Goal: Use online tool/utility: Utilize a website feature to perform a specific function

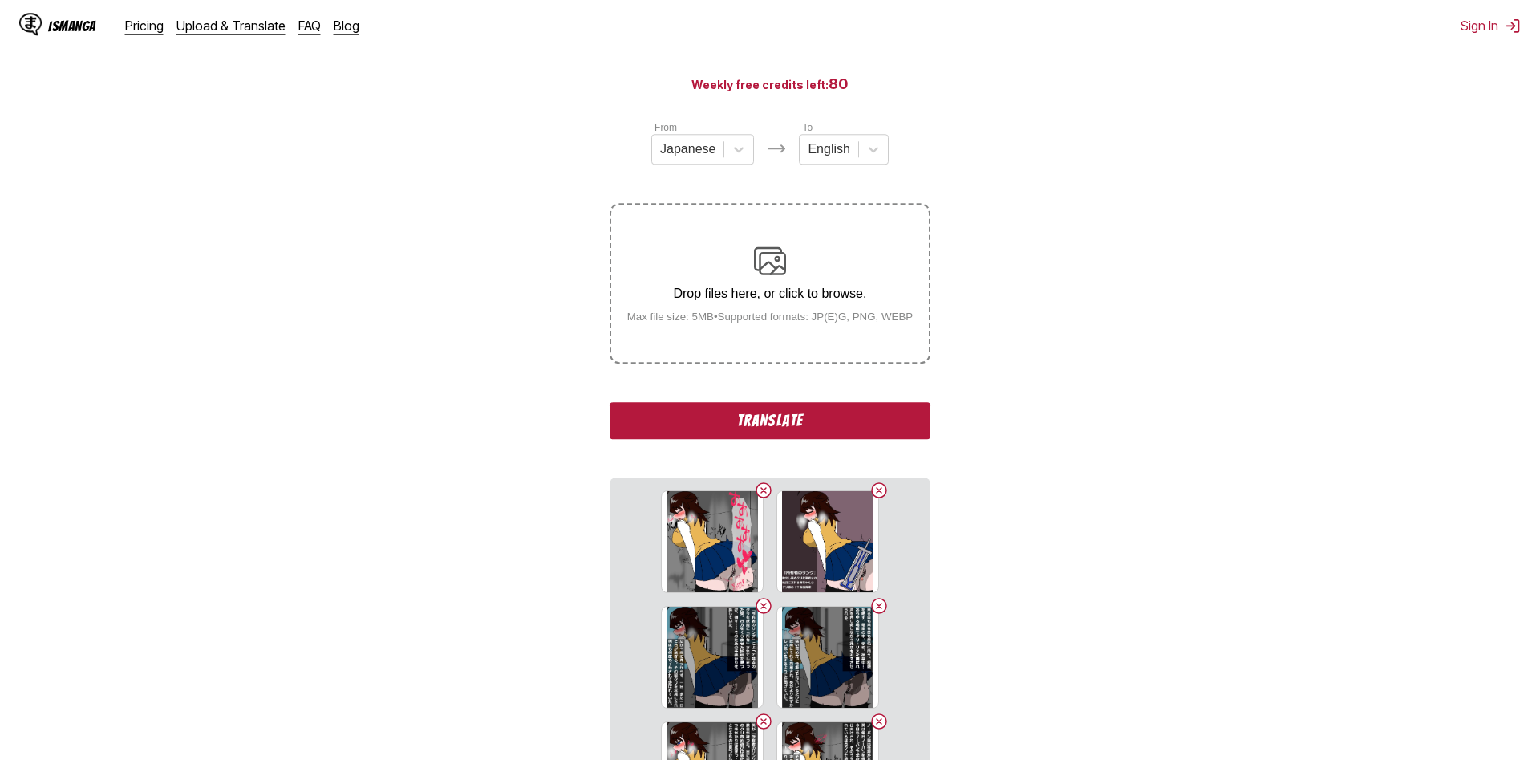
scroll to position [326, 0]
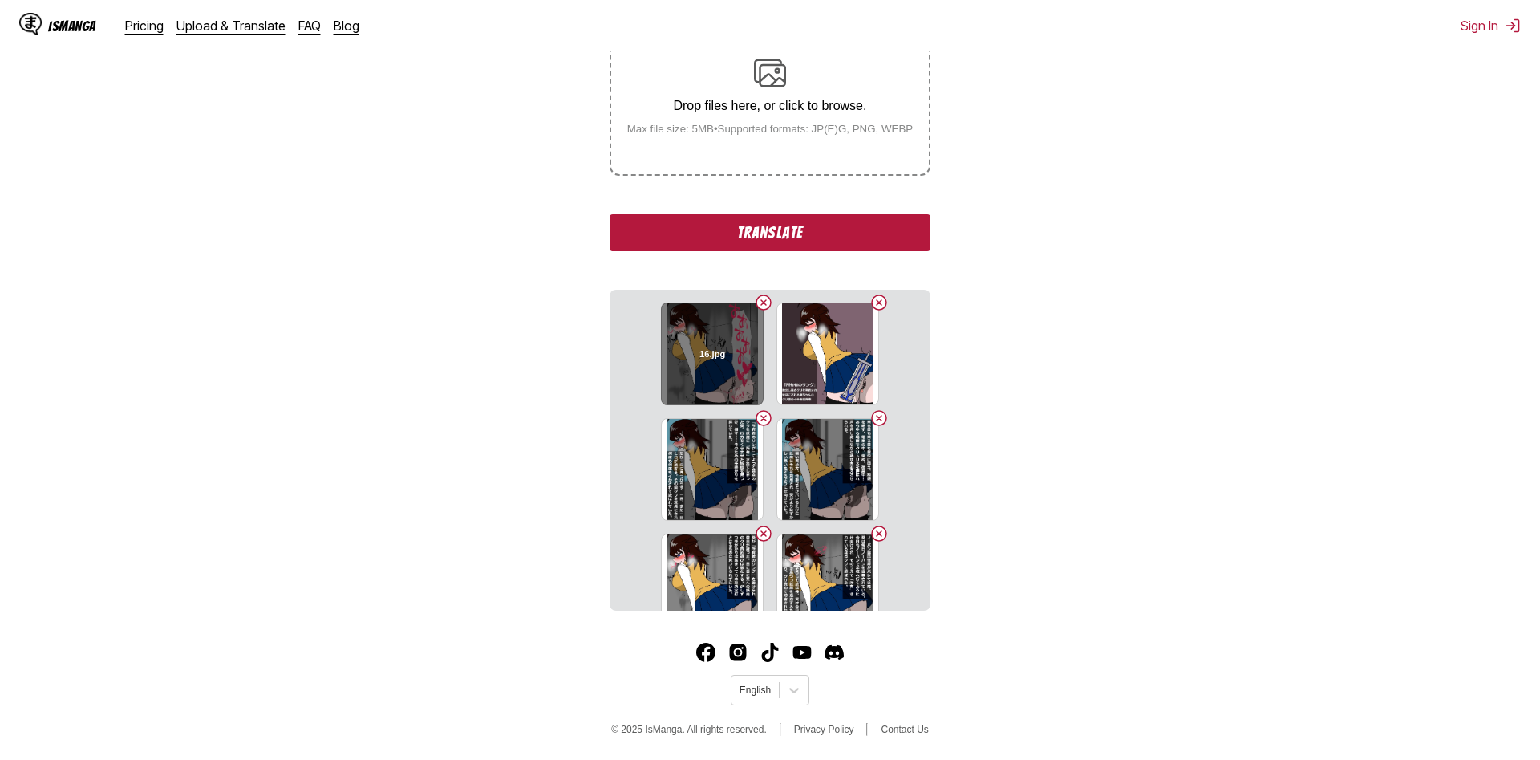
click at [756, 306] on button "Delete image" at bounding box center [763, 302] width 19 height 19
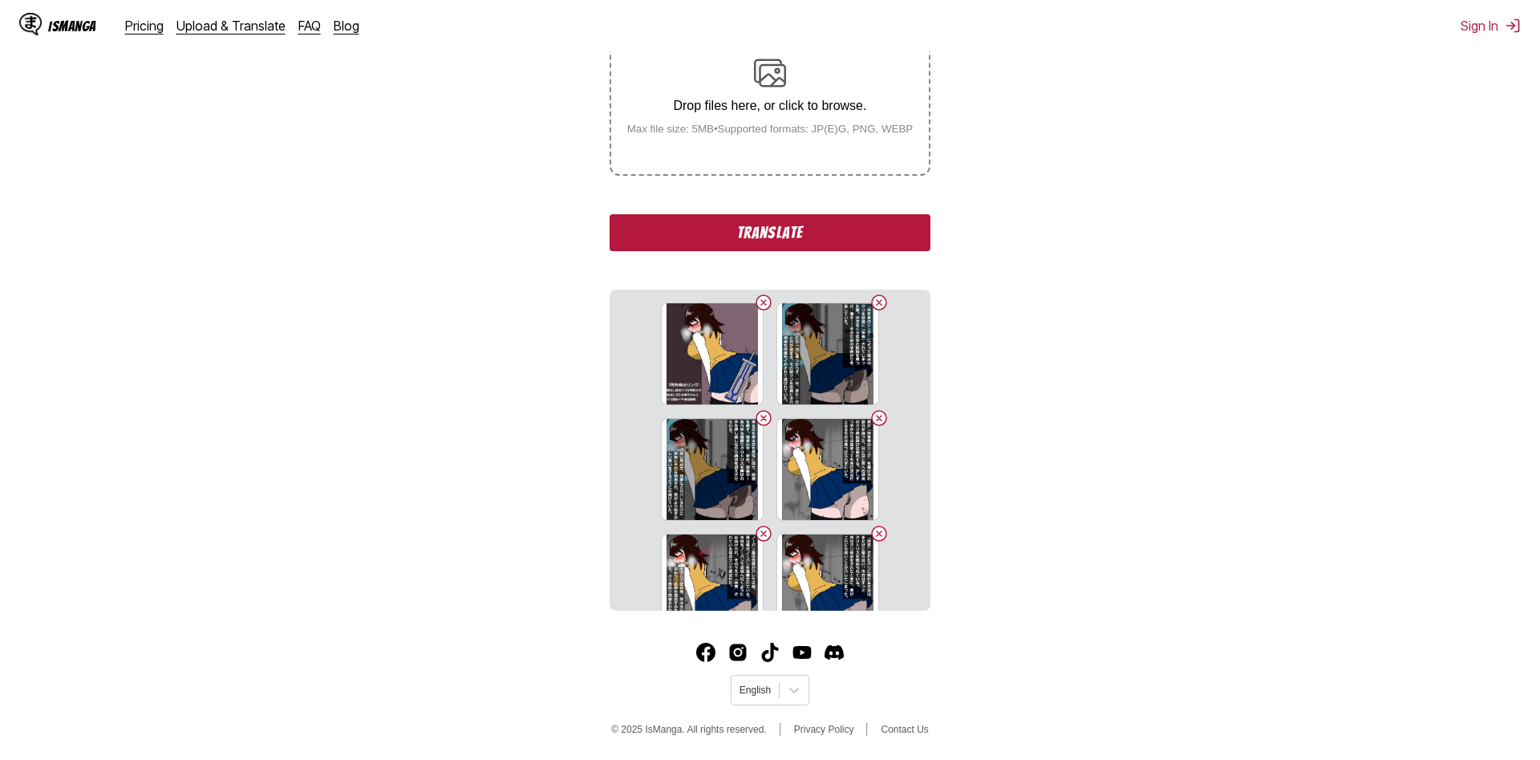
click at [760, 306] on button "Delete image" at bounding box center [763, 302] width 19 height 19
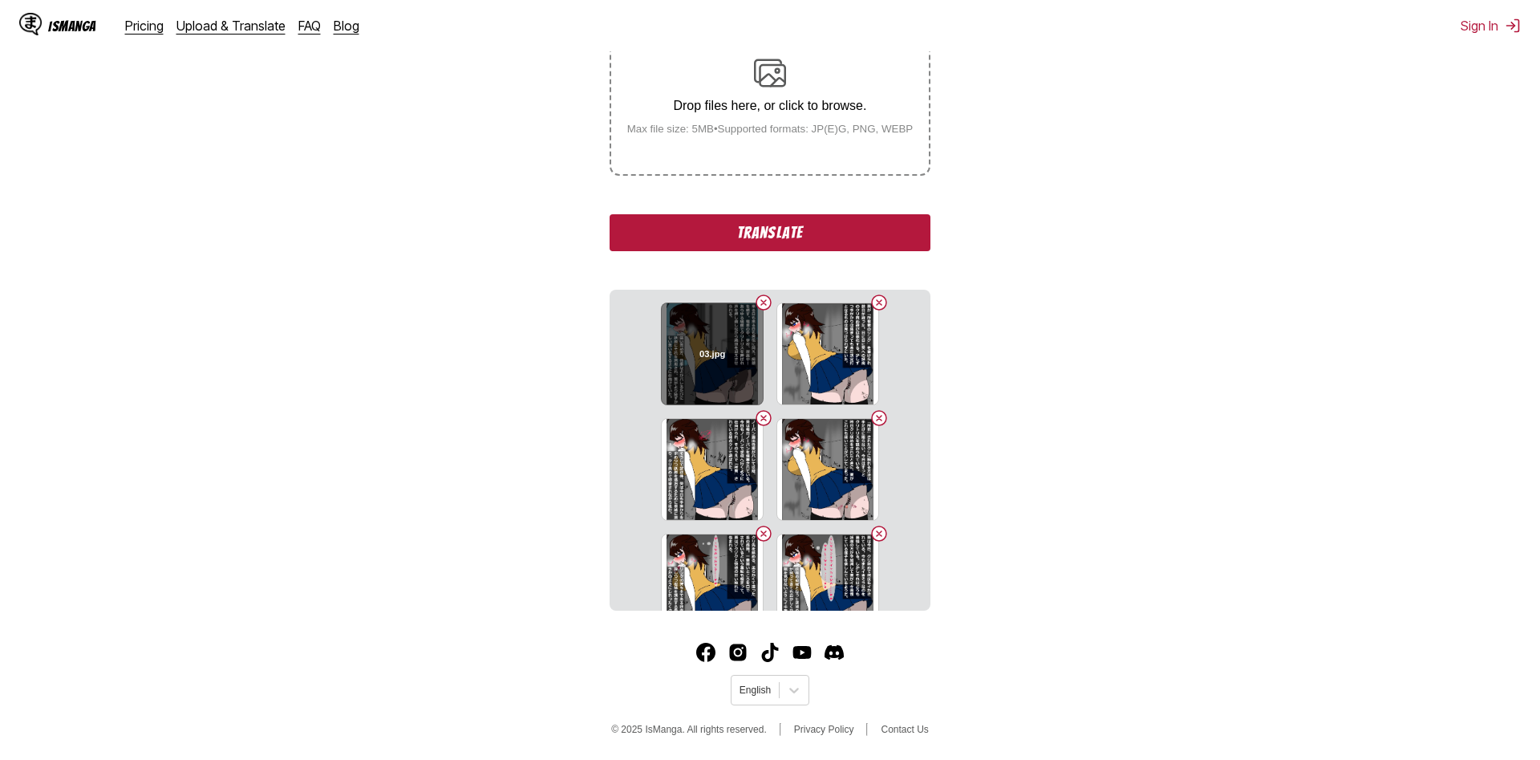
click at [760, 306] on button "Delete image" at bounding box center [763, 302] width 19 height 19
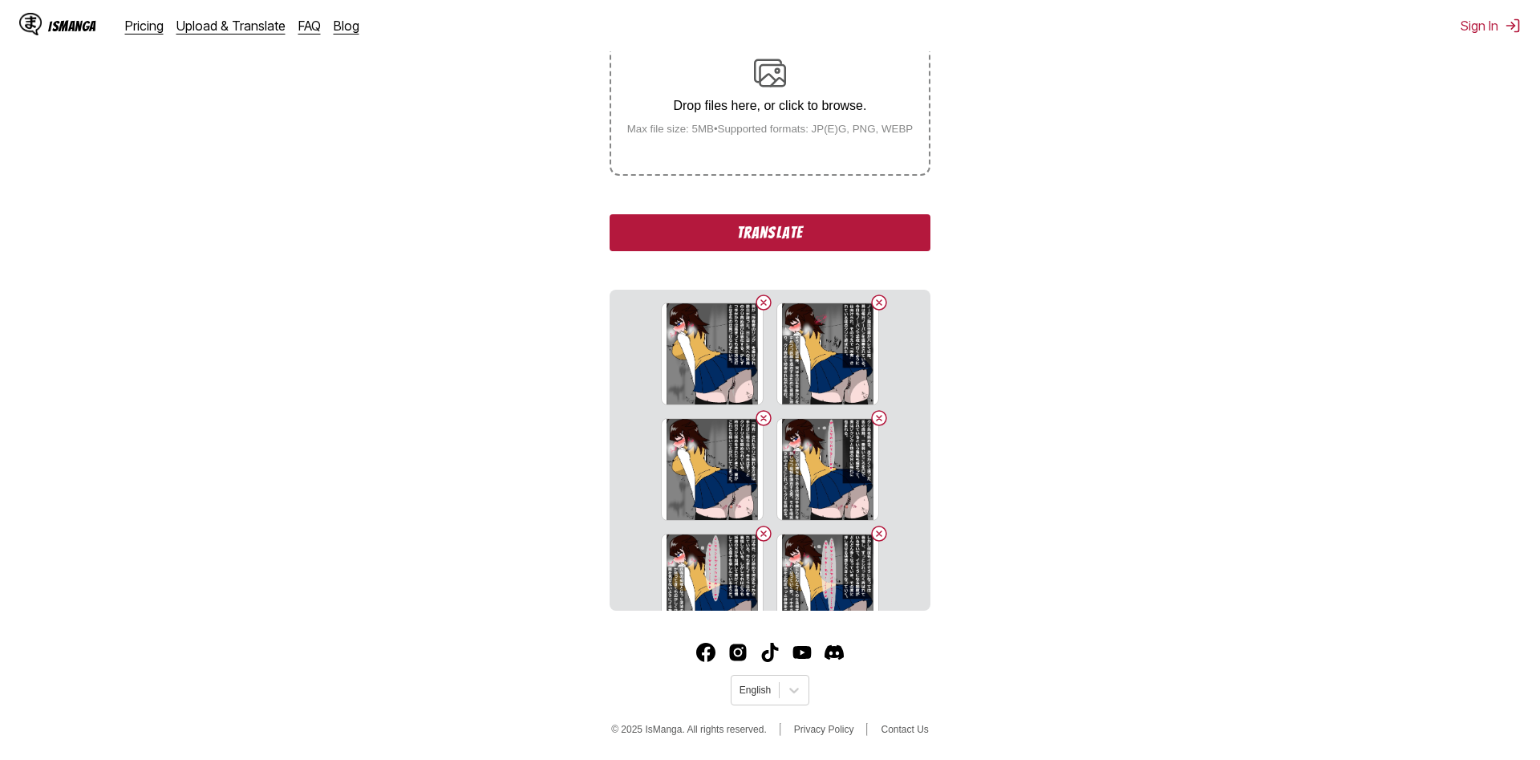
click at [760, 306] on button "Delete image" at bounding box center [763, 302] width 19 height 19
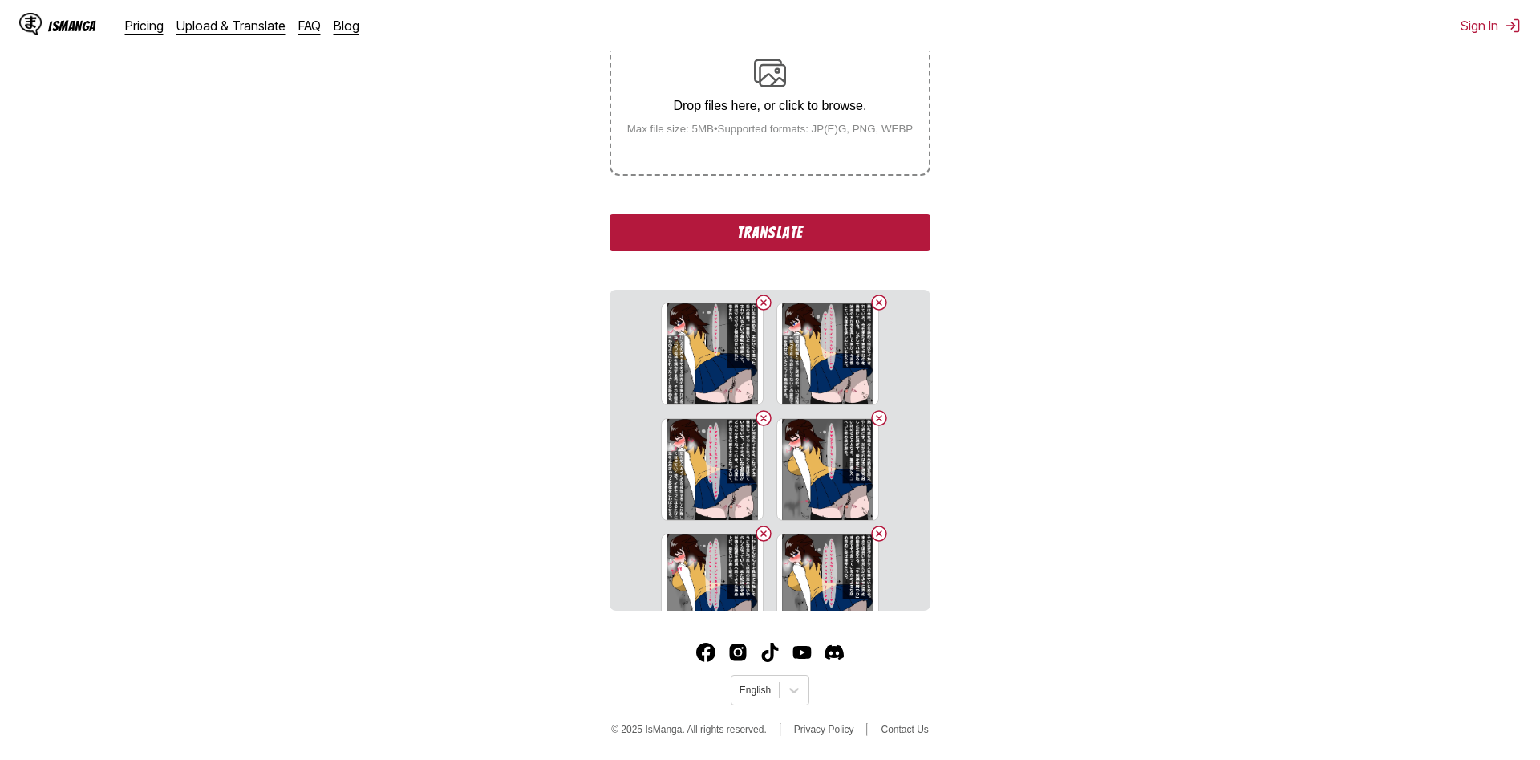
click at [760, 306] on button "Delete image" at bounding box center [763, 302] width 19 height 19
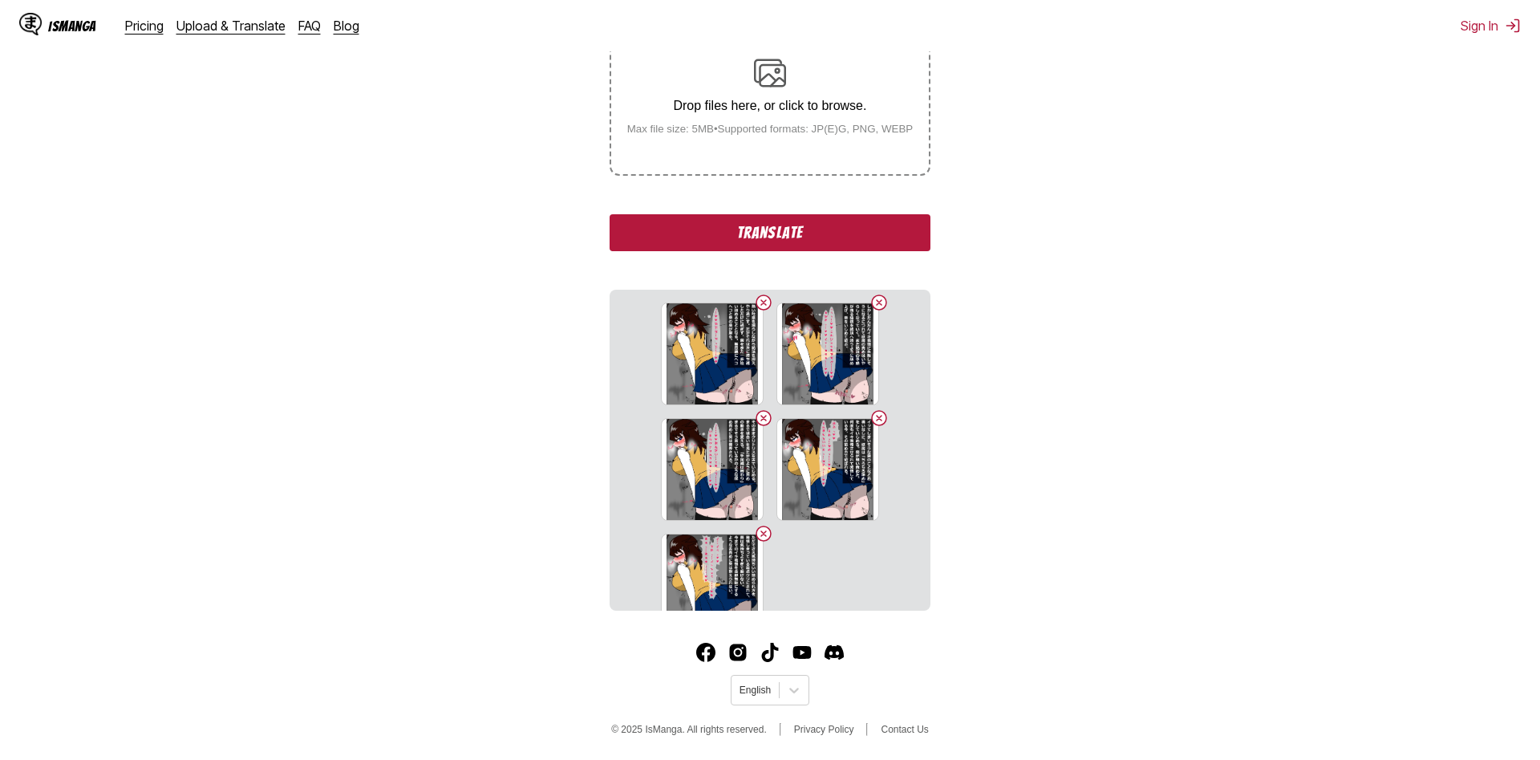
click at [760, 306] on button "Delete image" at bounding box center [763, 302] width 19 height 19
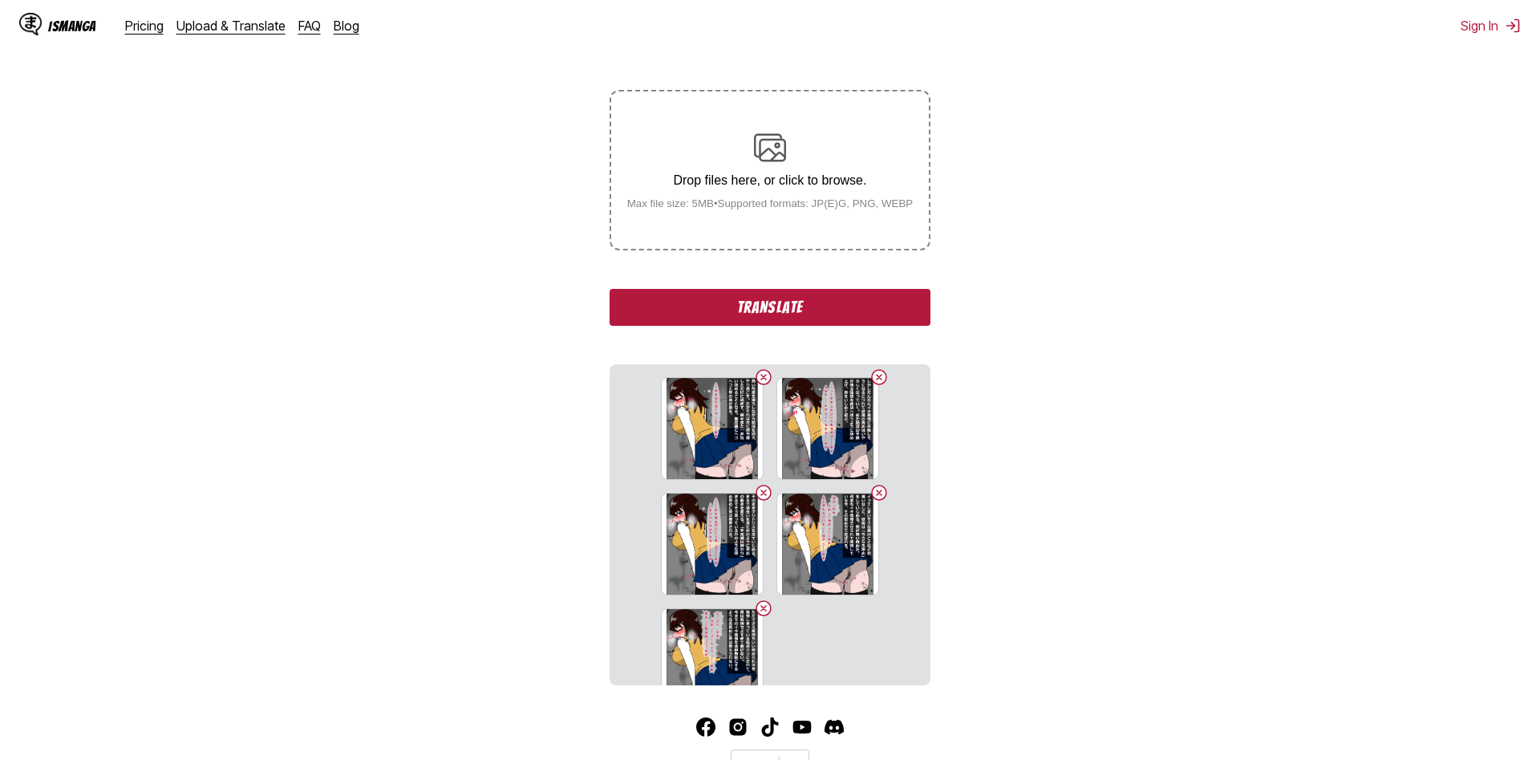
click at [760, 306] on button "Translate" at bounding box center [770, 307] width 321 height 37
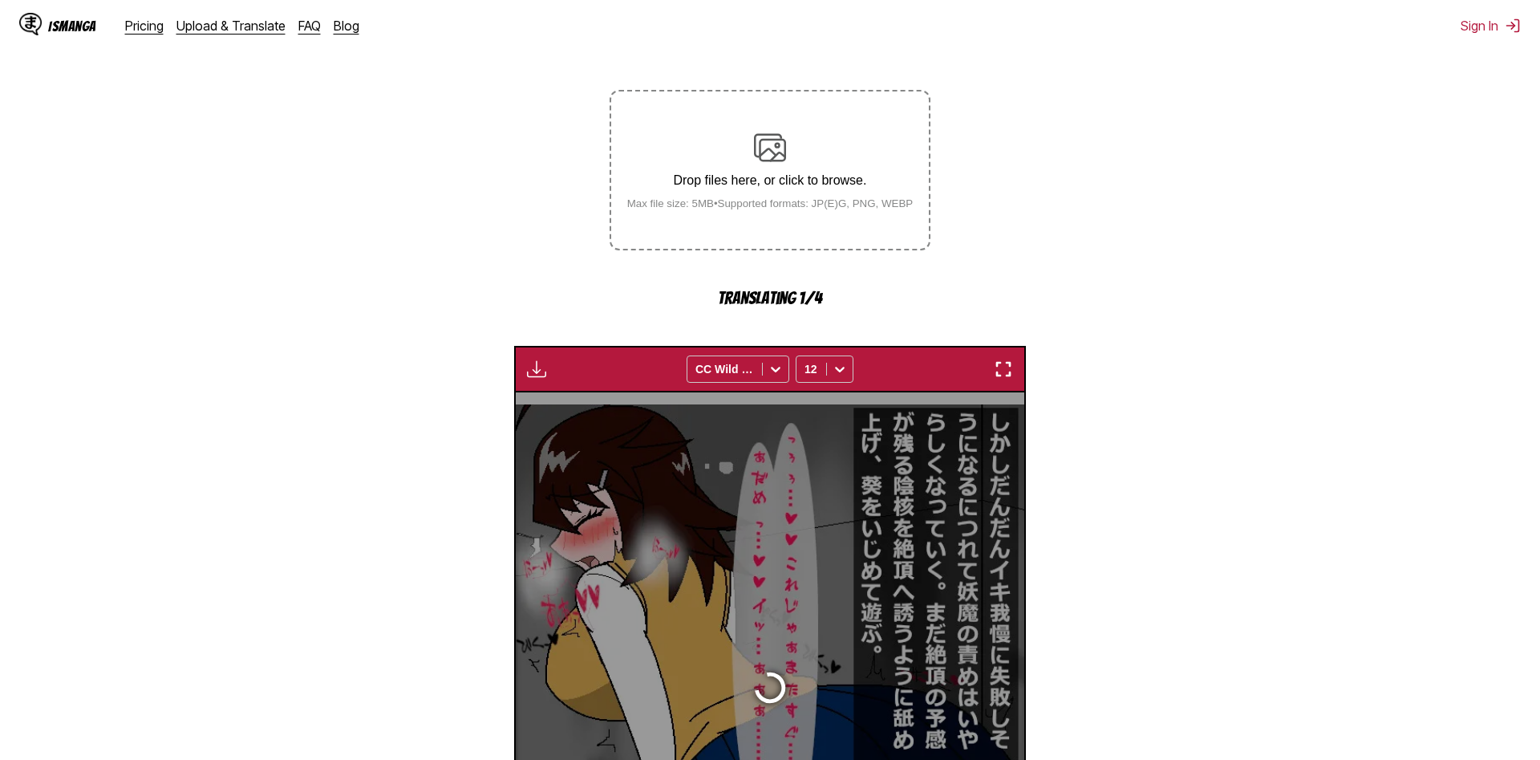
scroll to position [474, 0]
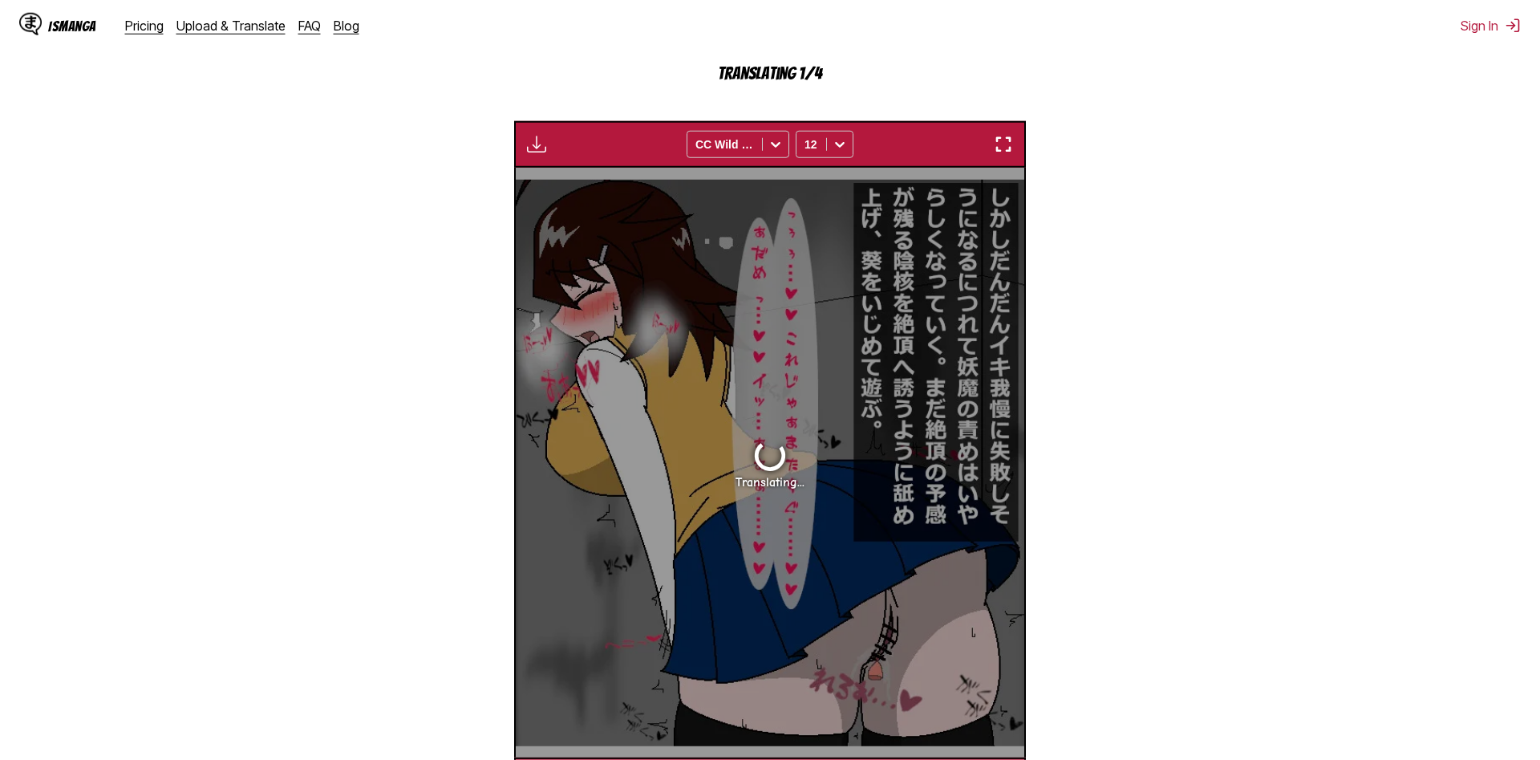
click at [748, 78] on p "Translating 1/4" at bounding box center [770, 73] width 321 height 18
click at [75, 33] on div "IsManga" at bounding box center [57, 26] width 77 height 26
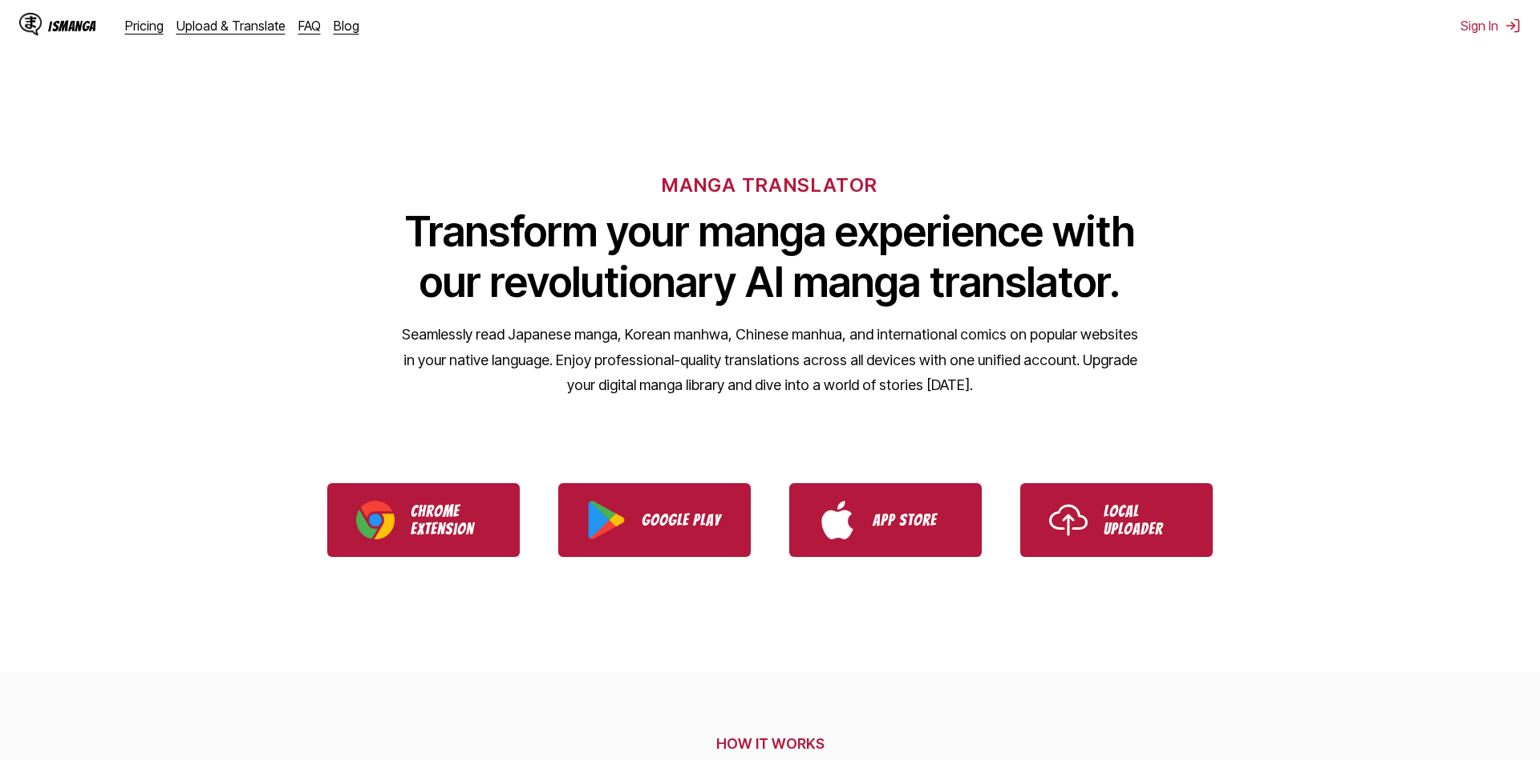
click at [1007, 552] on ul "Chrome Extension Google Play App Store Local Uploader" at bounding box center [770, 520] width 1540 height 112
click at [1115, 539] on link "Local Uploader" at bounding box center [1116, 520] width 193 height 74
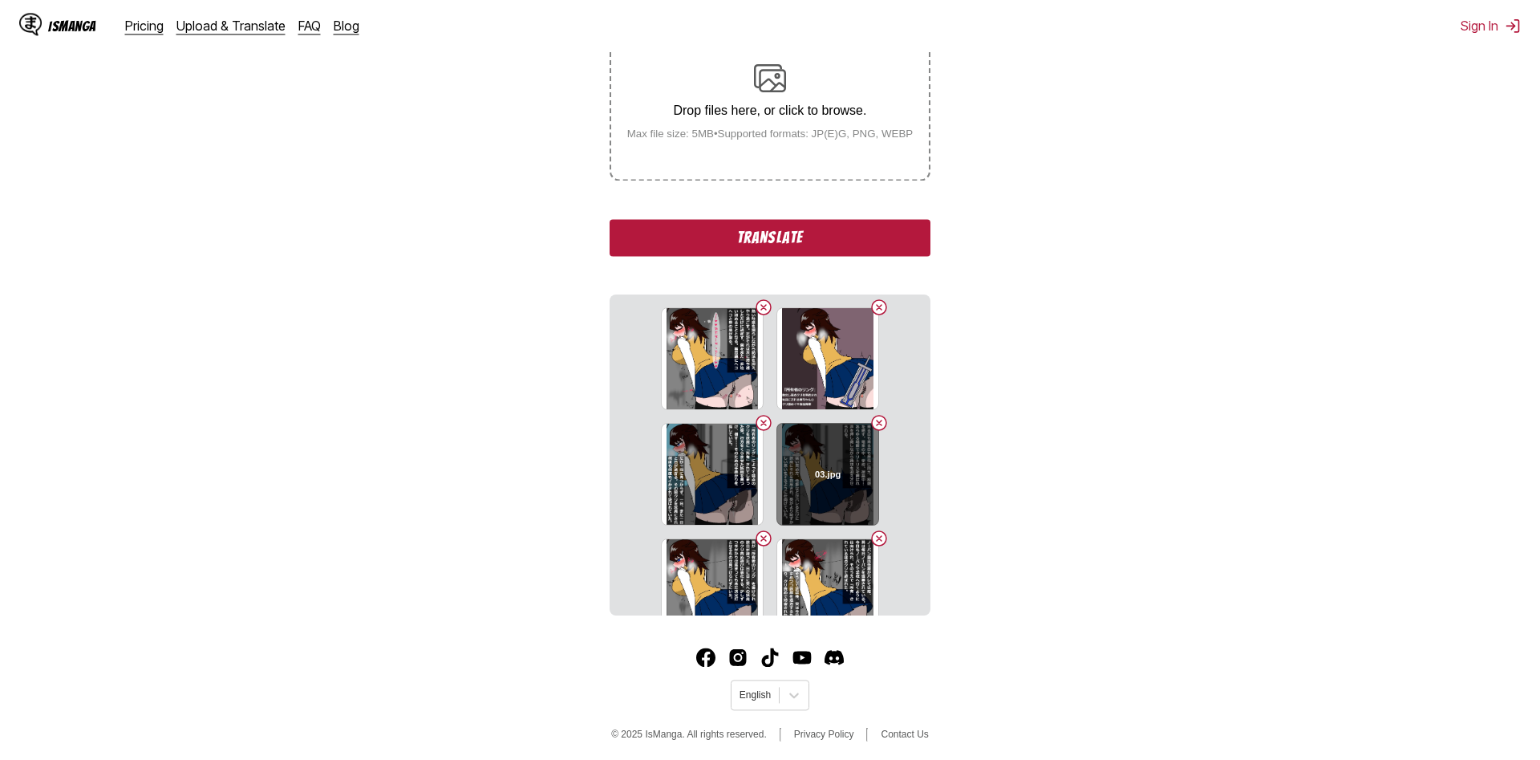
scroll to position [326, 0]
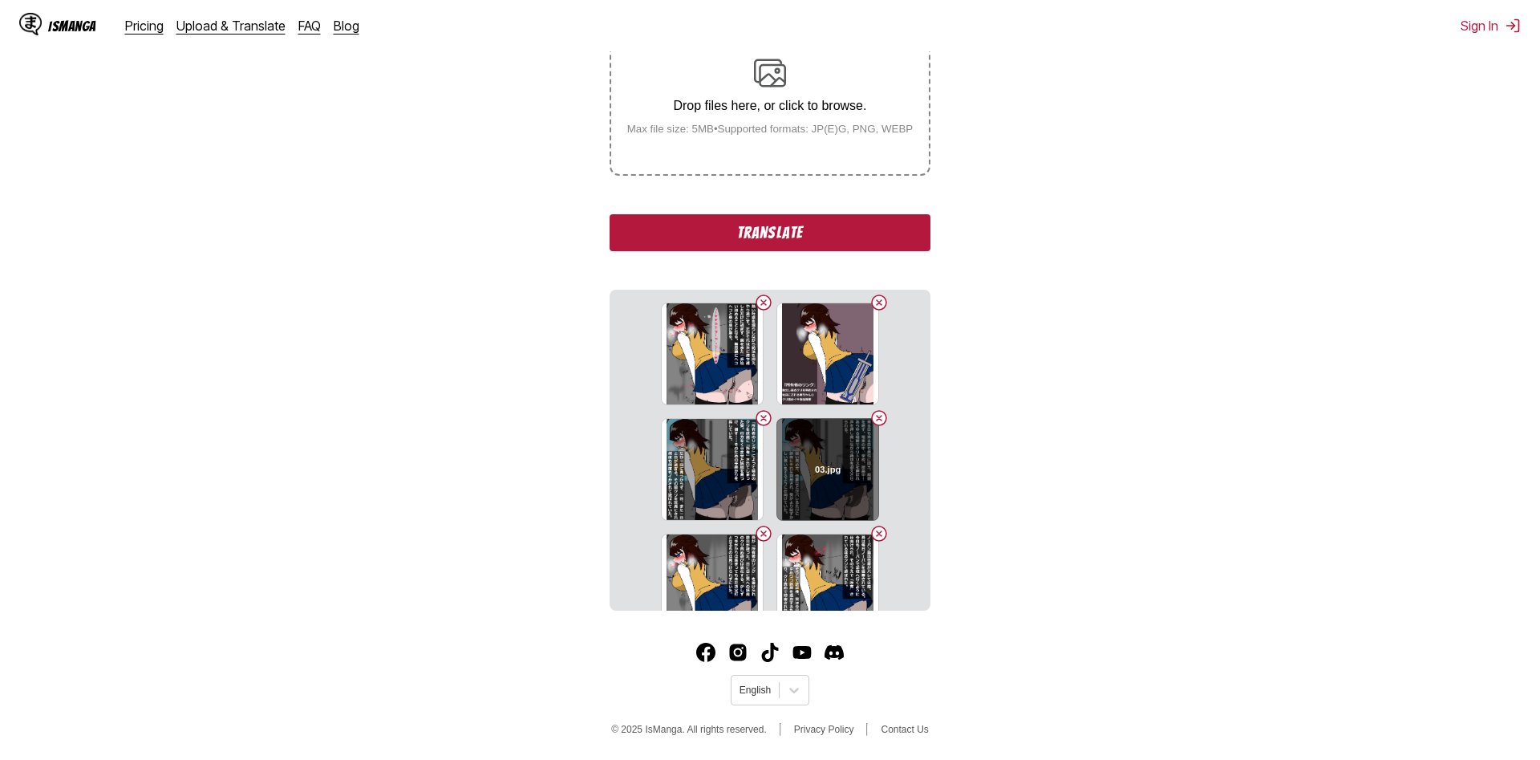
drag, startPoint x: 702, startPoint y: 363, endPoint x: 825, endPoint y: 468, distance: 161.1
click at [813, 477] on section "11.jpg 01.jpg 02.jpg 03.jpg 05.jpg 06.jpg 07.jpg 08.jpg 09.jpg 10.jpg" at bounding box center [770, 450] width 321 height 321
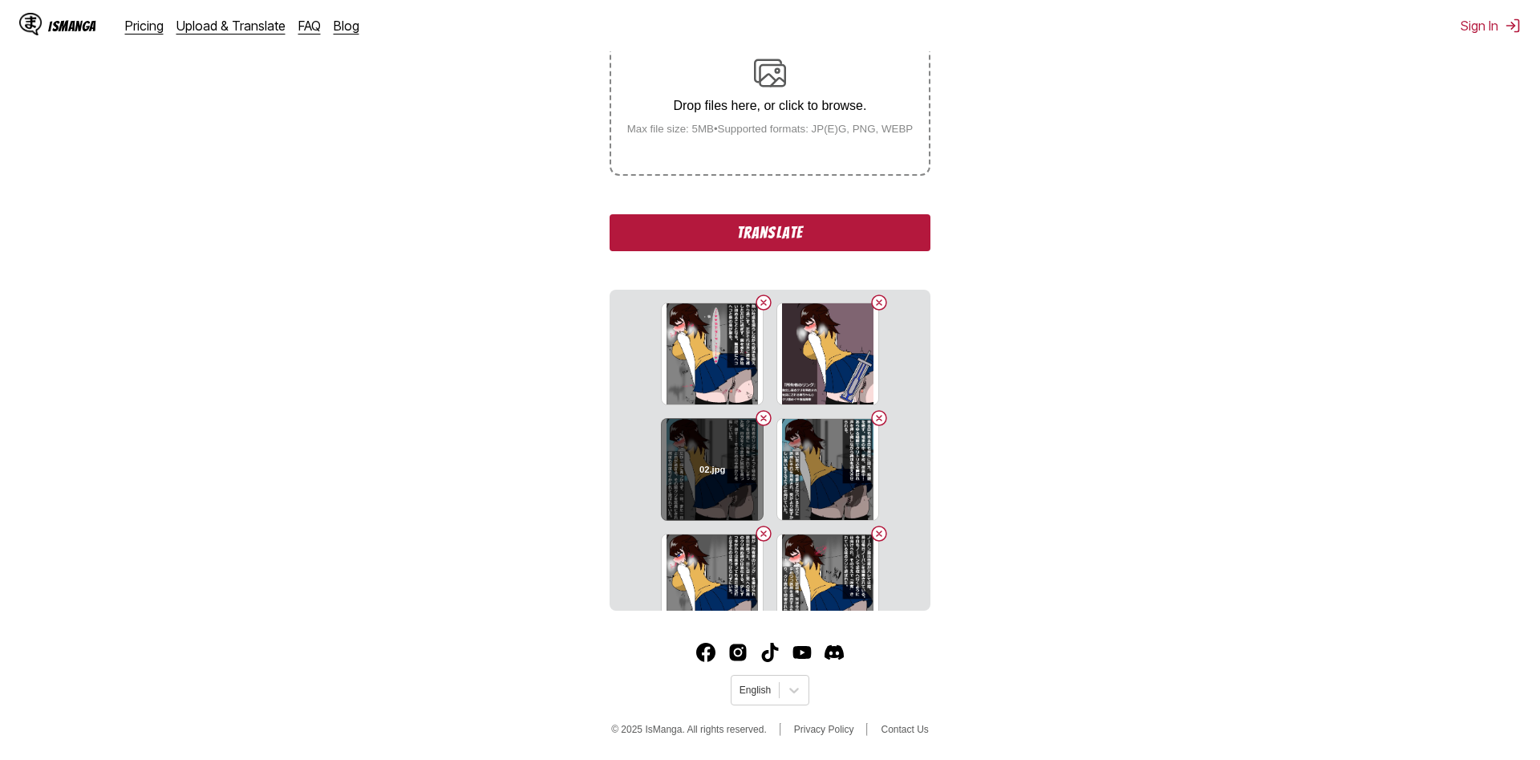
drag, startPoint x: 825, startPoint y: 468, endPoint x: 706, endPoint y: 471, distance: 118.8
click at [706, 471] on section "11.jpg 01.jpg 02.jpg 03.jpg 05.jpg 06.jpg 07.jpg 08.jpg 09.jpg 10.jpg" at bounding box center [770, 450] width 321 height 321
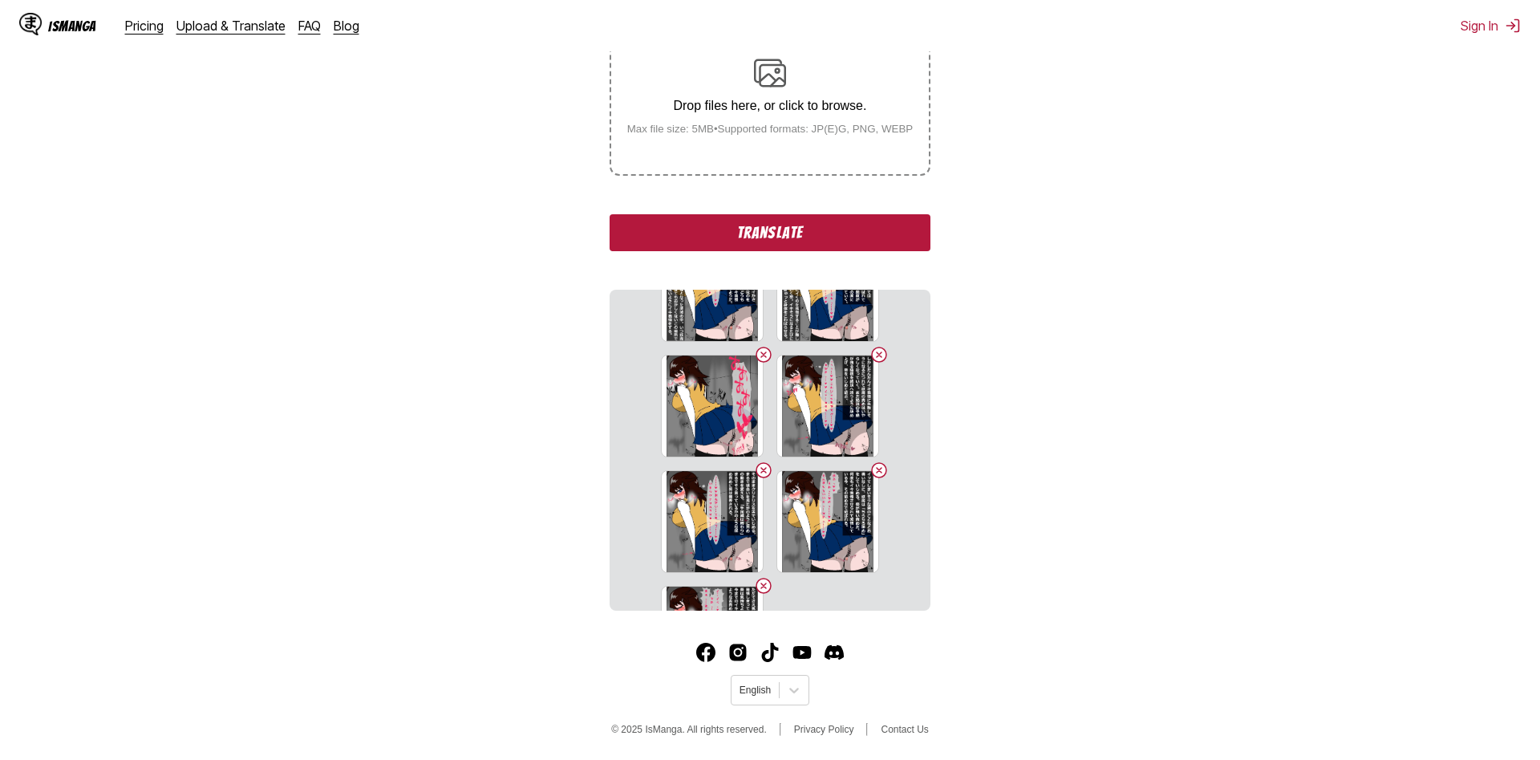
scroll to position [515, 0]
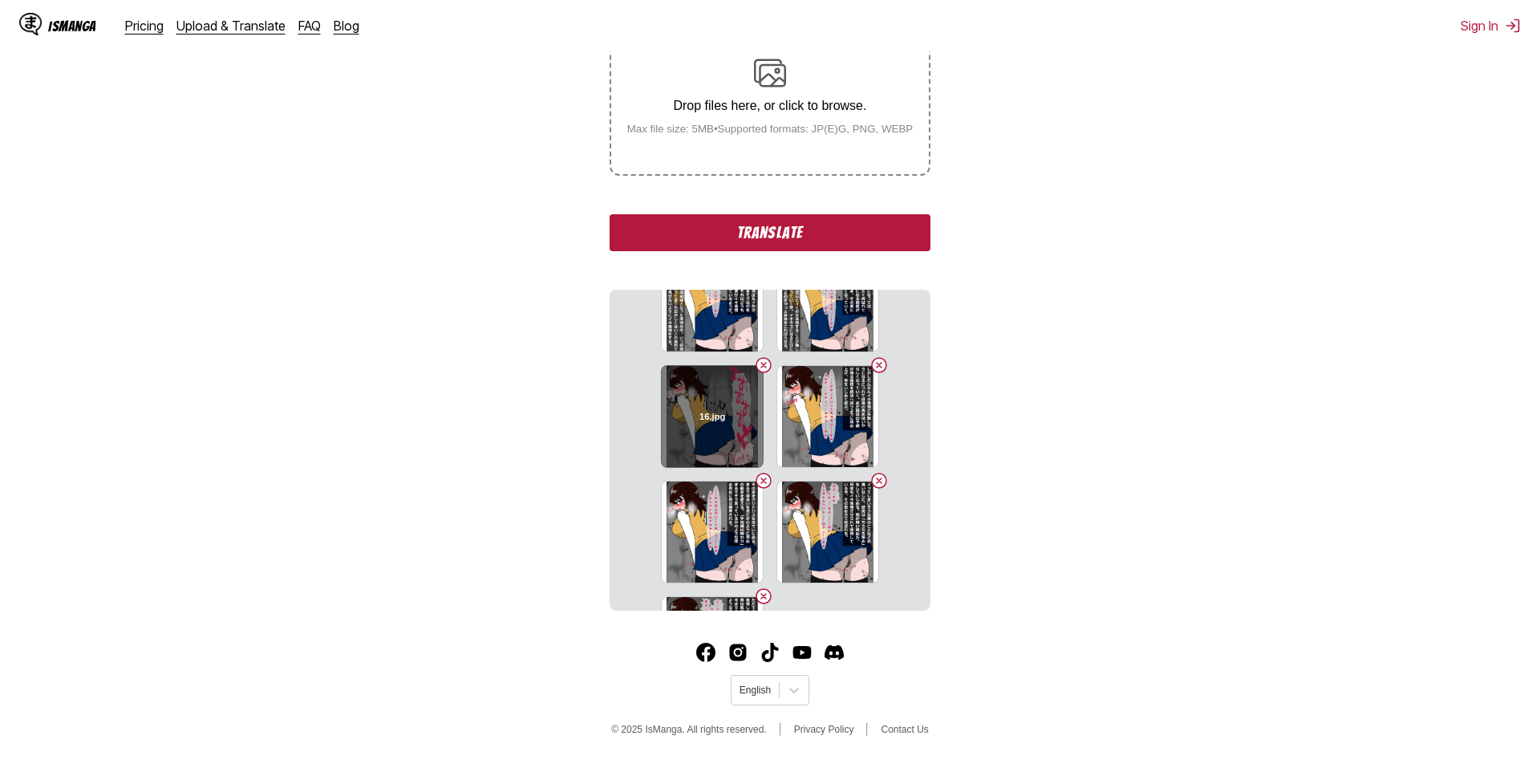
click at [761, 372] on button "Delete image" at bounding box center [763, 364] width 19 height 19
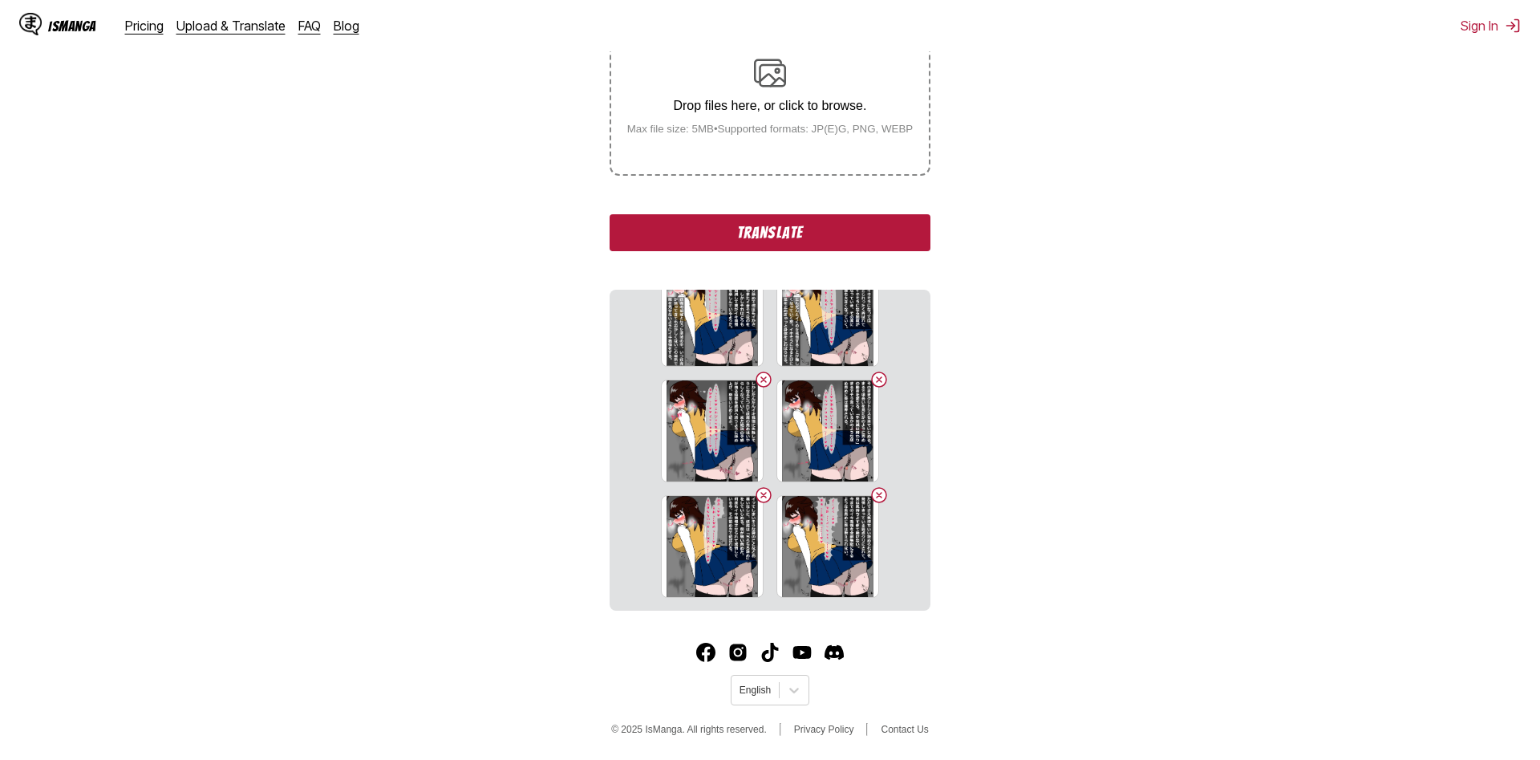
scroll to position [501, 0]
click at [761, 372] on button "Delete image" at bounding box center [763, 379] width 19 height 19
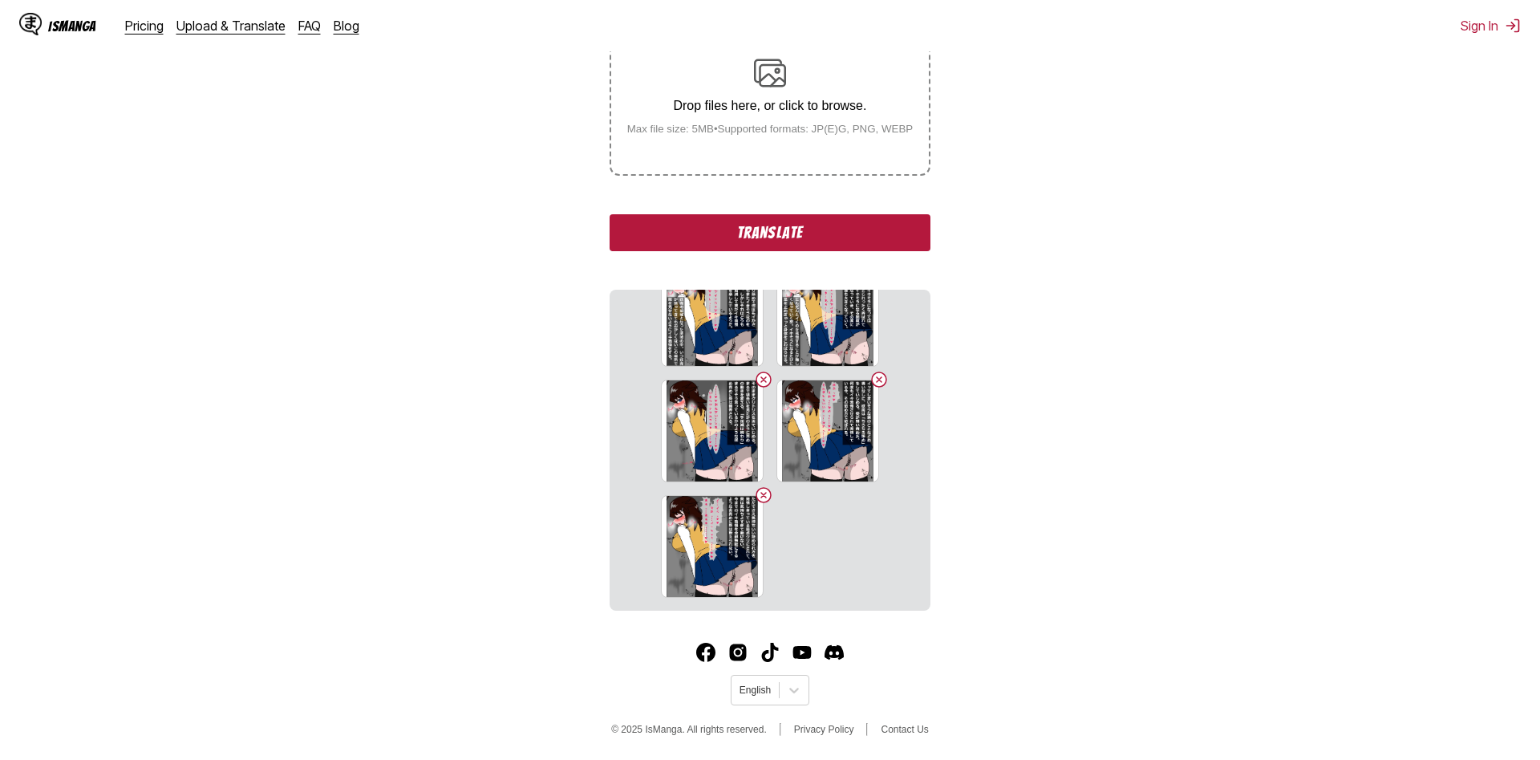
click at [769, 395] on section "11.jpg 01.jpg 02.jpg 03.jpg 05.jpg 06.jpg 07.jpg 08.jpg 09.jpg 10.jpg 13.jpg 14…" at bounding box center [770, 450] width 321 height 321
click at [764, 385] on button "Delete image" at bounding box center [763, 379] width 19 height 19
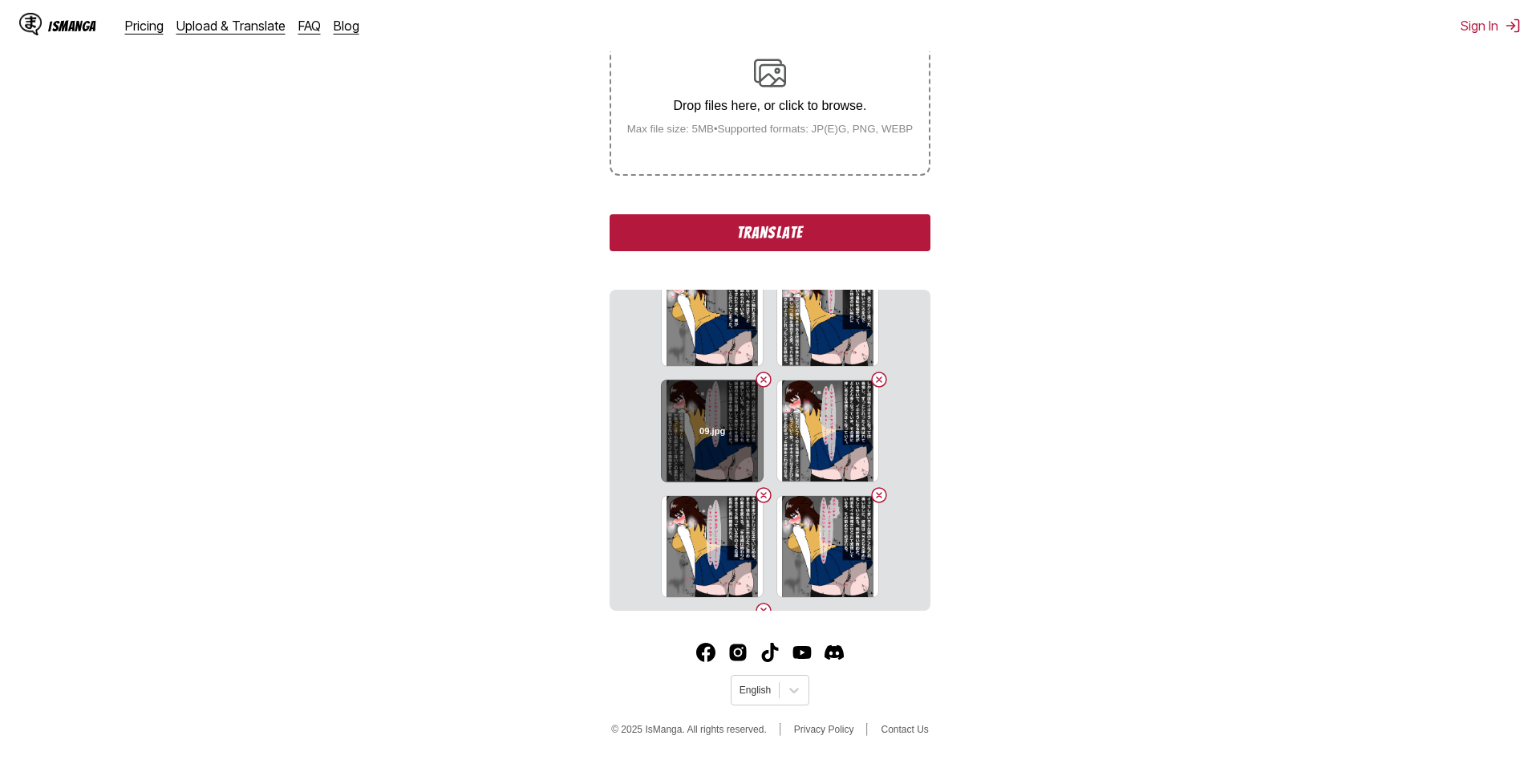
click at [763, 387] on button "Delete image" at bounding box center [763, 379] width 19 height 19
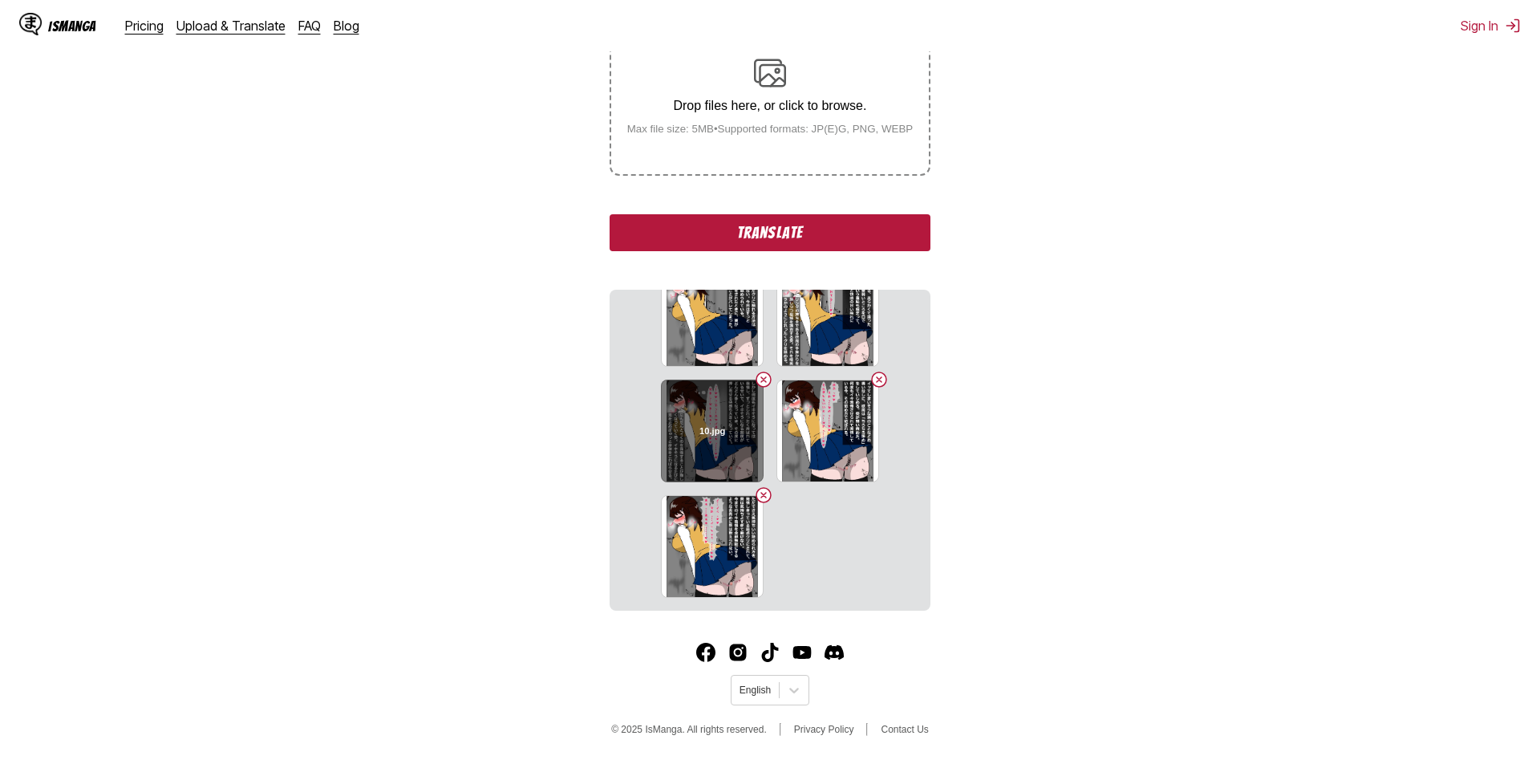
click at [763, 380] on button "Delete image" at bounding box center [763, 379] width 19 height 19
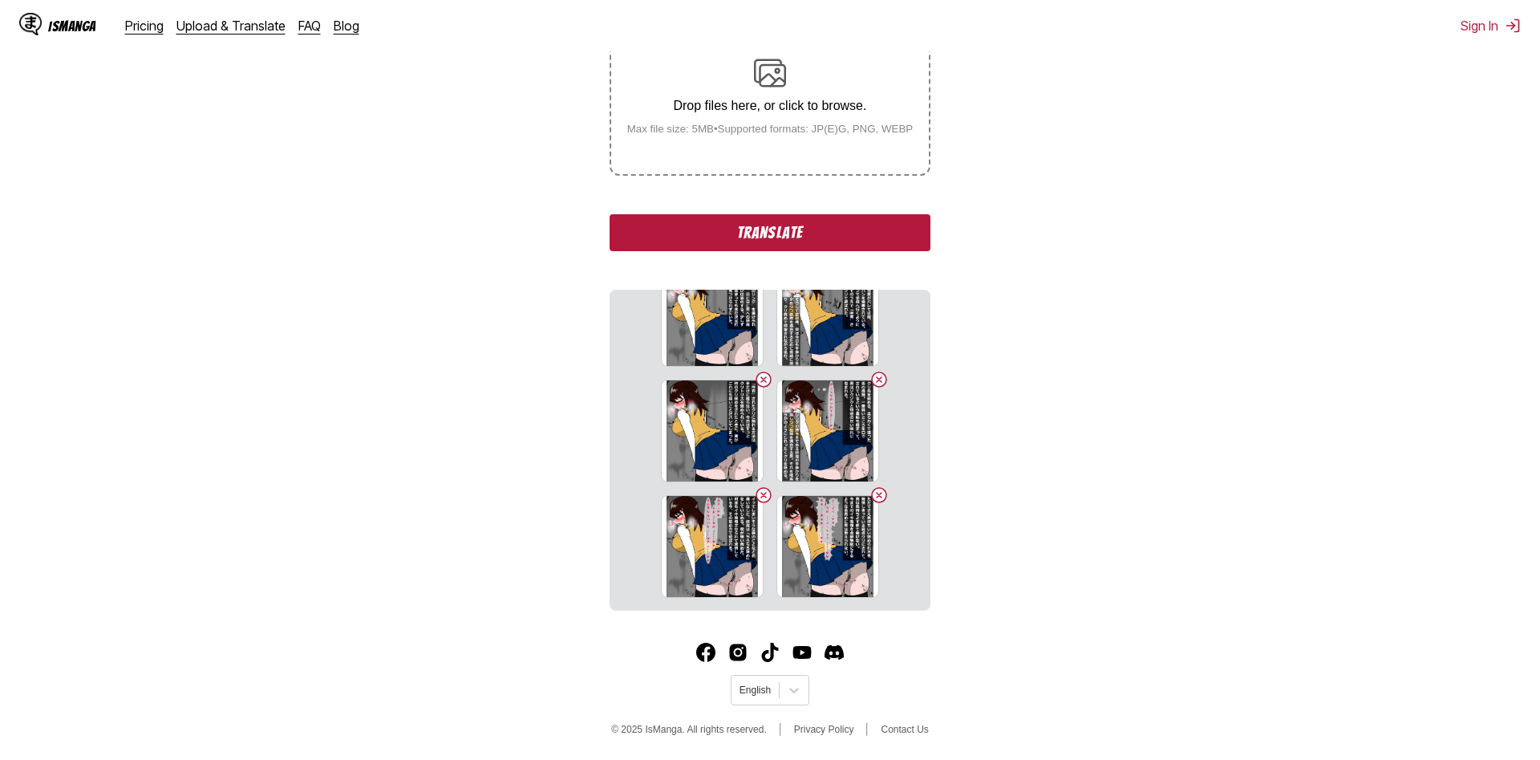
click at [763, 380] on button "Delete image" at bounding box center [763, 379] width 19 height 19
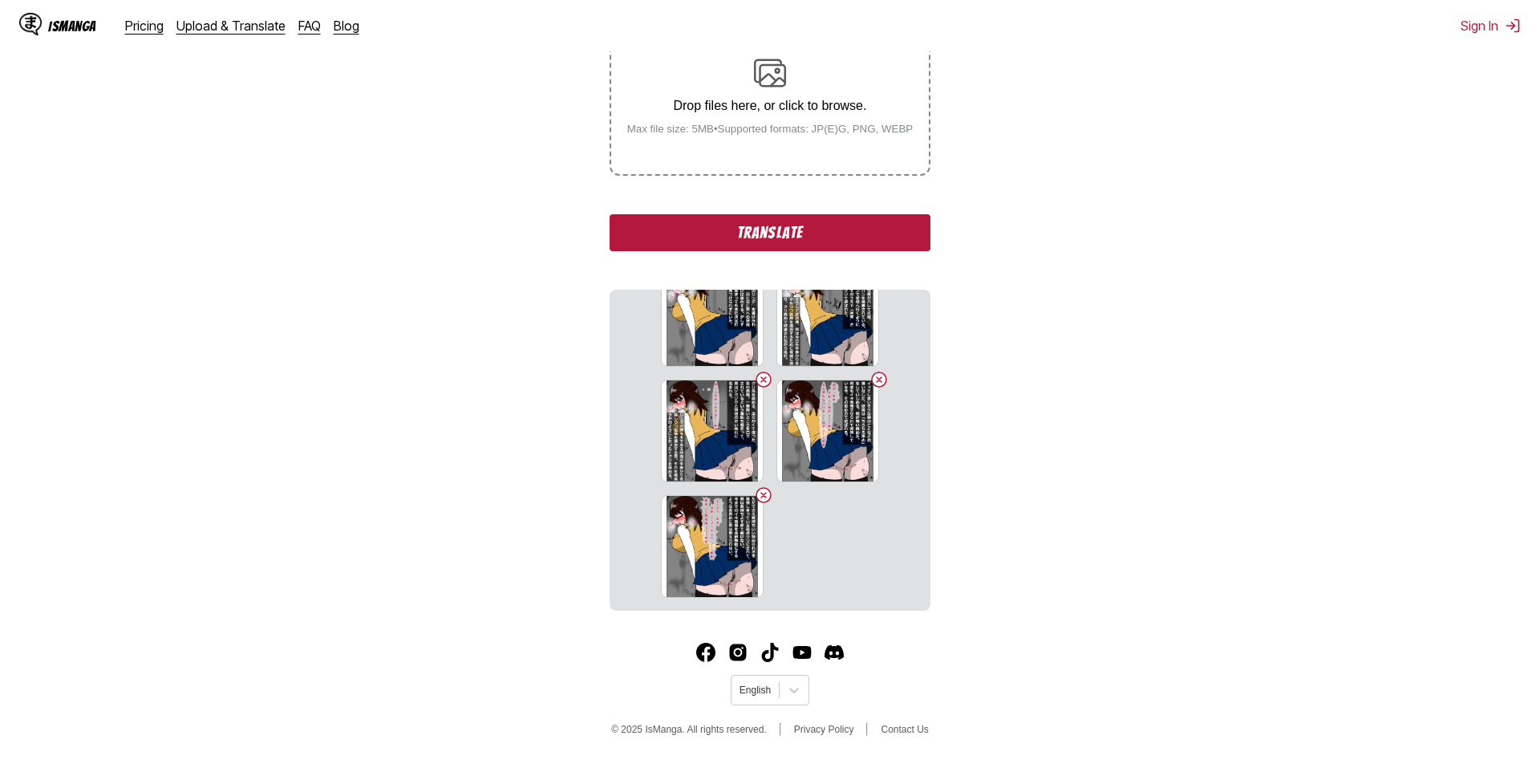
click at [763, 380] on button "Delete image" at bounding box center [763, 379] width 19 height 19
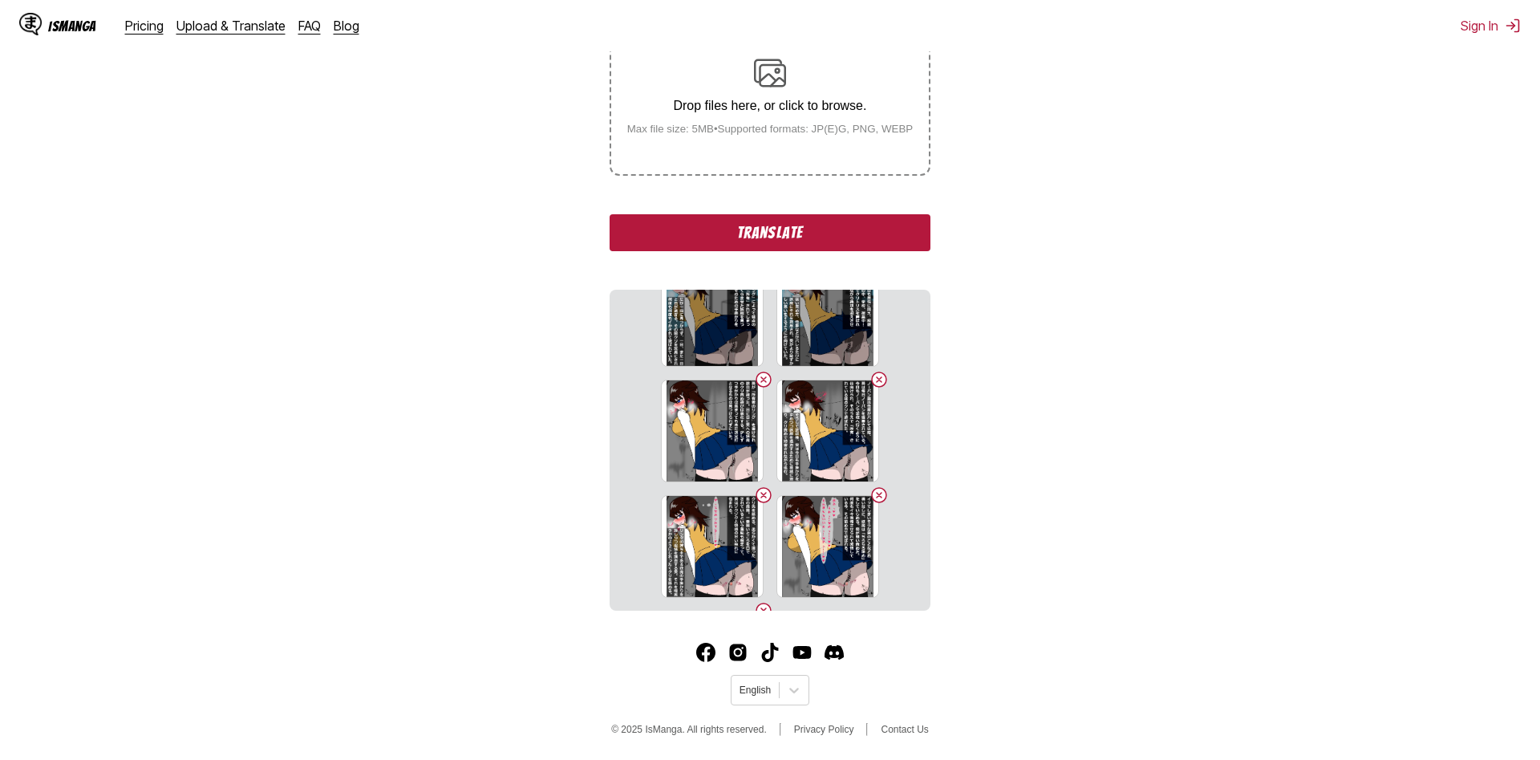
click at [763, 380] on button "Delete image" at bounding box center [763, 379] width 19 height 19
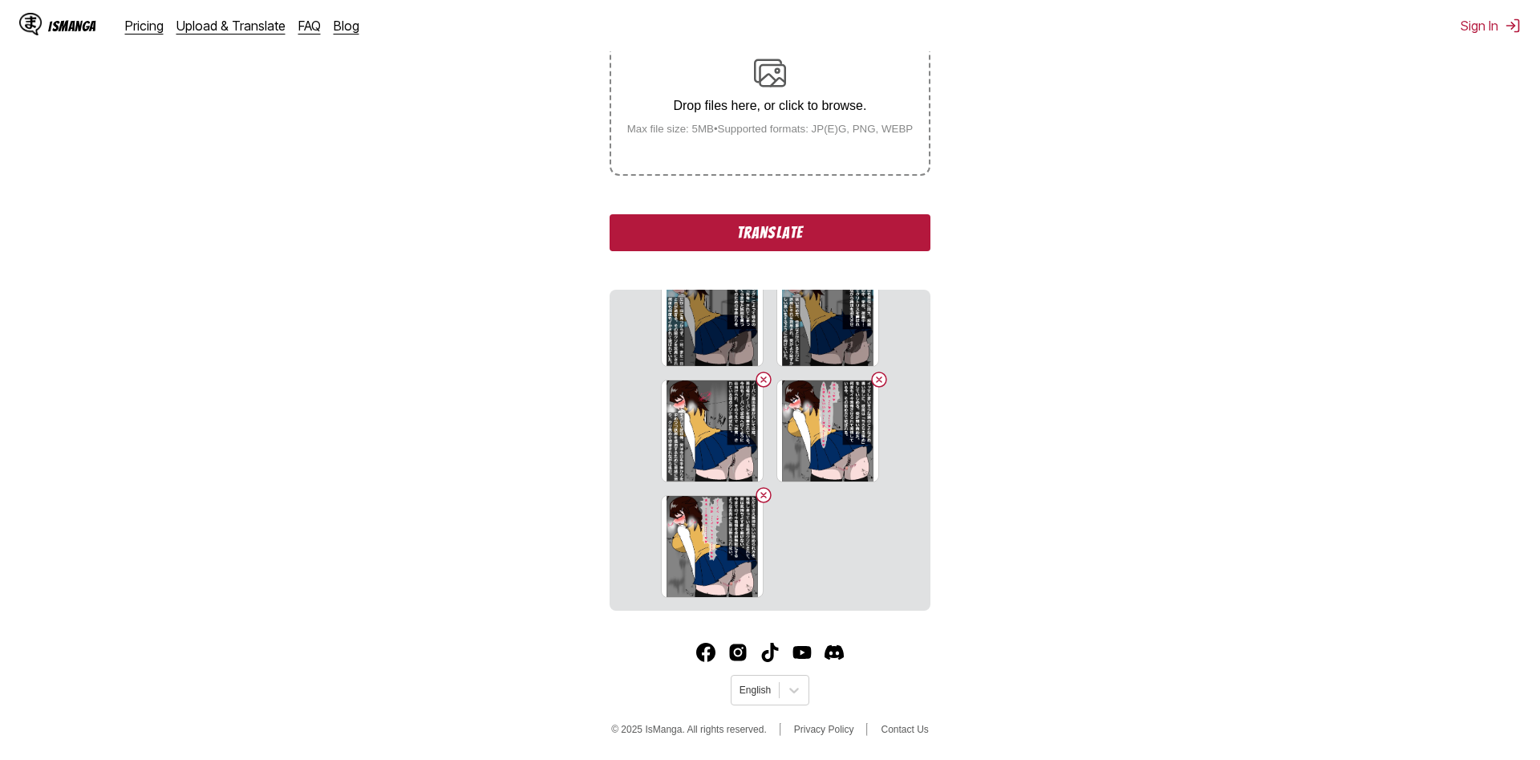
click at [763, 380] on button "Delete image" at bounding box center [763, 379] width 19 height 19
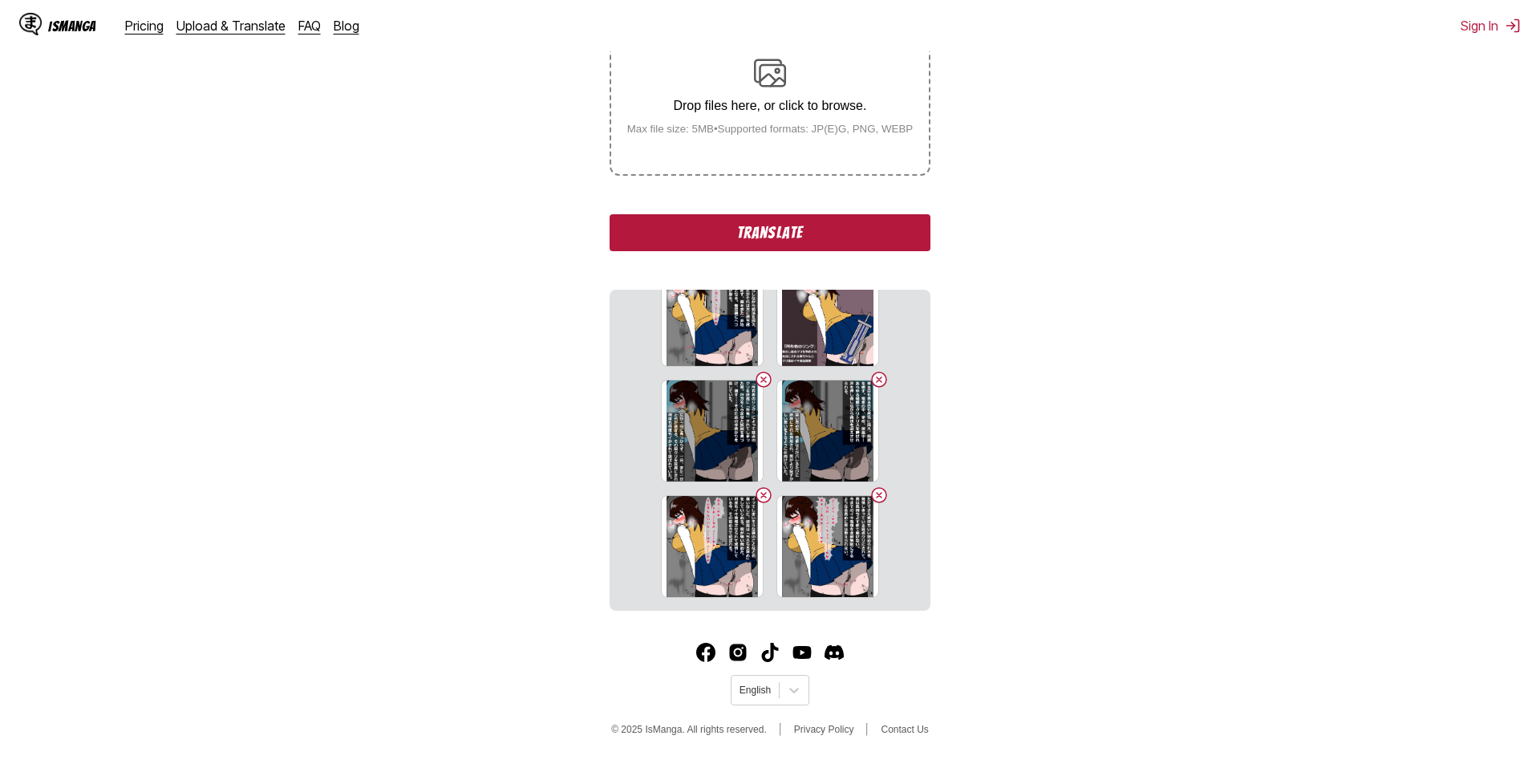
click at [763, 380] on button "Delete image" at bounding box center [763, 379] width 19 height 19
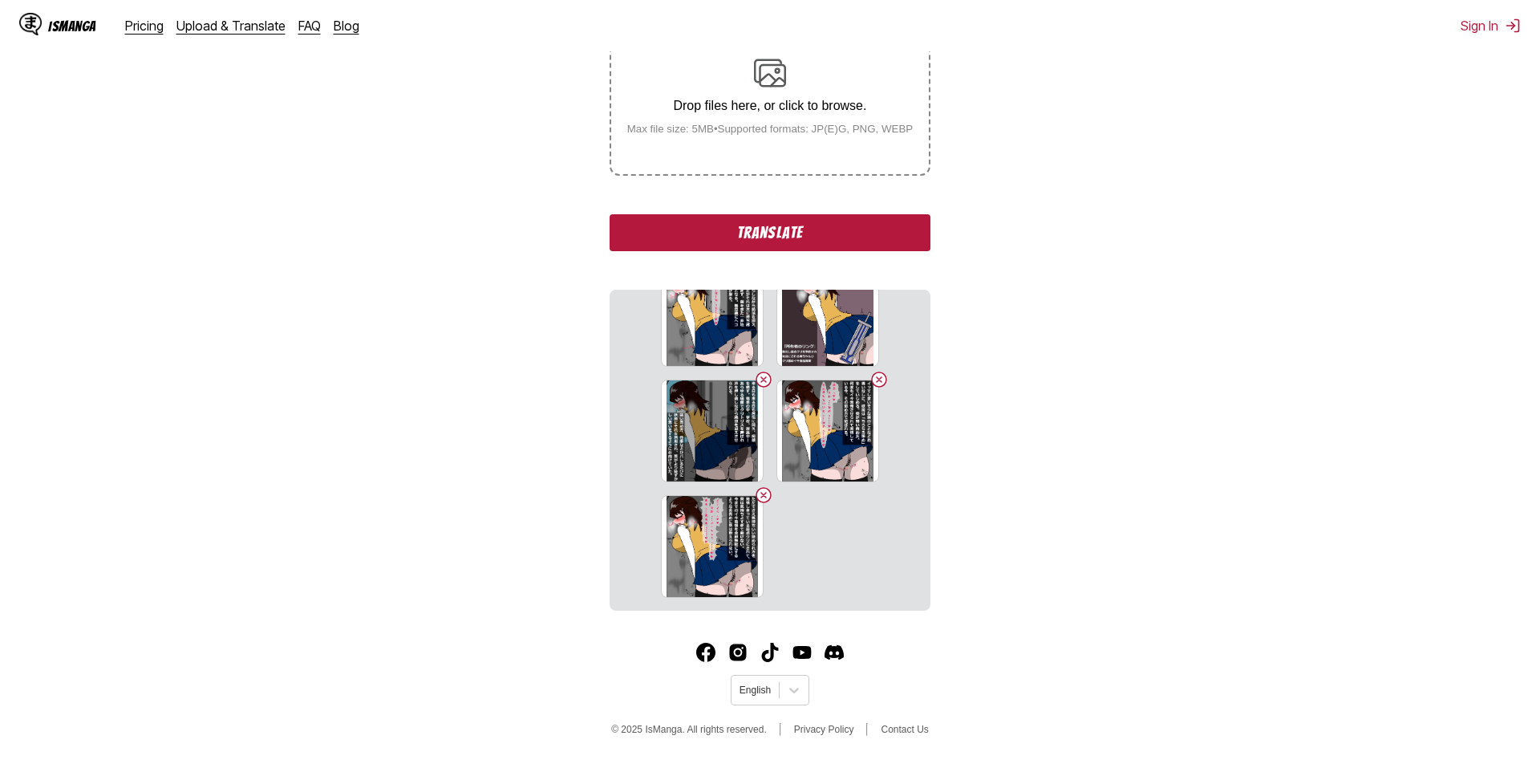
click at [763, 380] on button "Delete image" at bounding box center [763, 379] width 19 height 19
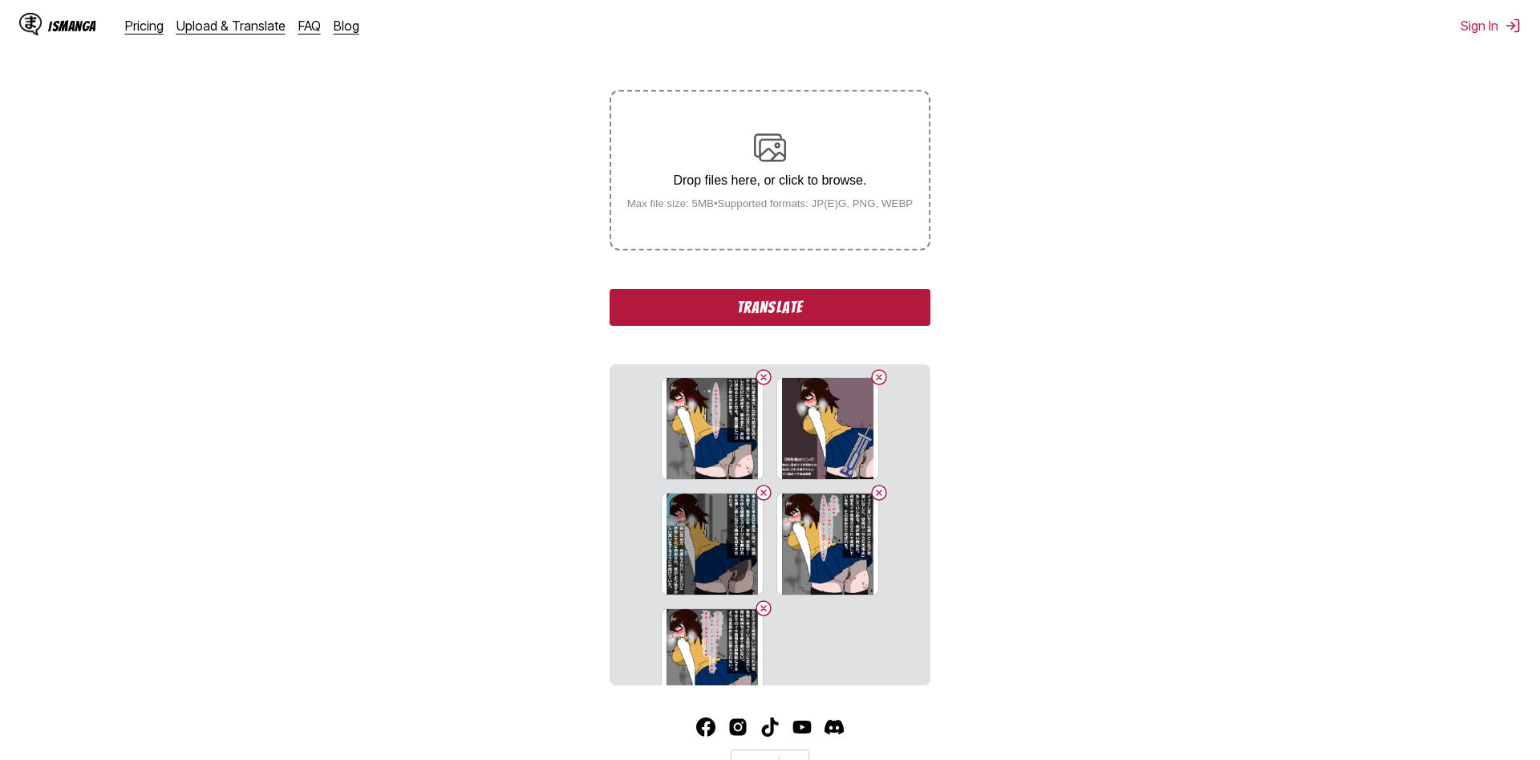
click at [763, 380] on button "Delete image" at bounding box center [763, 376] width 19 height 19
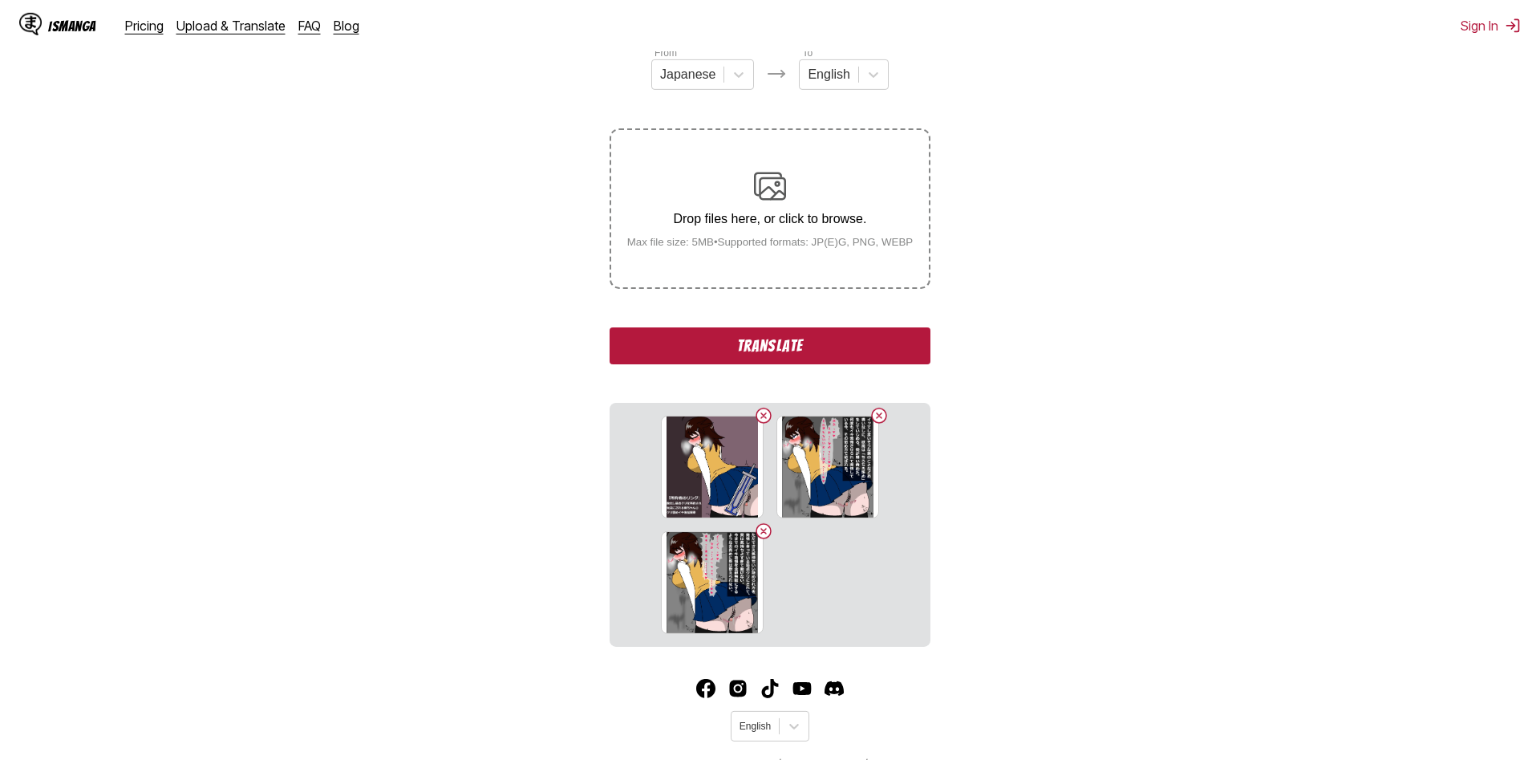
scroll to position [4, 0]
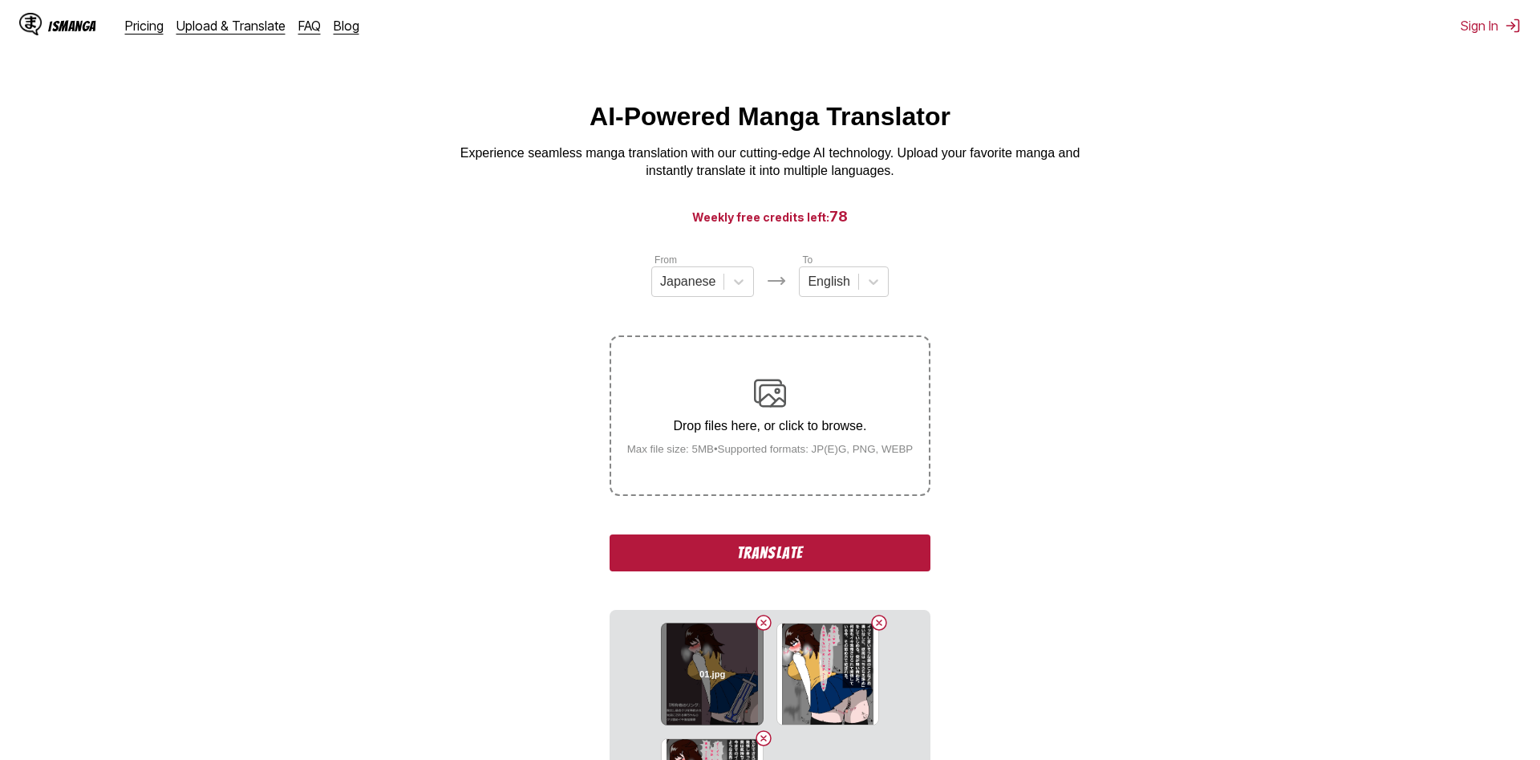
click at [761, 631] on button "Delete image" at bounding box center [763, 622] width 19 height 19
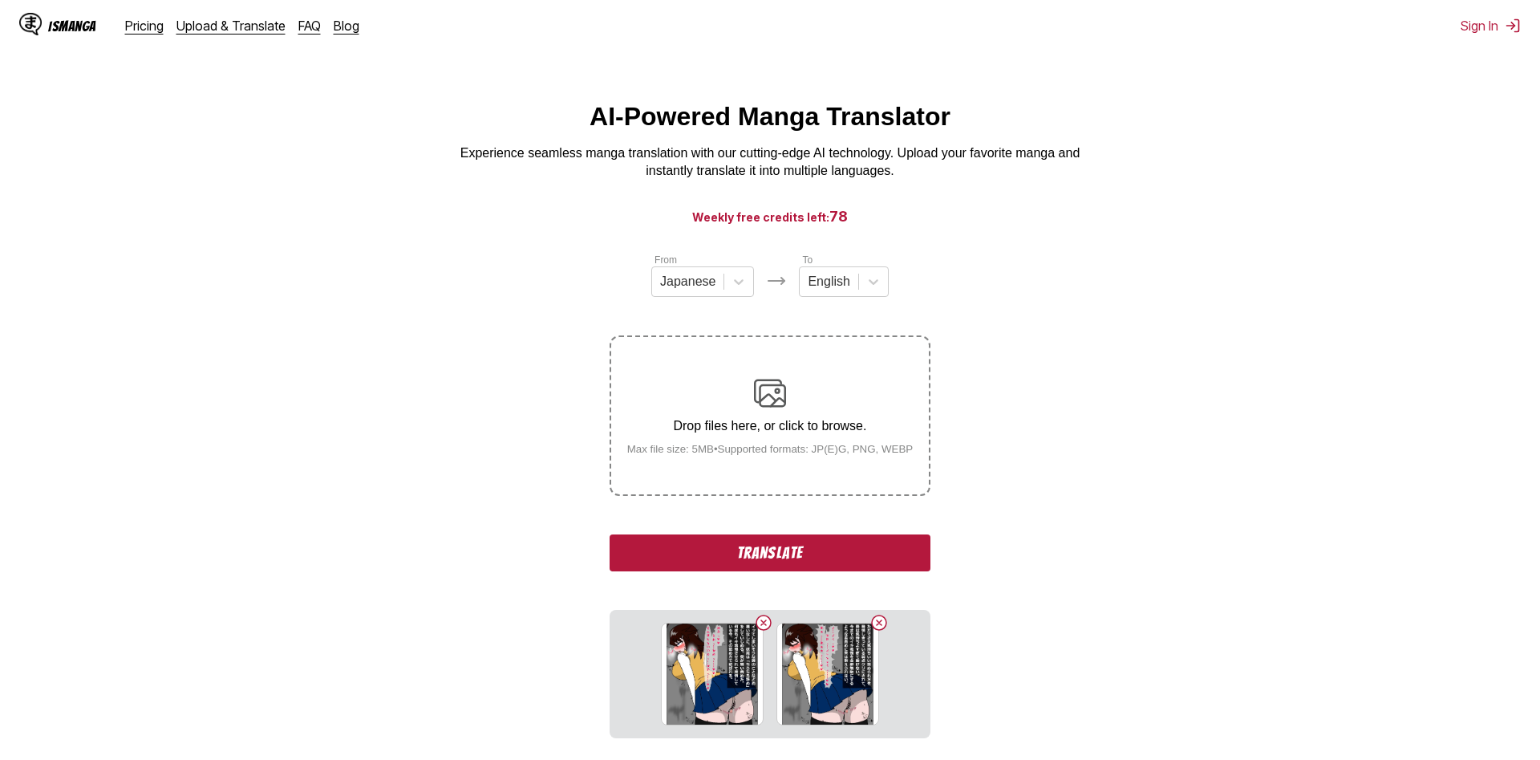
click at [761, 631] on button "Delete image" at bounding box center [763, 622] width 19 height 19
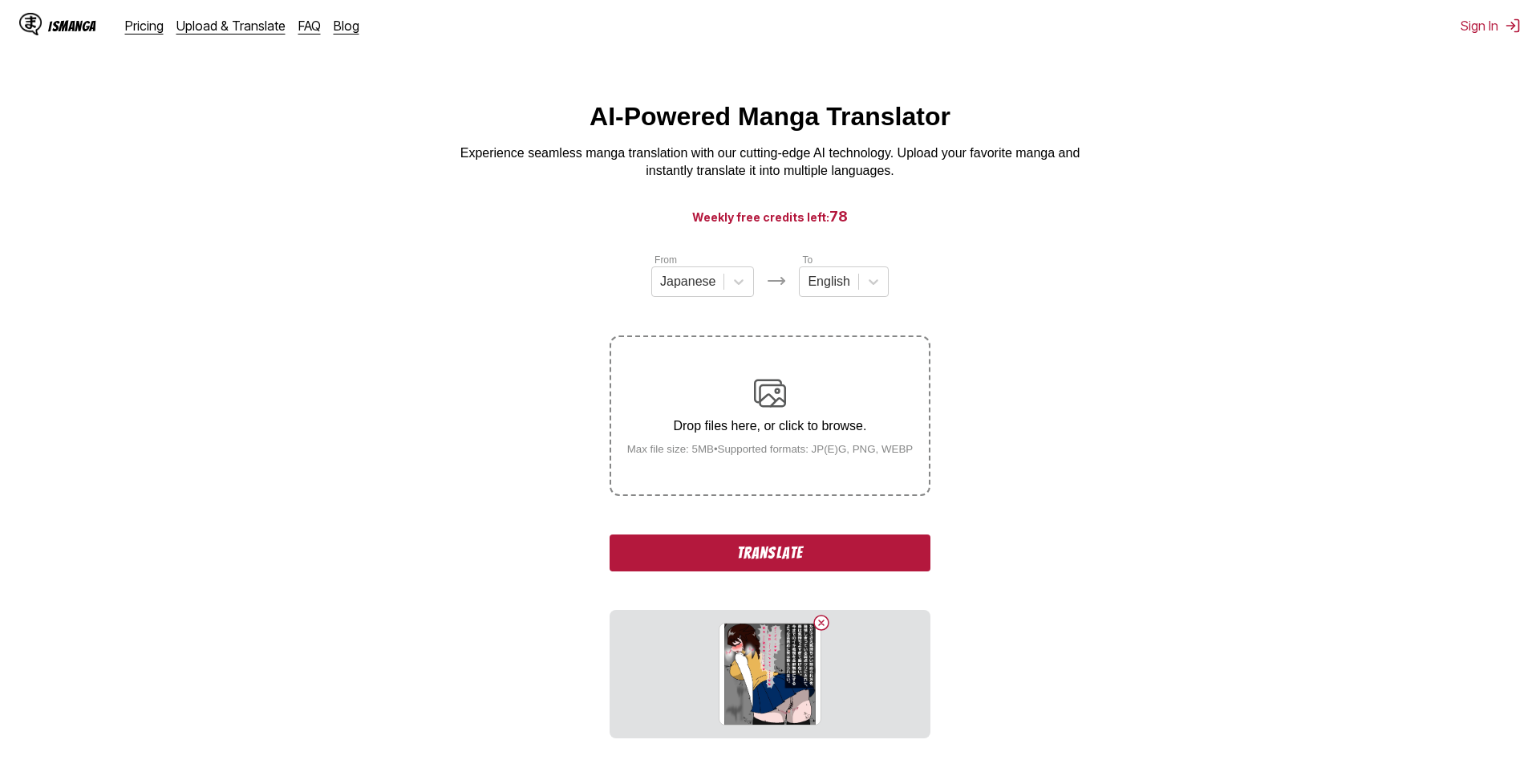
click at [761, 631] on div "15.jpg" at bounding box center [770, 674] width 103 height 103
click at [825, 624] on button "Delete image" at bounding box center [821, 622] width 19 height 19
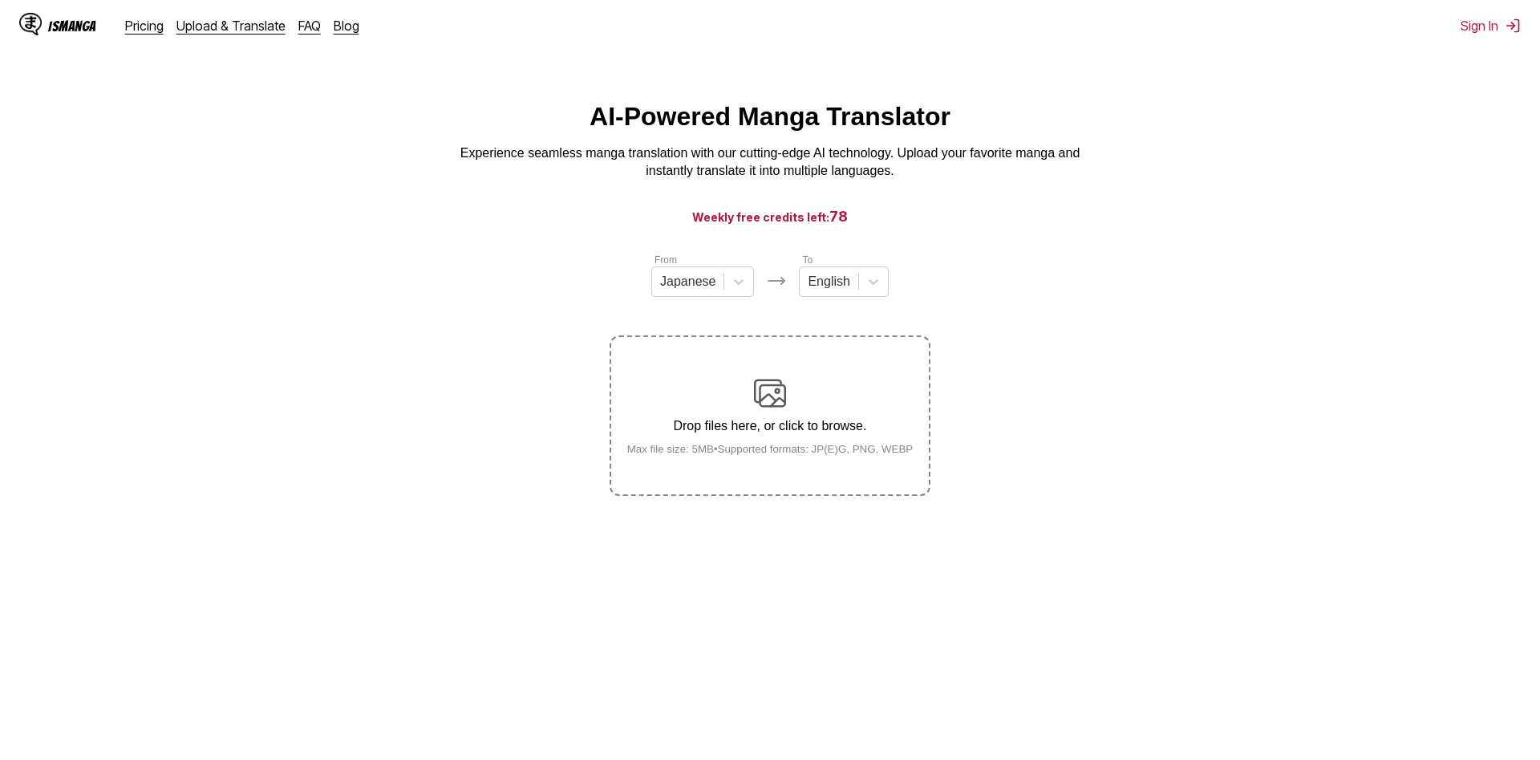
click at [798, 423] on p "Drop files here, or click to browse." at bounding box center [770, 426] width 312 height 14
click at [0, 0] on input "Drop files here, or click to browse. Max file size: 5MB • Supported formats: JP…" at bounding box center [0, 0] width 0 height 0
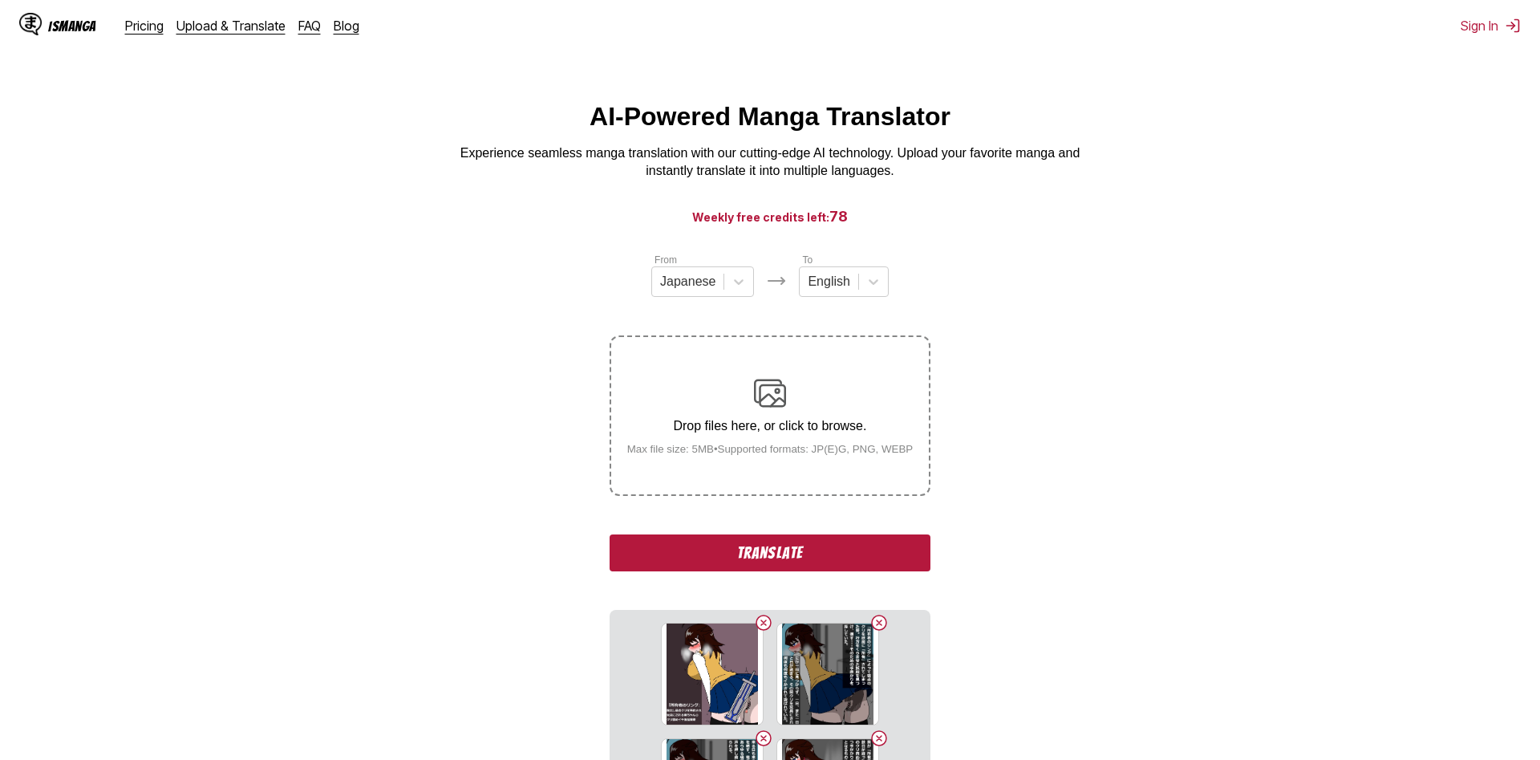
scroll to position [270, 0]
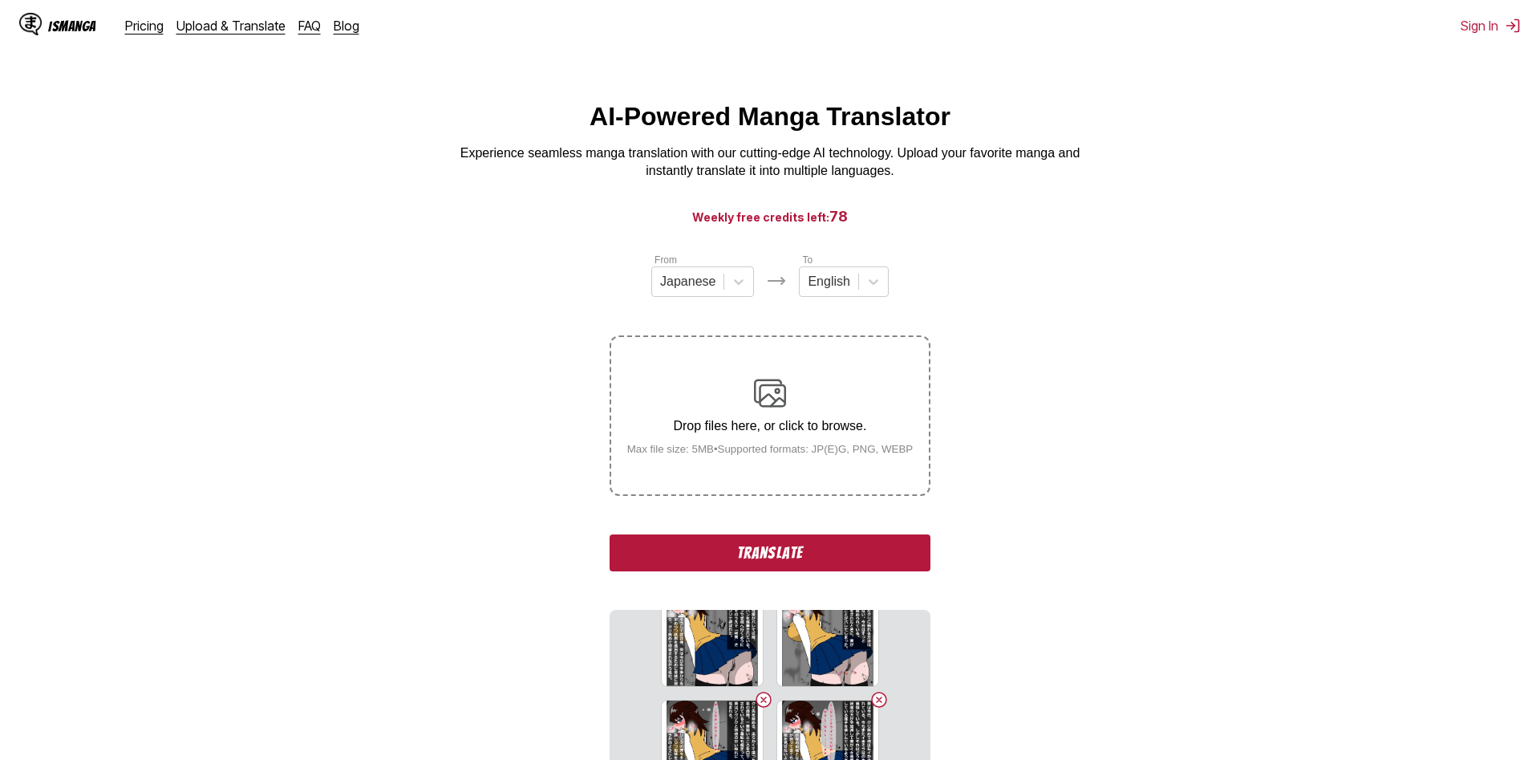
click at [830, 566] on button "Translate" at bounding box center [770, 552] width 321 height 37
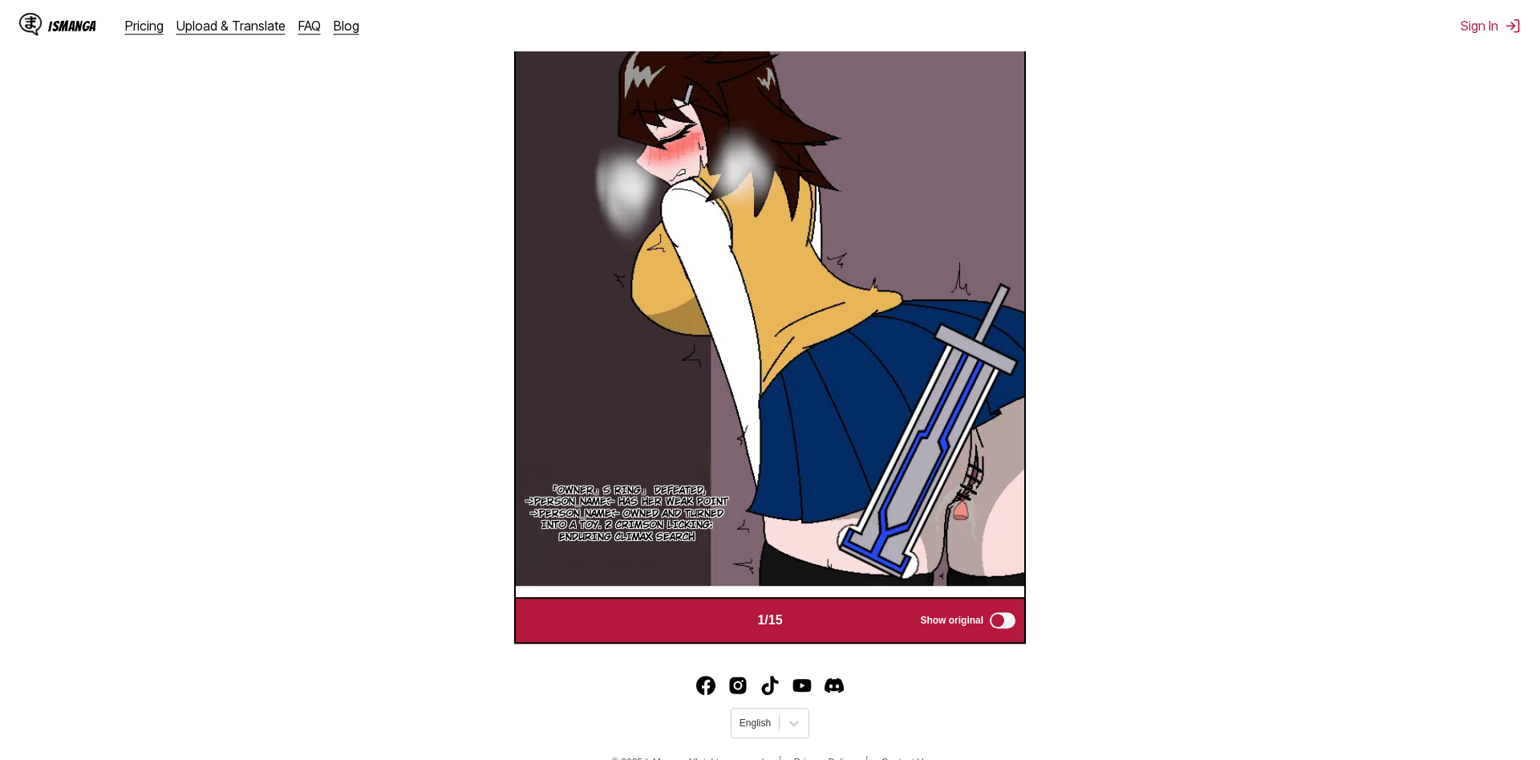
scroll to position [638, 0]
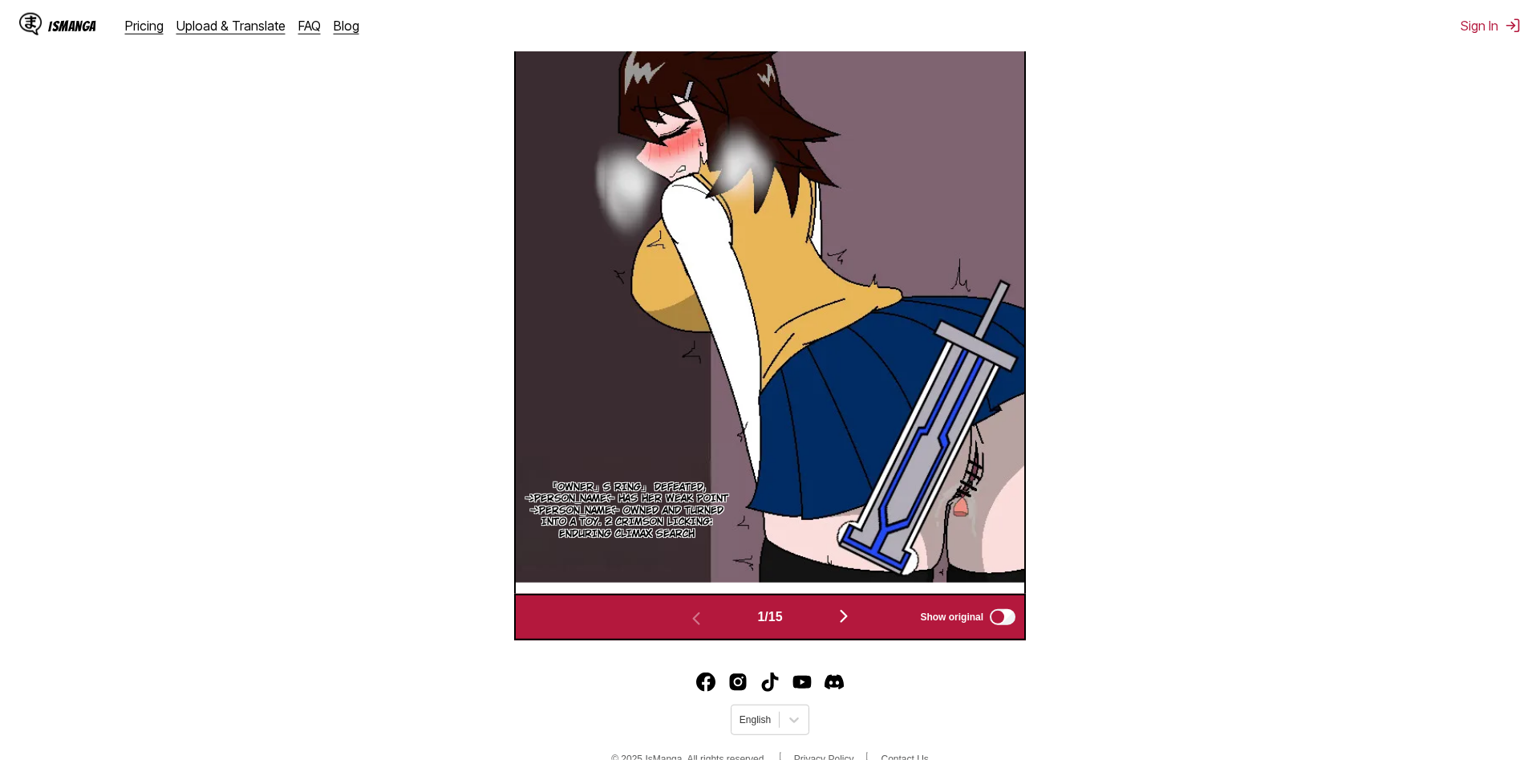
click at [850, 621] on img "button" at bounding box center [843, 615] width 19 height 19
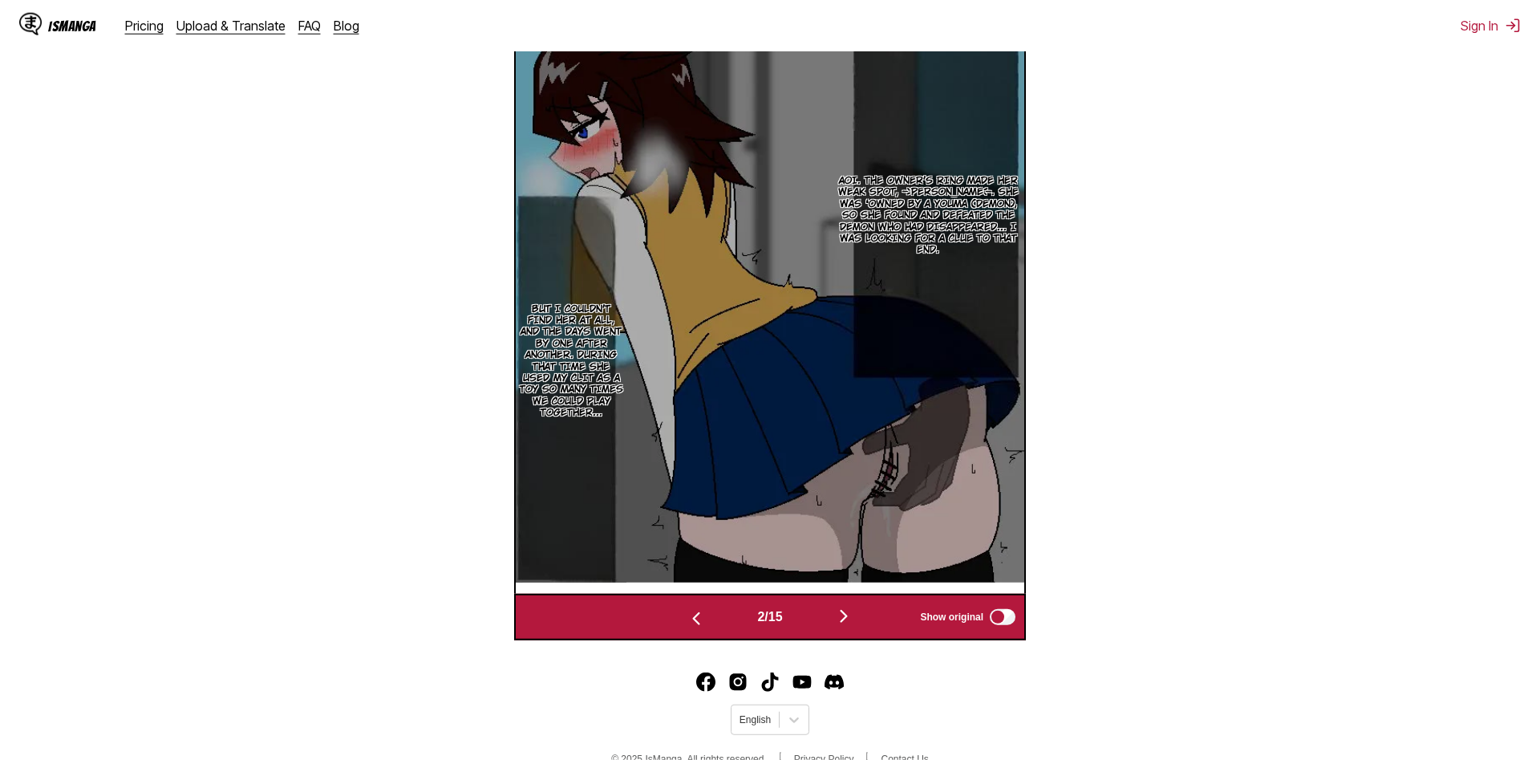
click at [687, 623] on img "button" at bounding box center [696, 618] width 19 height 19
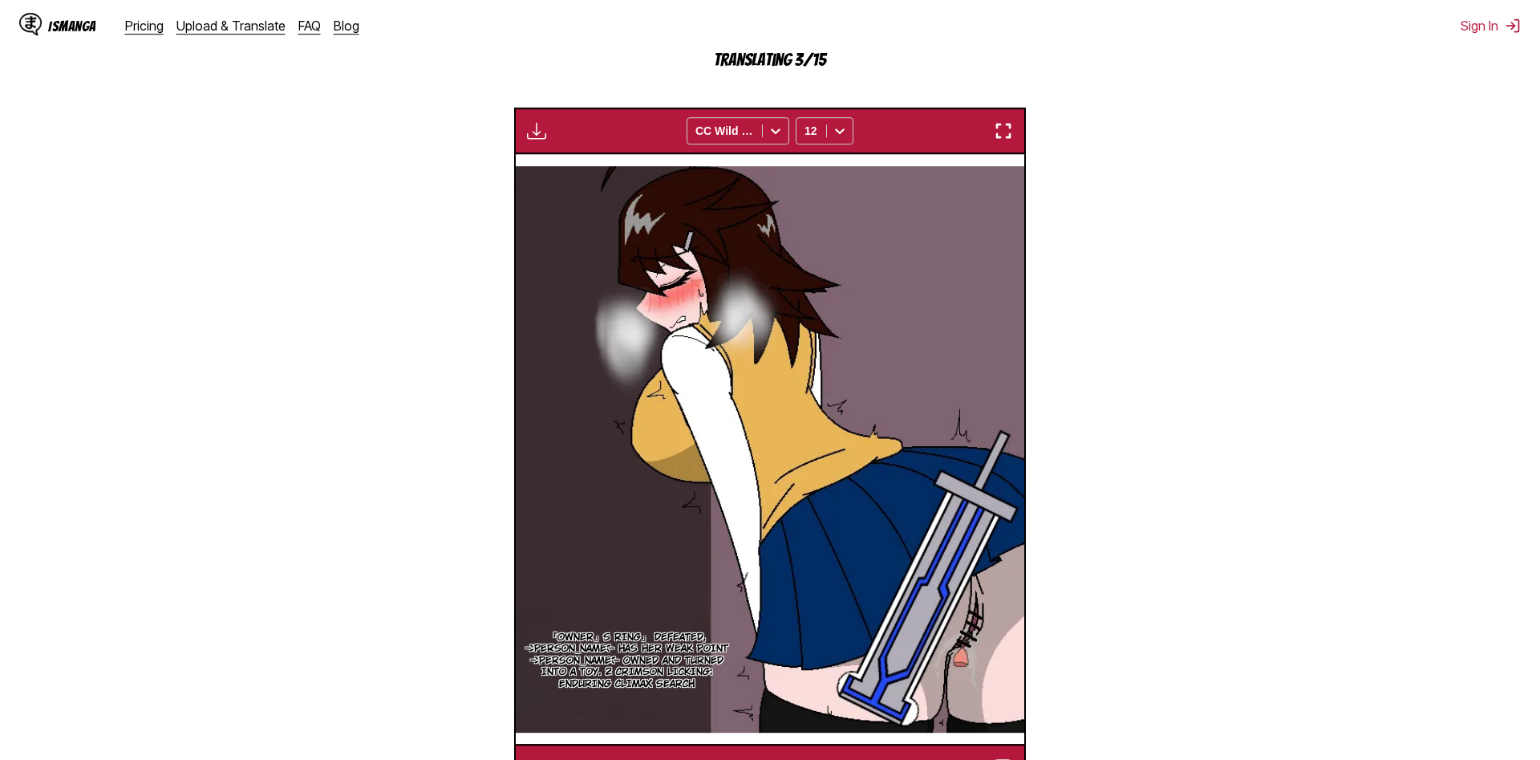
scroll to position [474, 0]
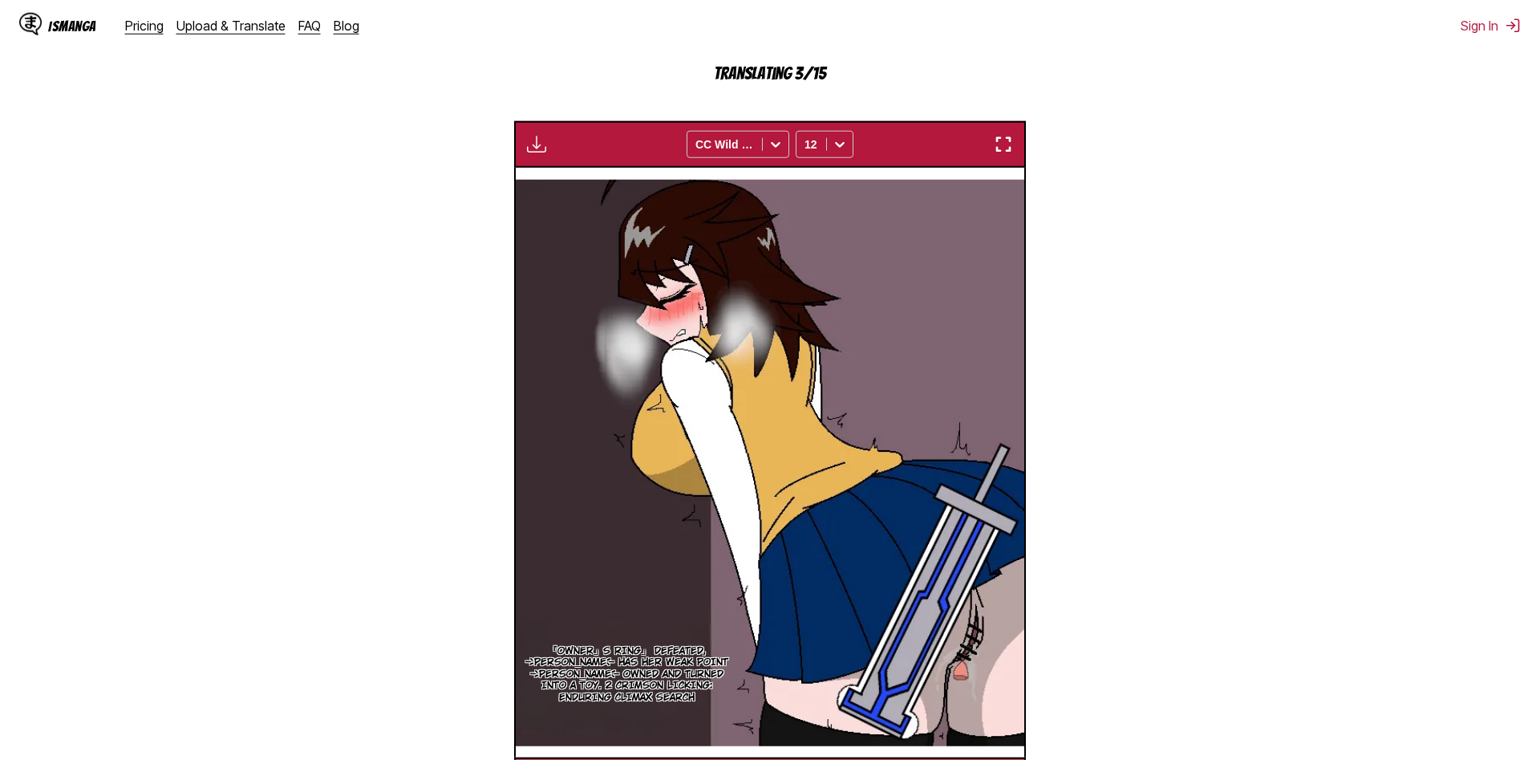
click at [1002, 143] on img "button" at bounding box center [1003, 144] width 19 height 19
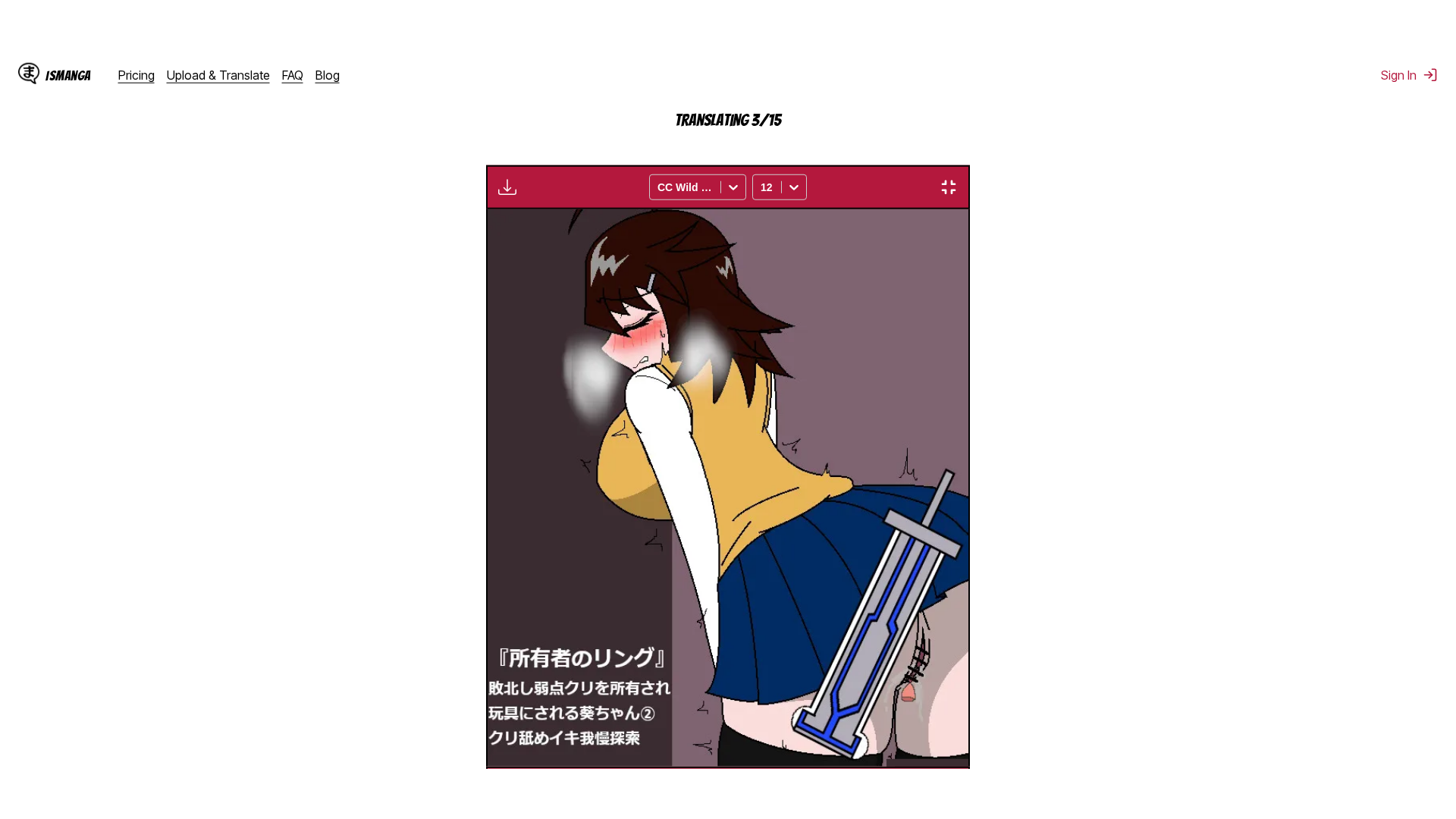
scroll to position [159, 0]
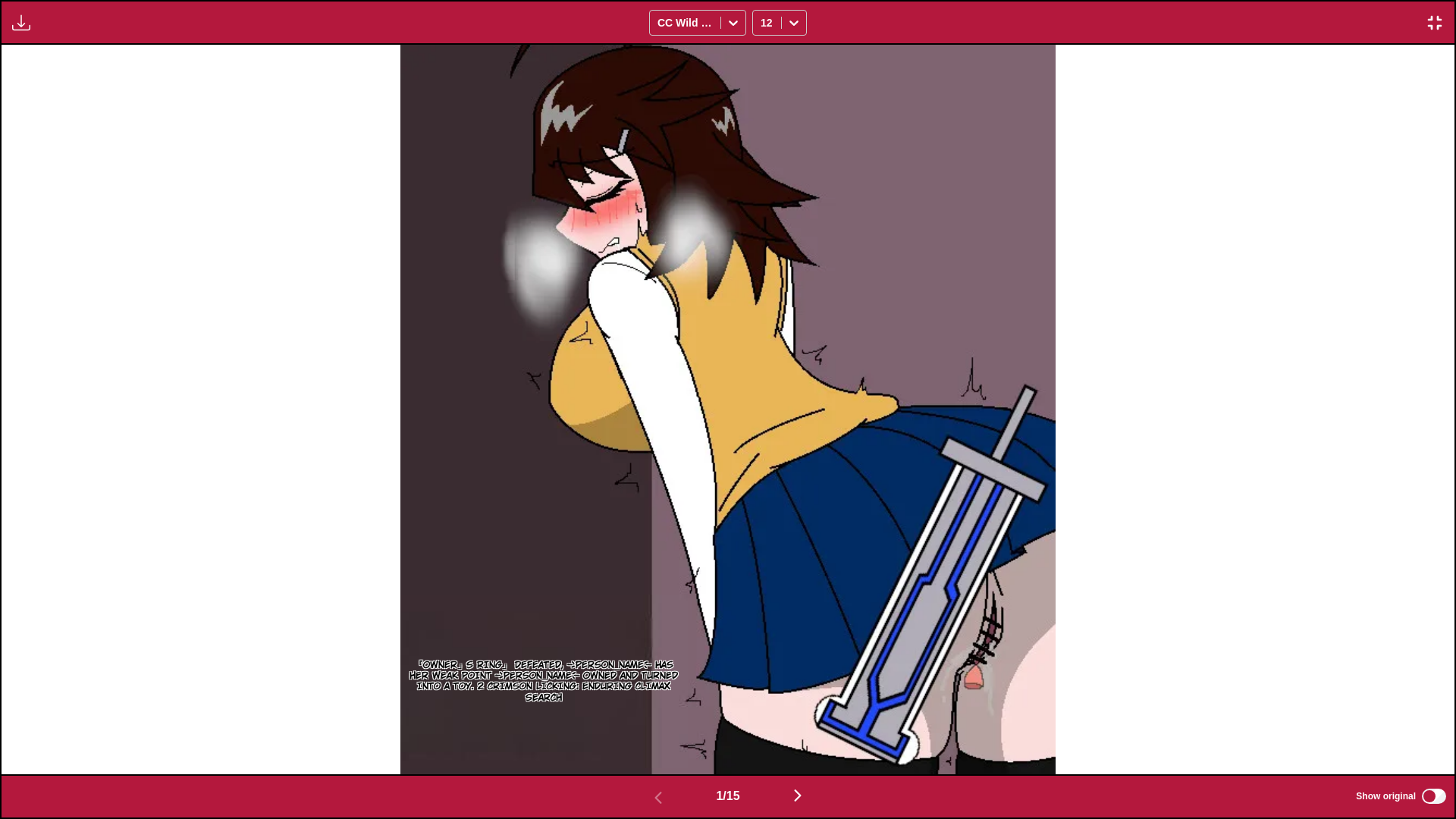
click at [814, 718] on button "button" at bounding box center [798, 796] width 91 height 22
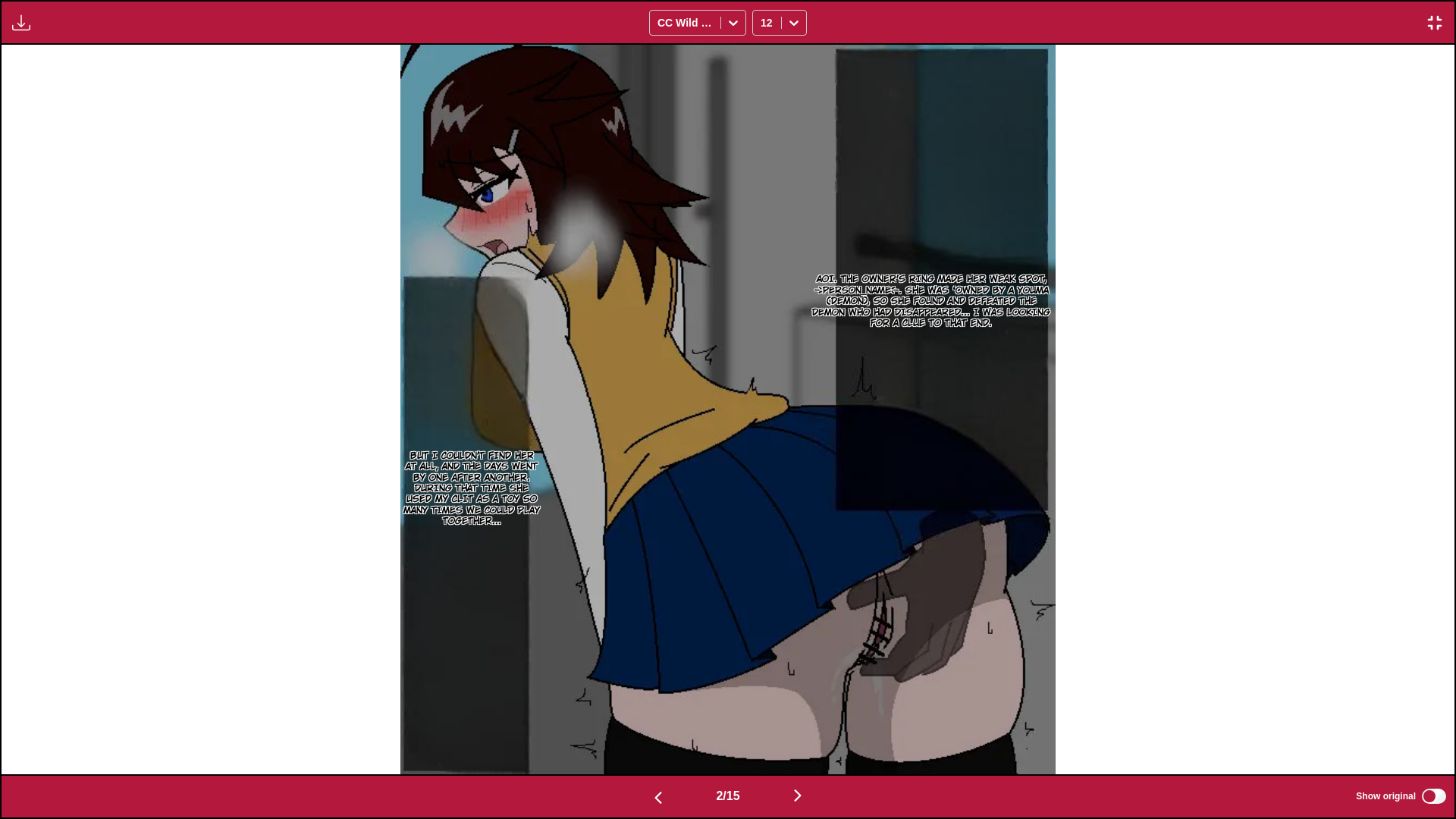
click at [1429, 30] on img "button" at bounding box center [1434, 22] width 18 height 18
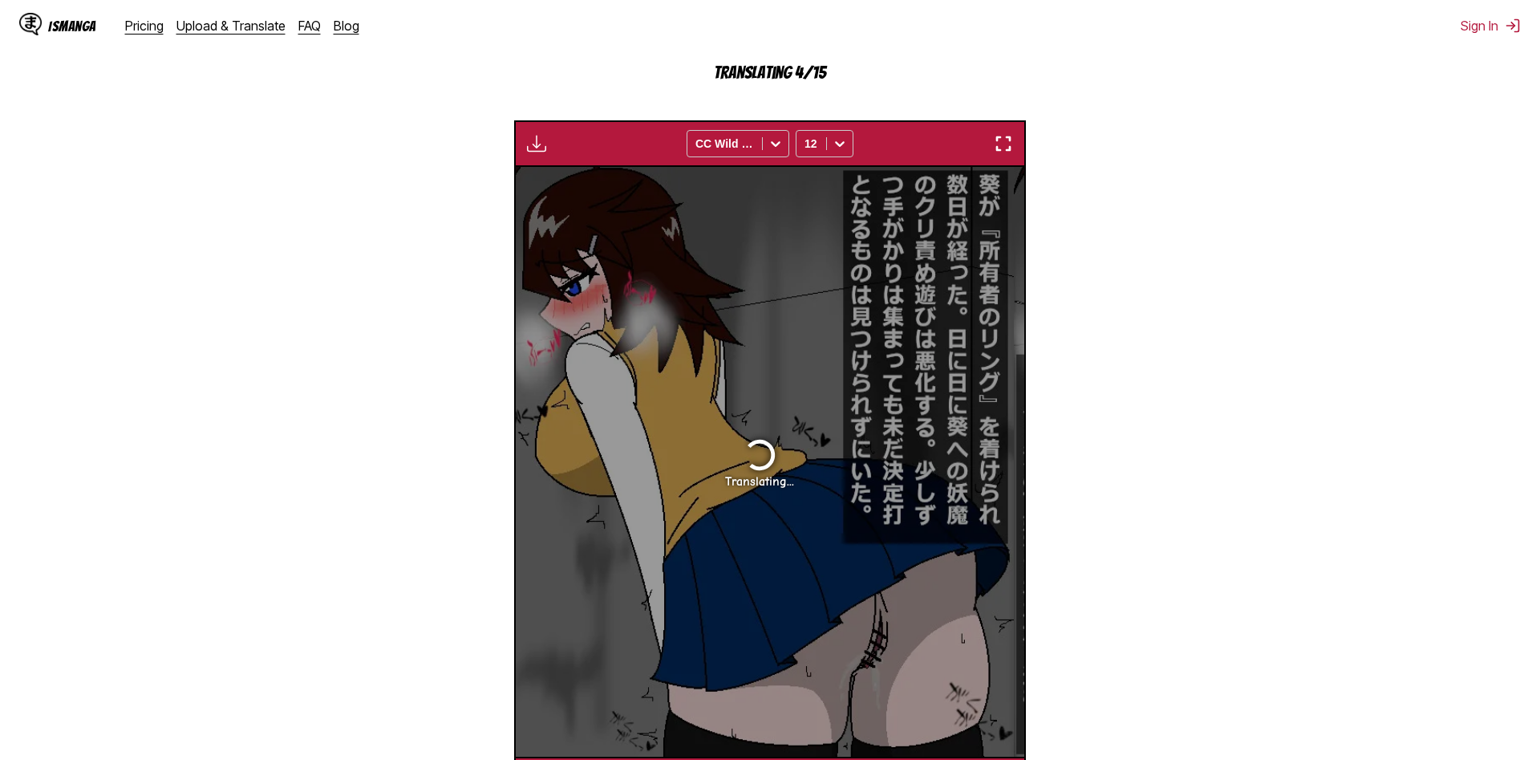
scroll to position [0, 509]
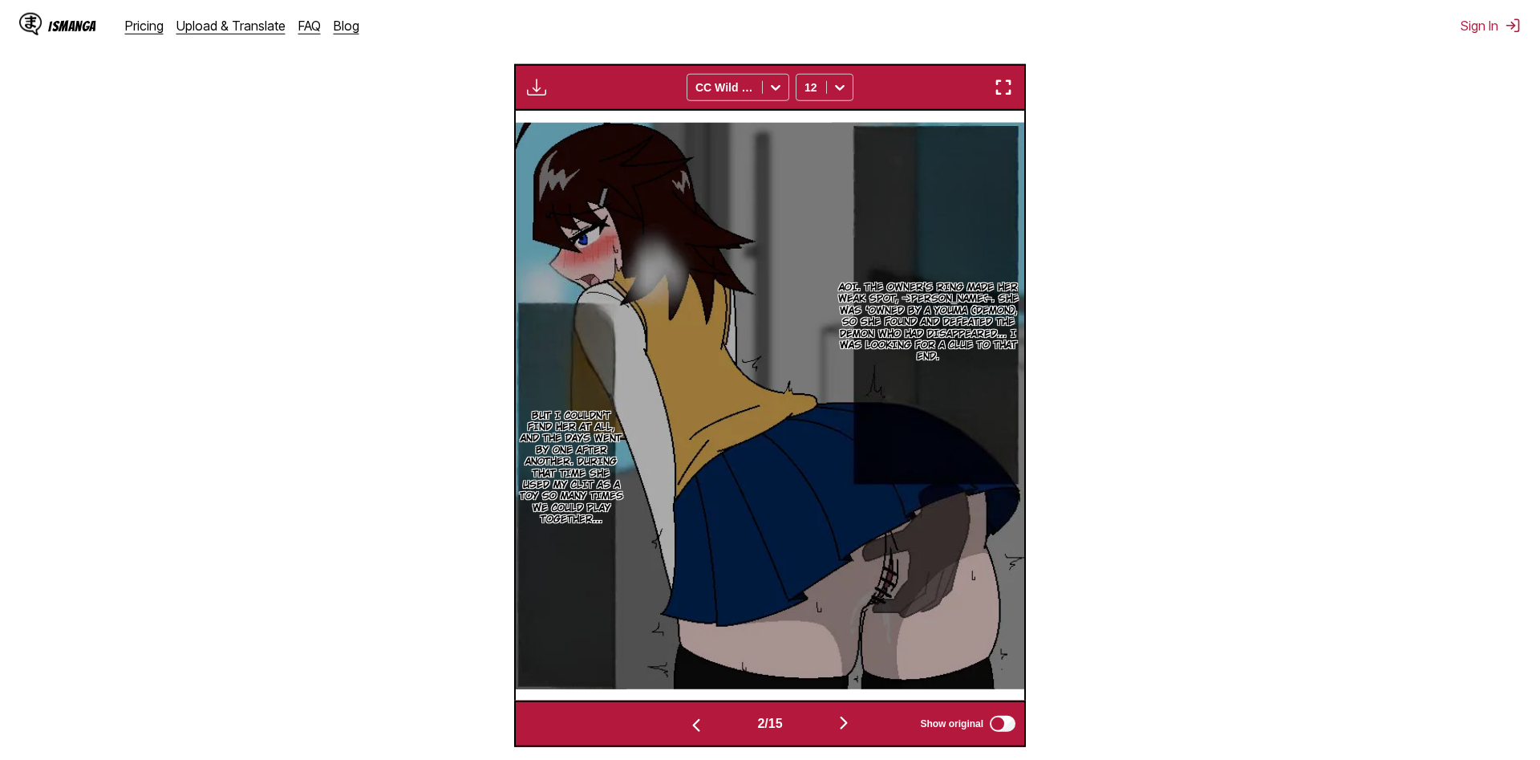
click at [1011, 91] on img "button" at bounding box center [1003, 87] width 19 height 19
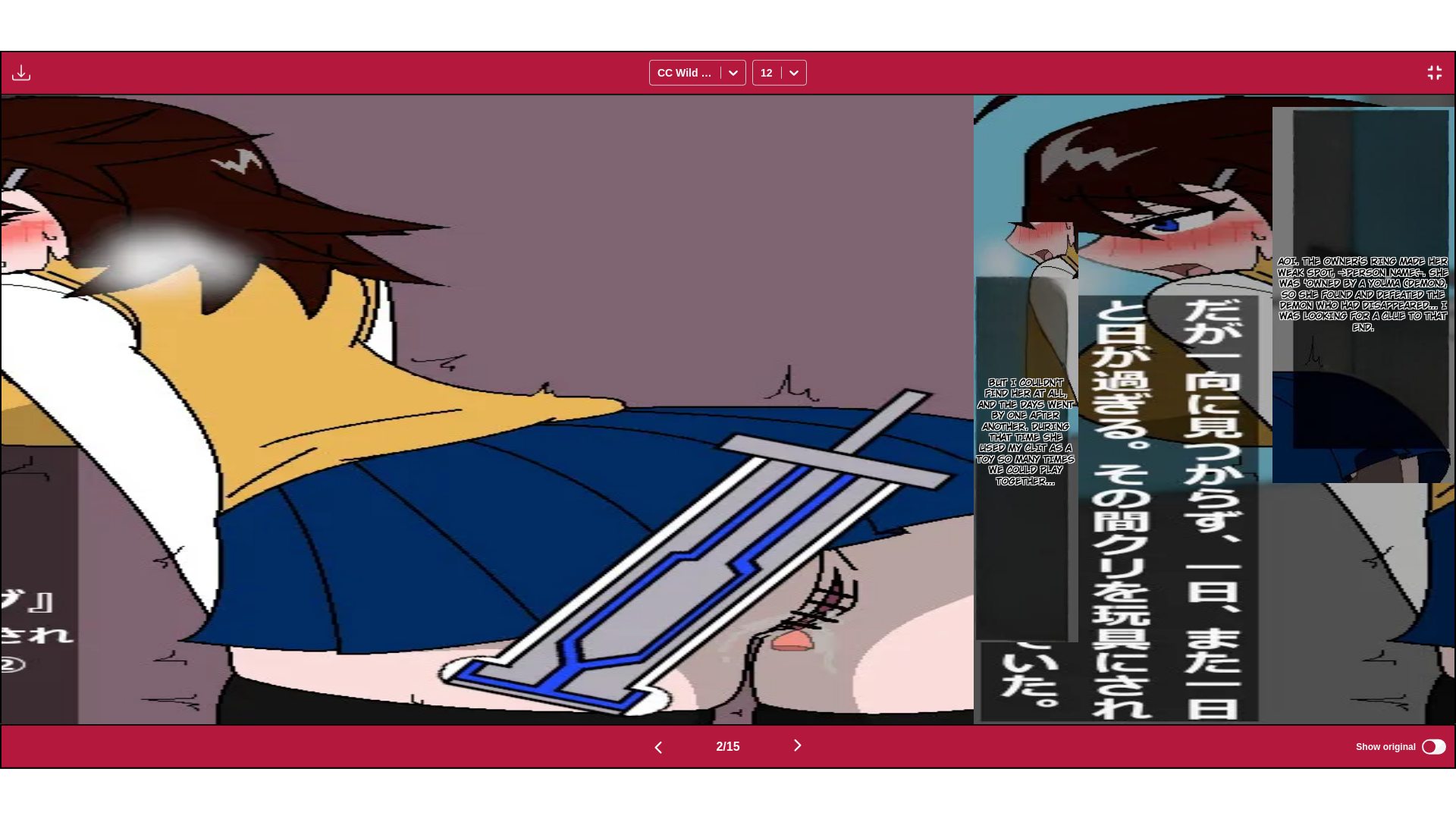
scroll to position [0, 1453]
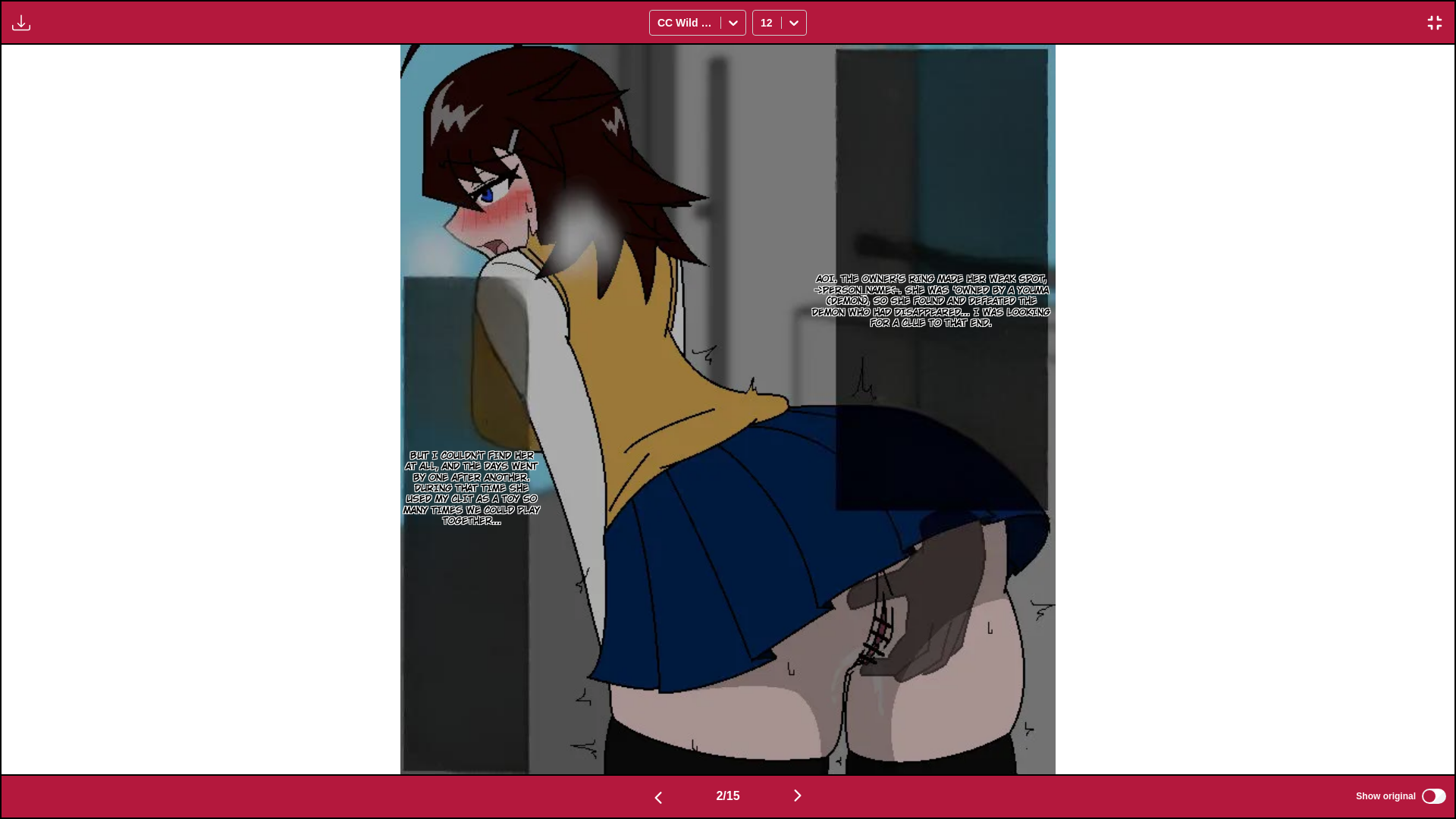
click at [667, 718] on button "button" at bounding box center [658, 796] width 91 height 22
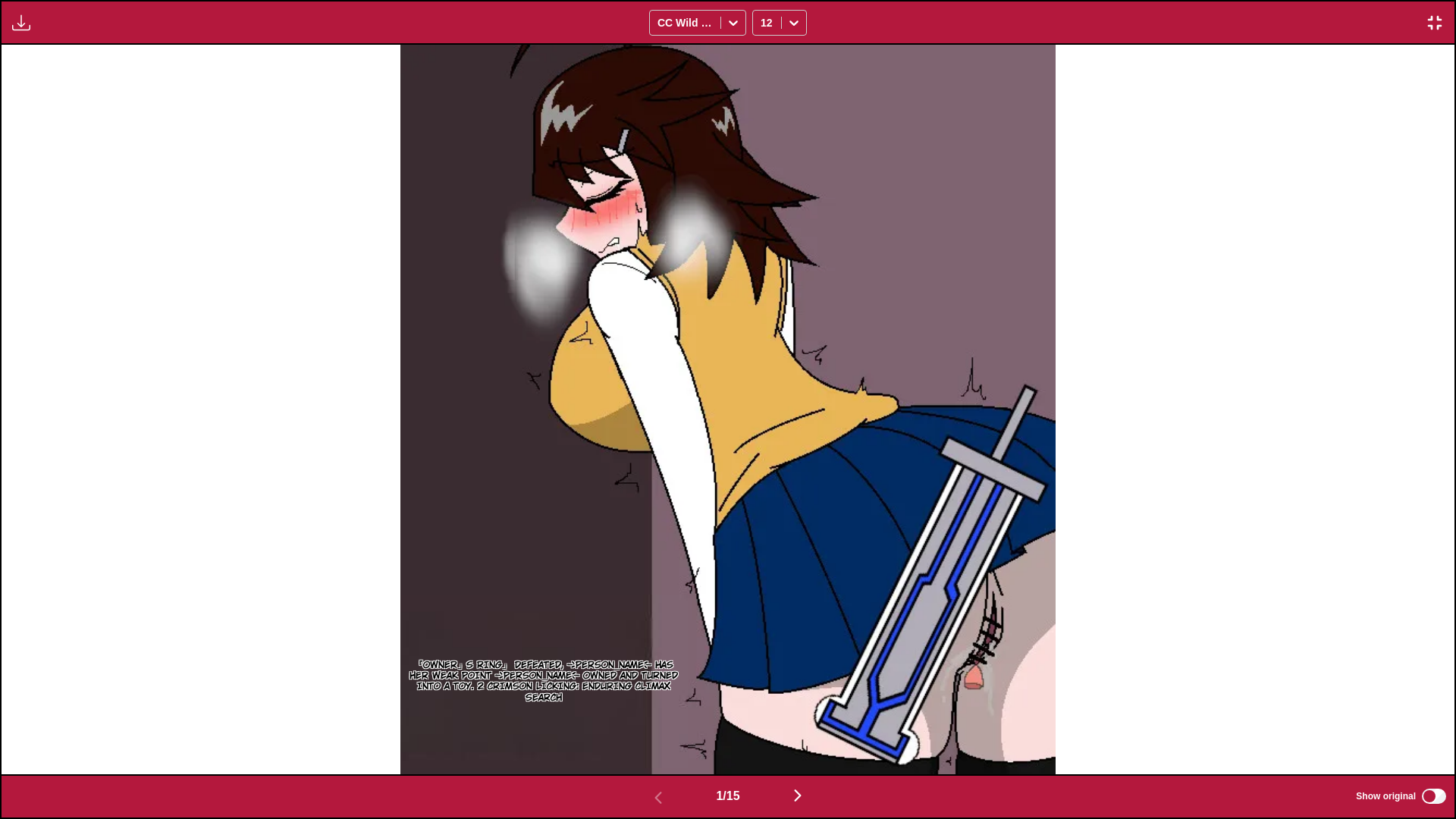
click at [793, 718] on div "1 / 15 Show original" at bounding box center [728, 796] width 1456 height 44
click at [807, 718] on img "button" at bounding box center [797, 795] width 18 height 18
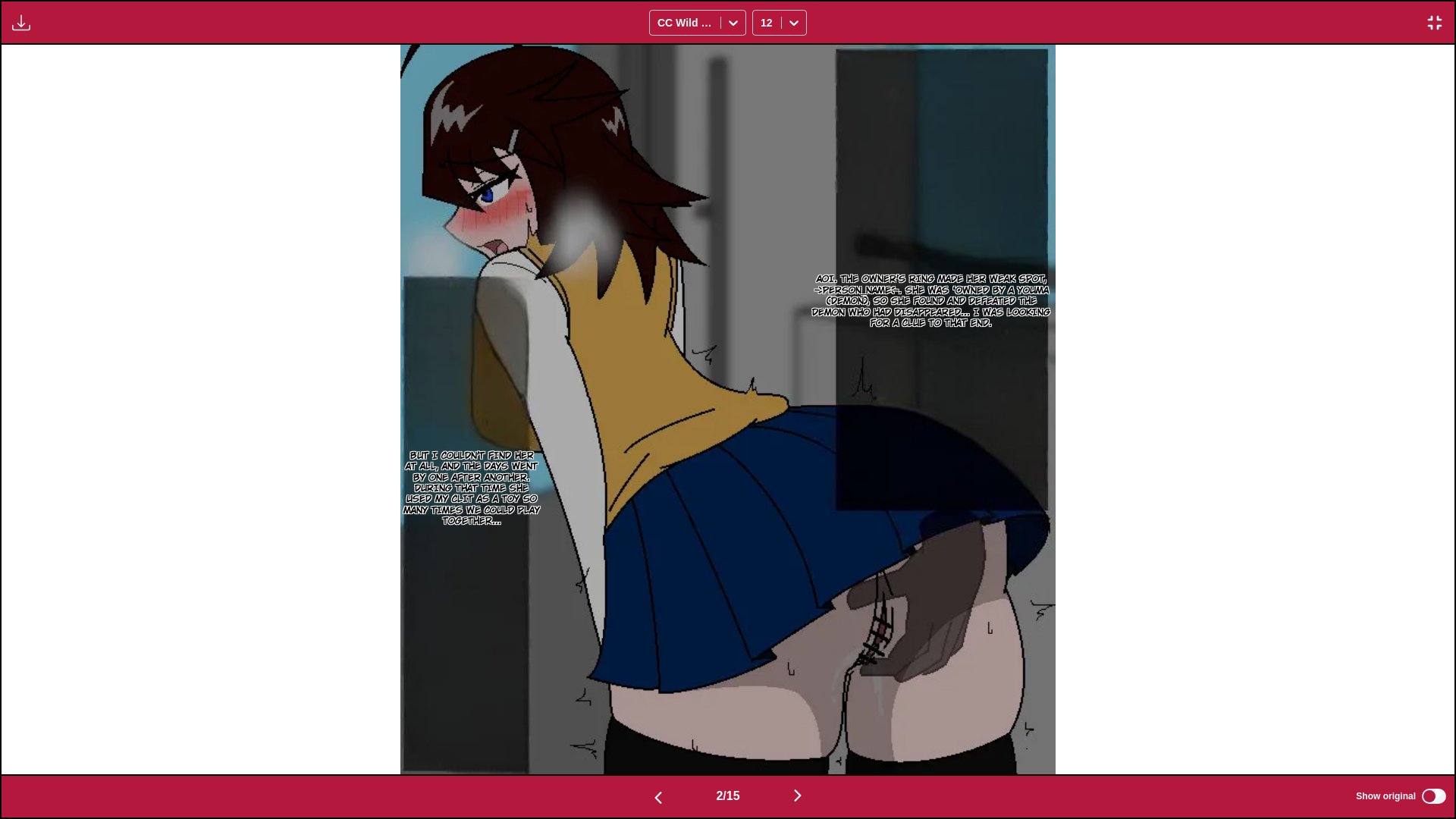
click at [811, 718] on button "button" at bounding box center [798, 796] width 91 height 22
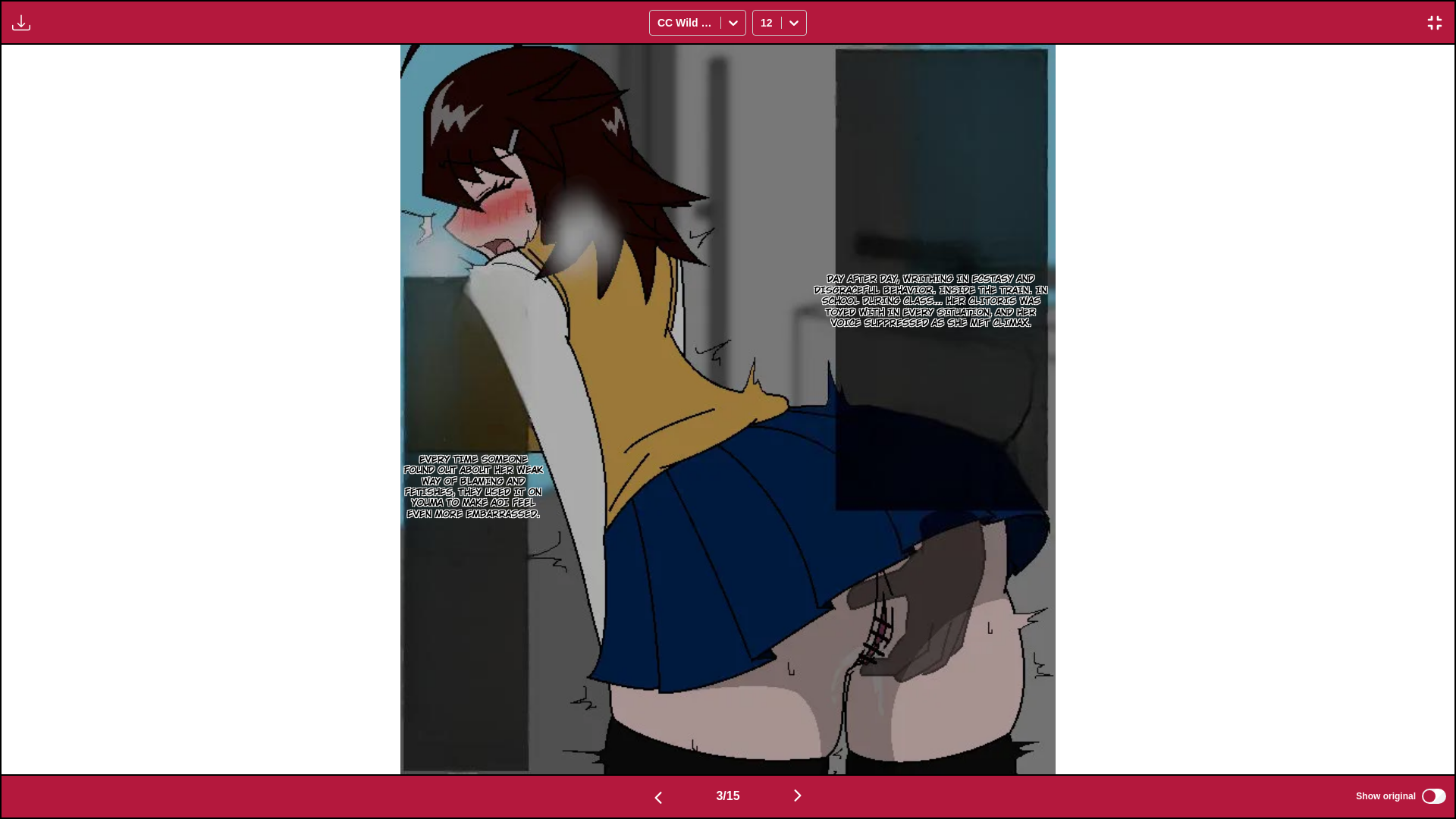
click at [795, 718] on img "button" at bounding box center [797, 795] width 18 height 18
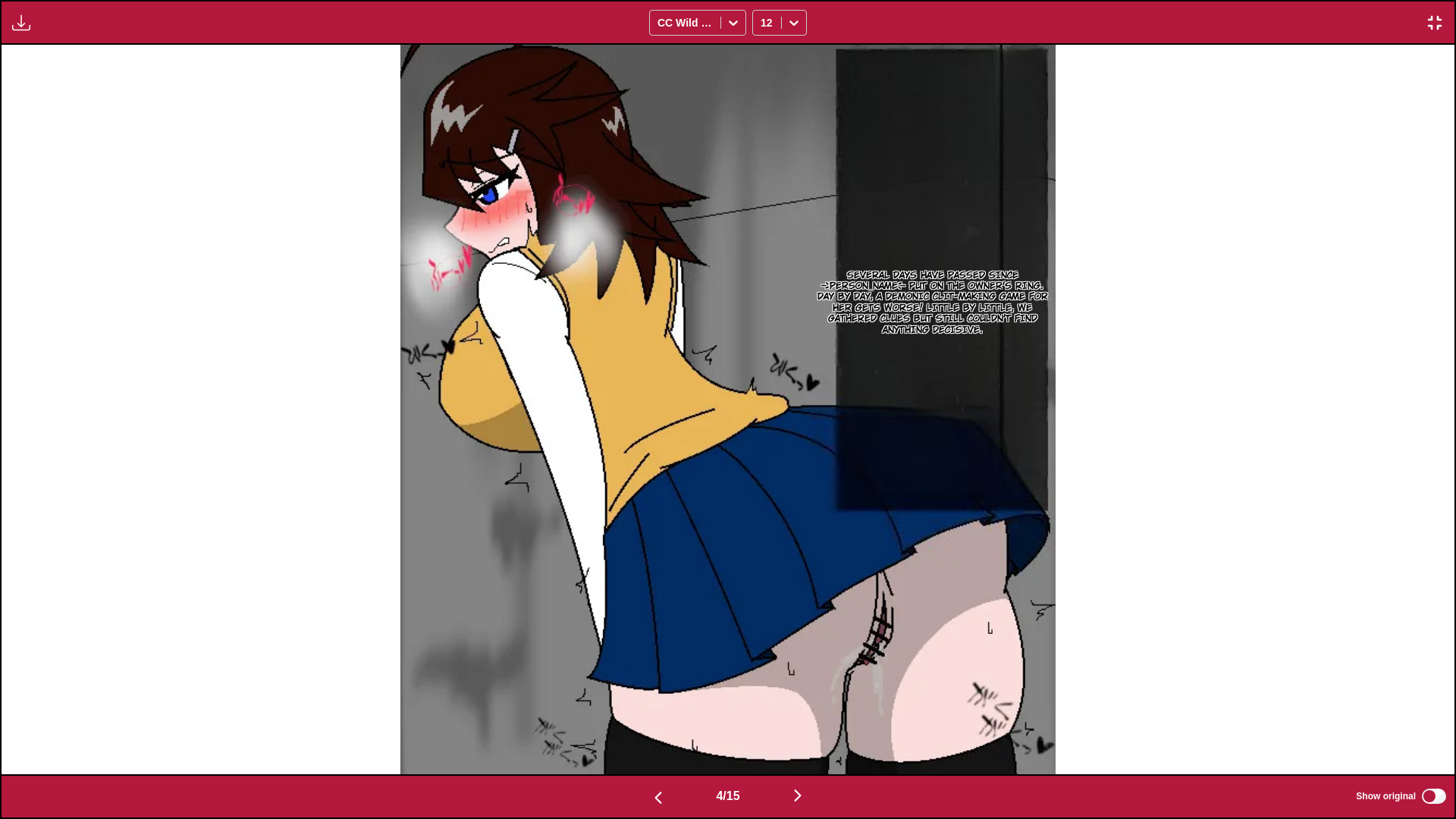
click at [825, 718] on button "button" at bounding box center [798, 796] width 91 height 22
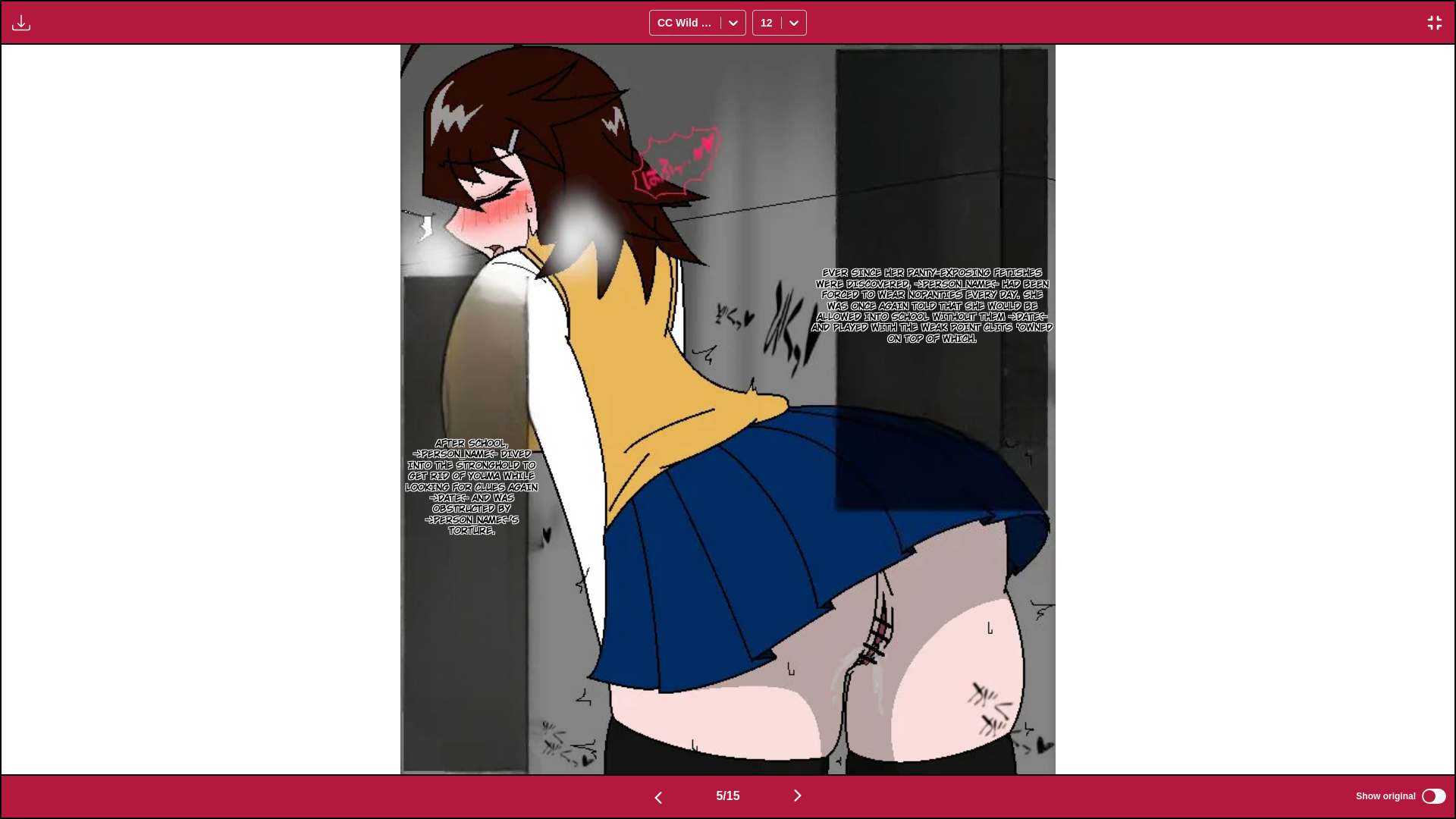
click at [807, 718] on img "button" at bounding box center [797, 795] width 18 height 18
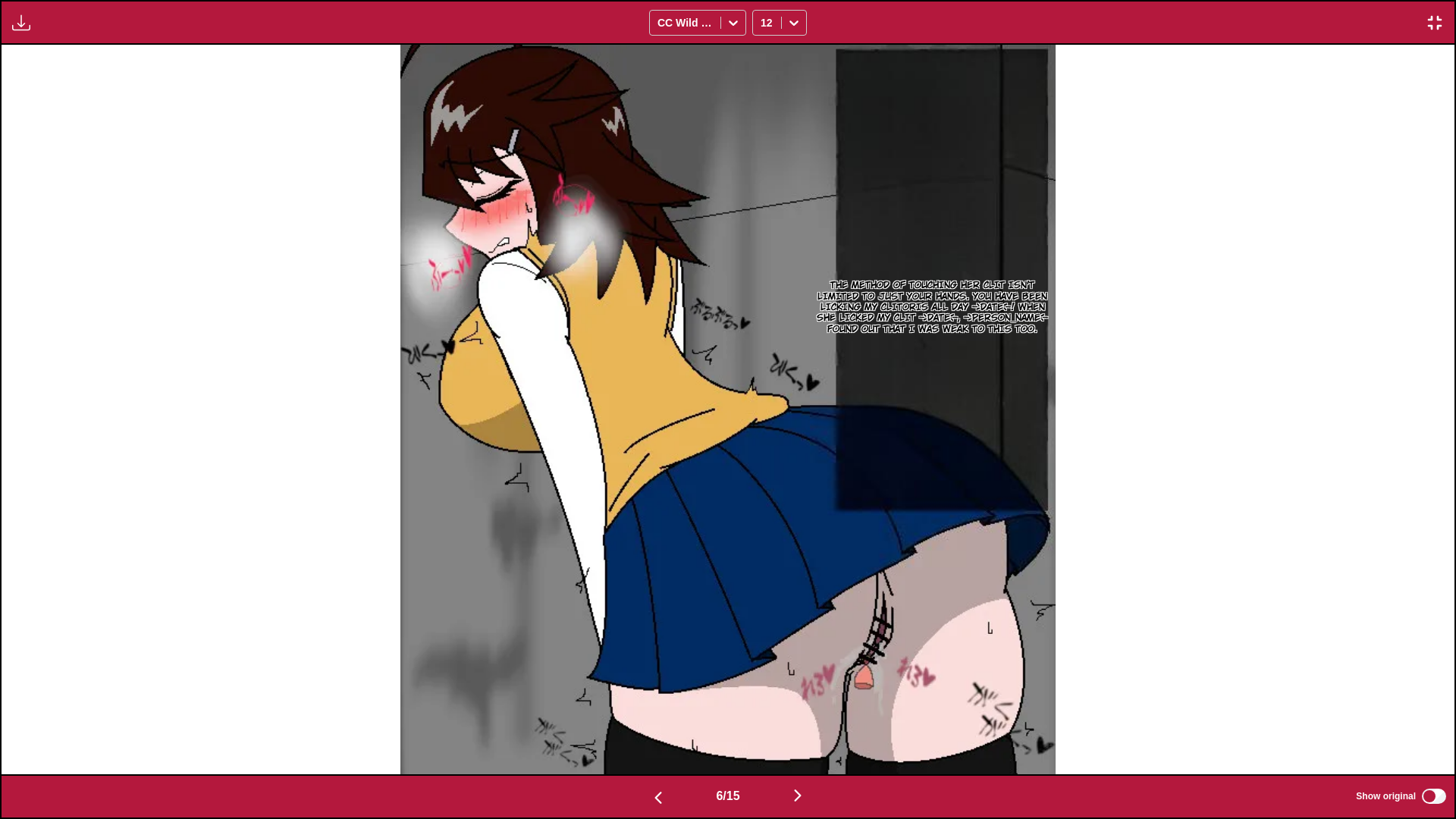
click at [807, 718] on img "button" at bounding box center [797, 795] width 18 height 18
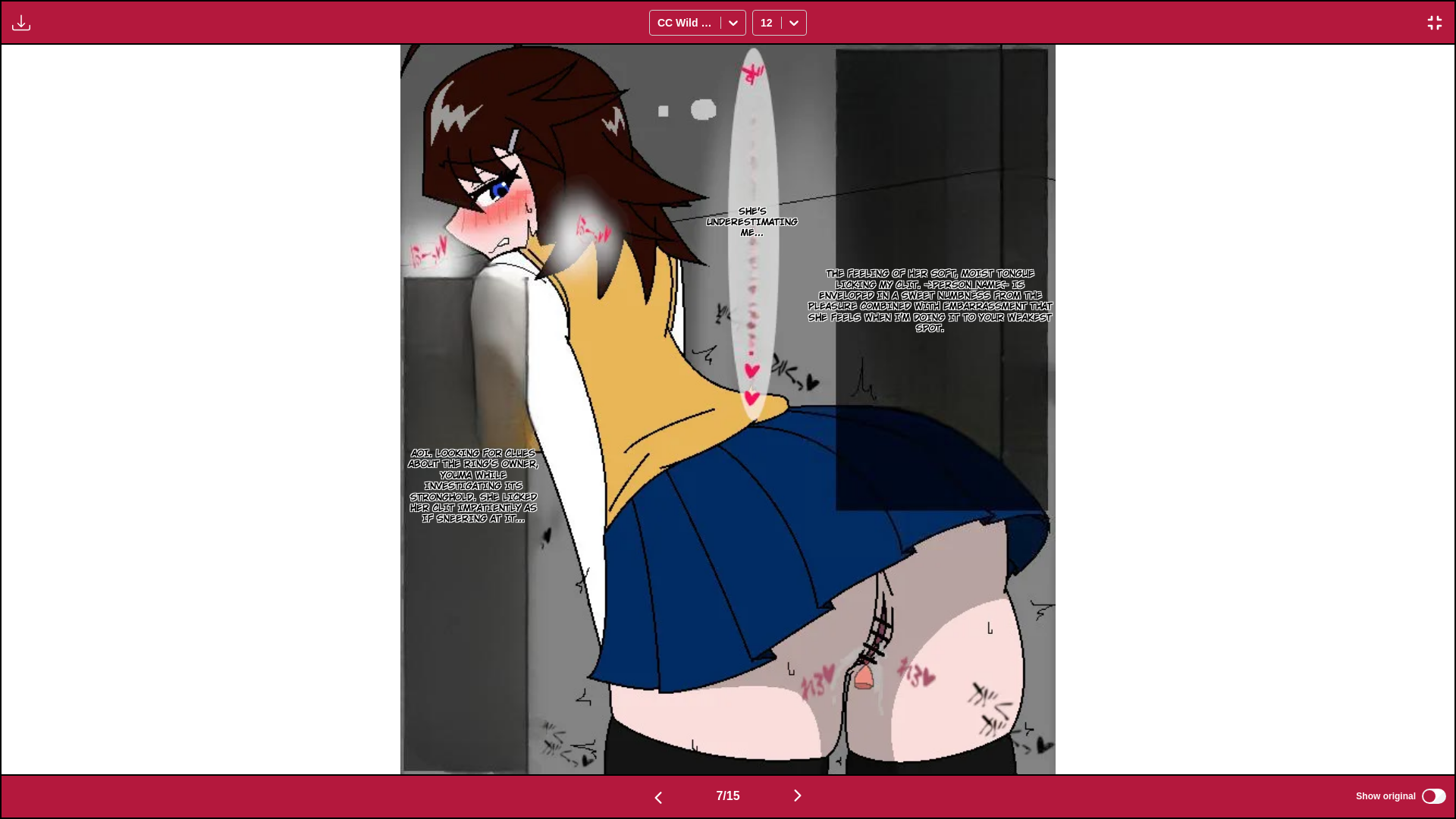
click at [807, 718] on img "button" at bounding box center [797, 795] width 18 height 18
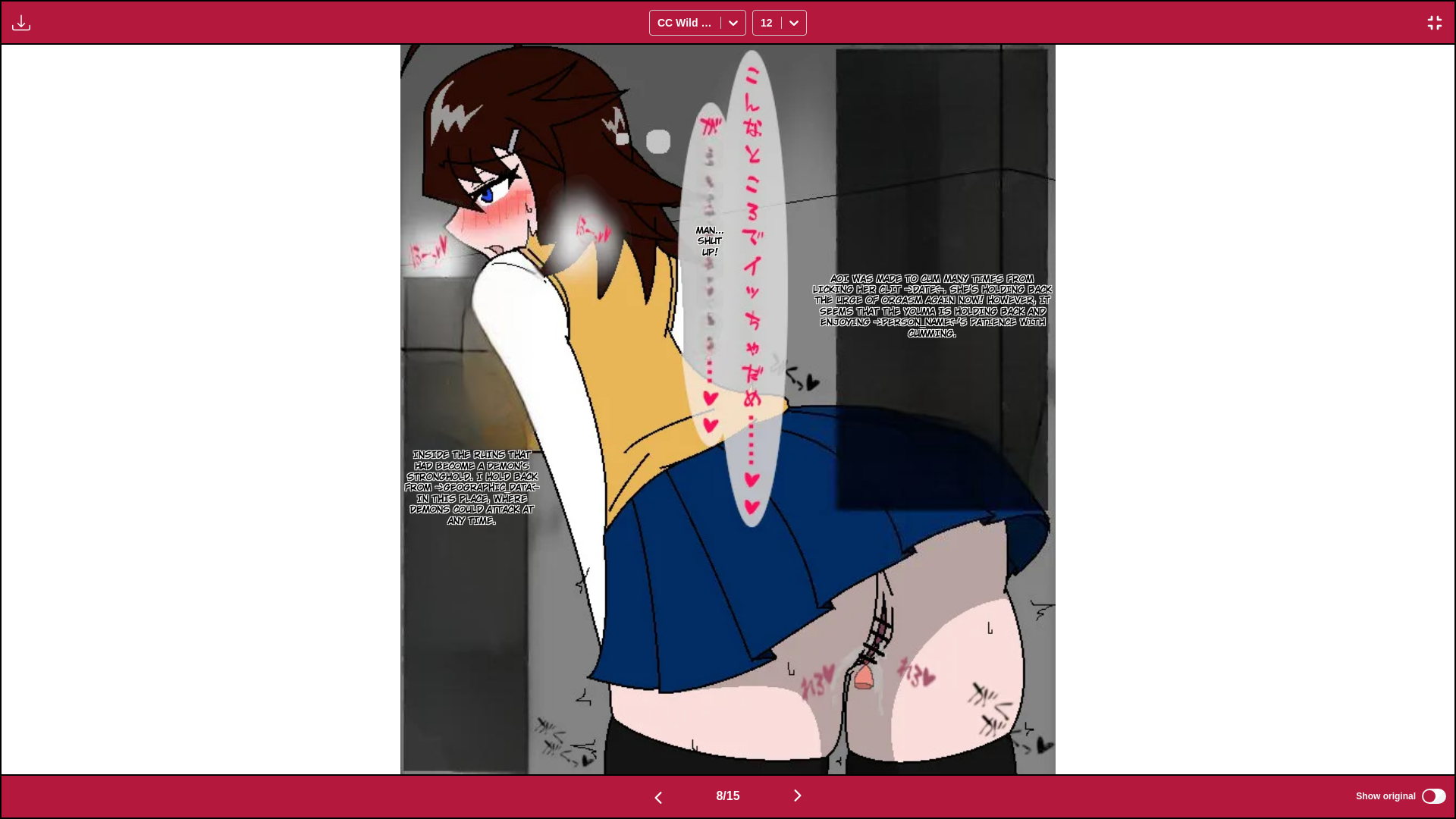
click at [811, 718] on button "button" at bounding box center [798, 796] width 91 height 22
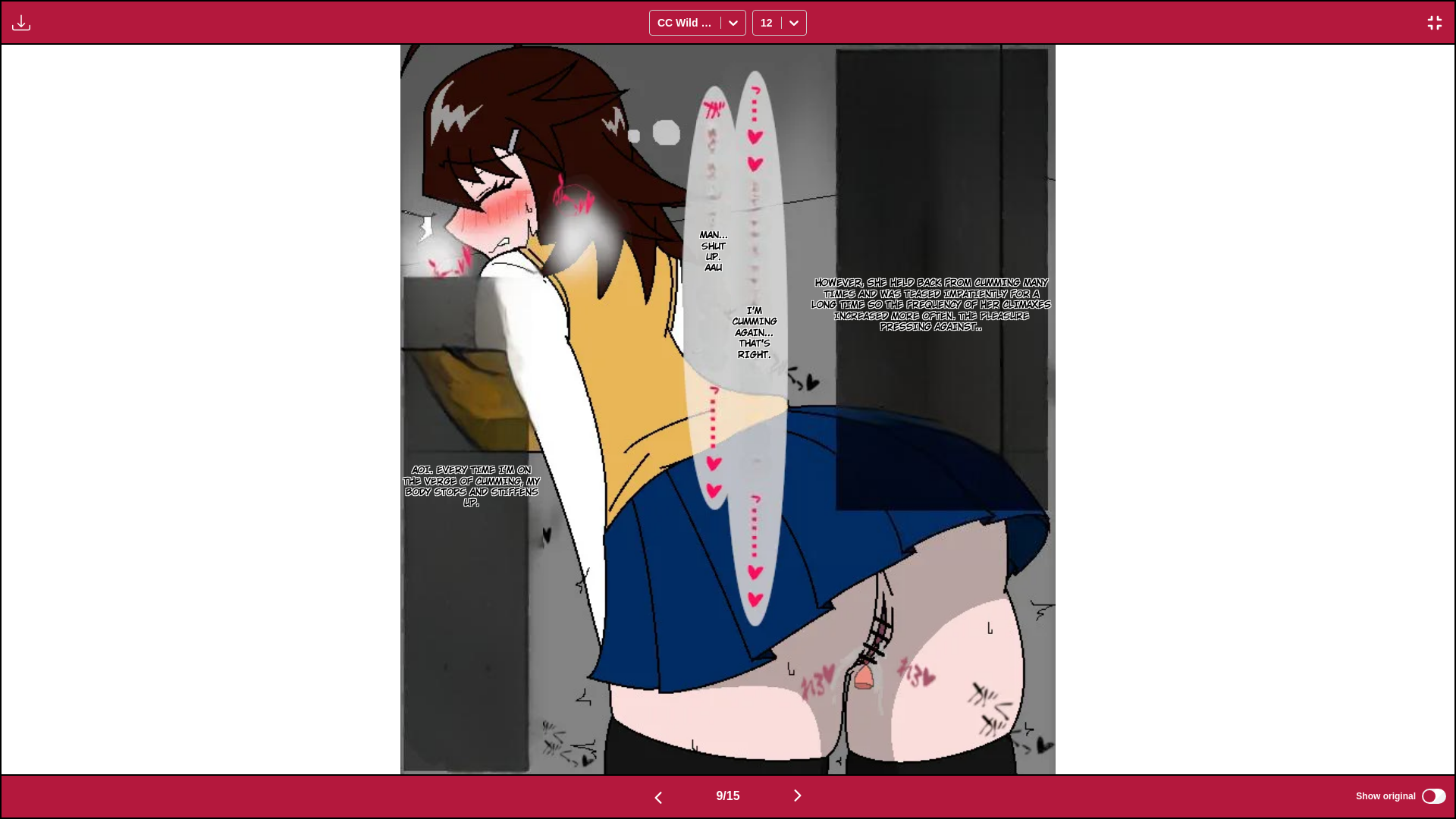
click at [803, 718] on img "button" at bounding box center [797, 795] width 18 height 18
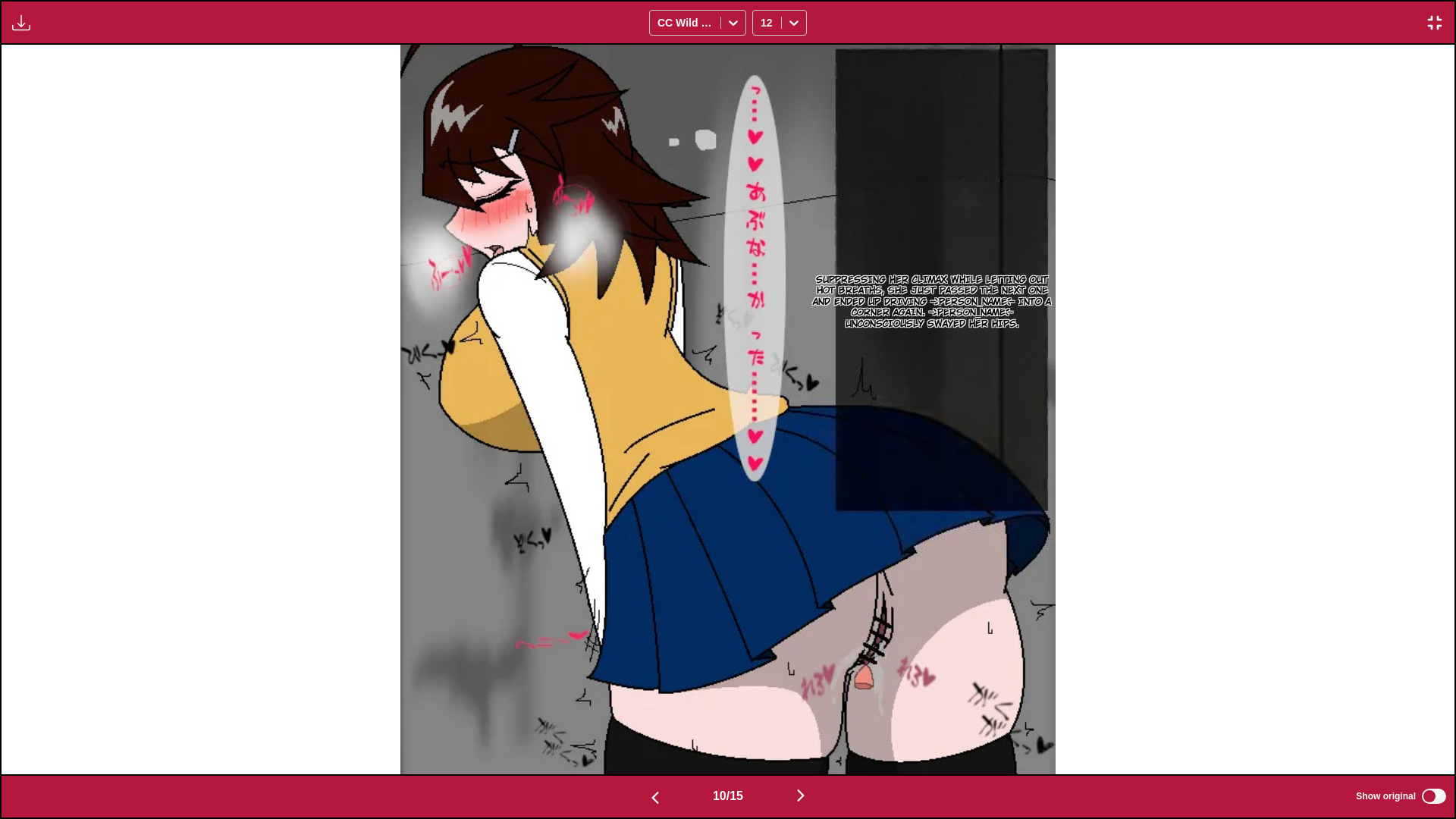
click at [807, 718] on button "button" at bounding box center [801, 796] width 91 height 22
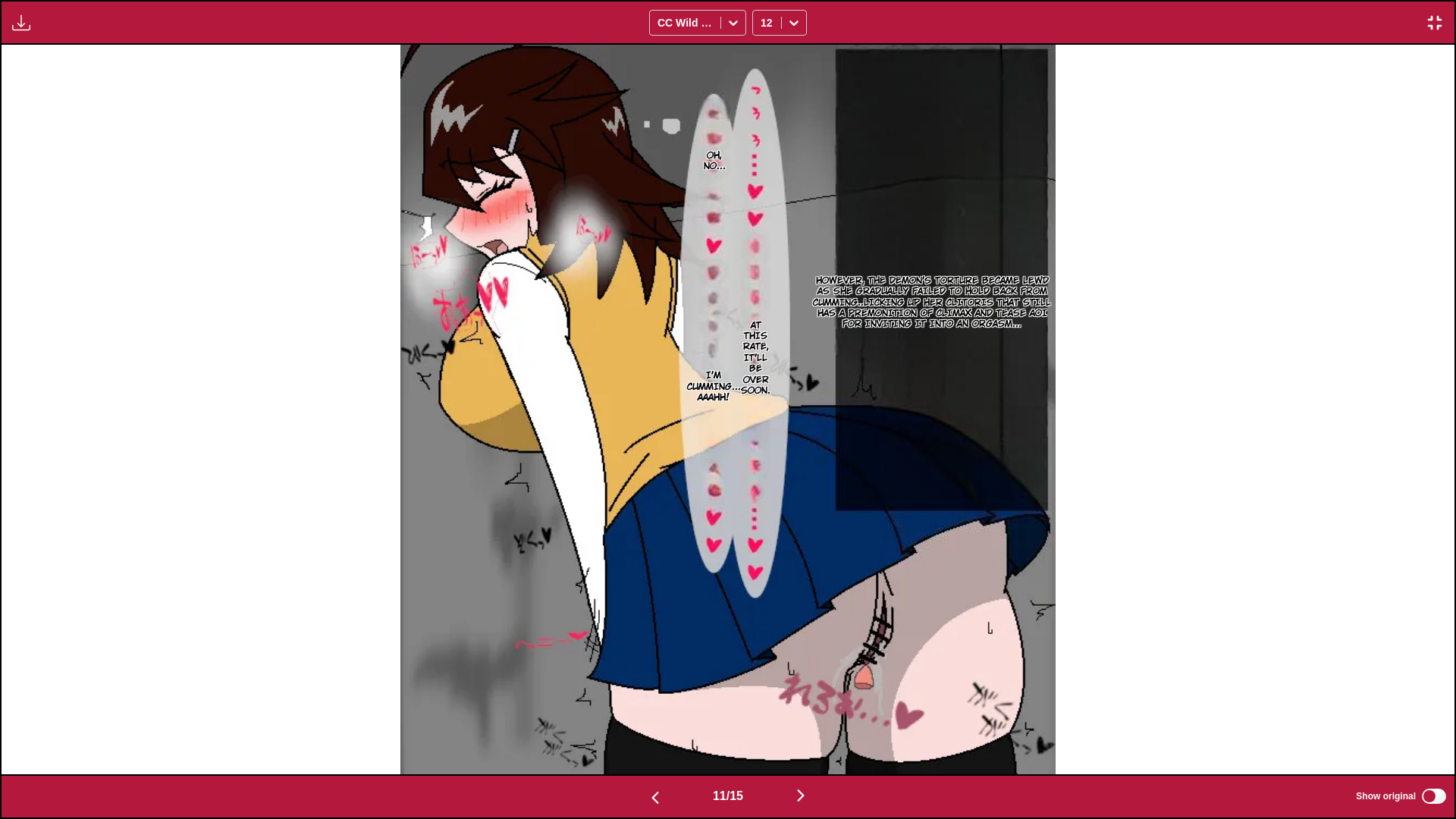
click at [804, 718] on img "button" at bounding box center [801, 795] width 18 height 18
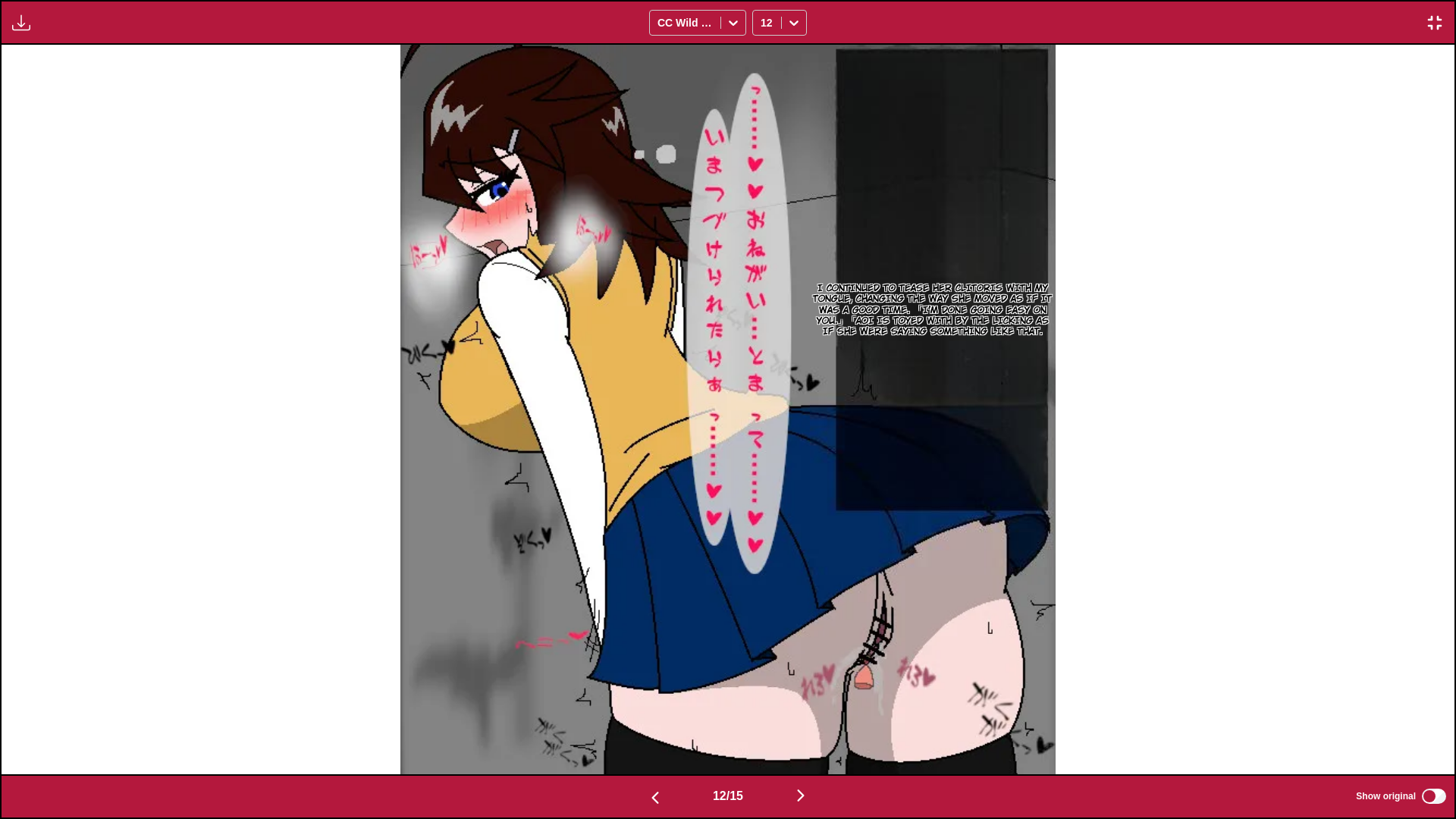
click at [810, 718] on img "button" at bounding box center [801, 795] width 18 height 18
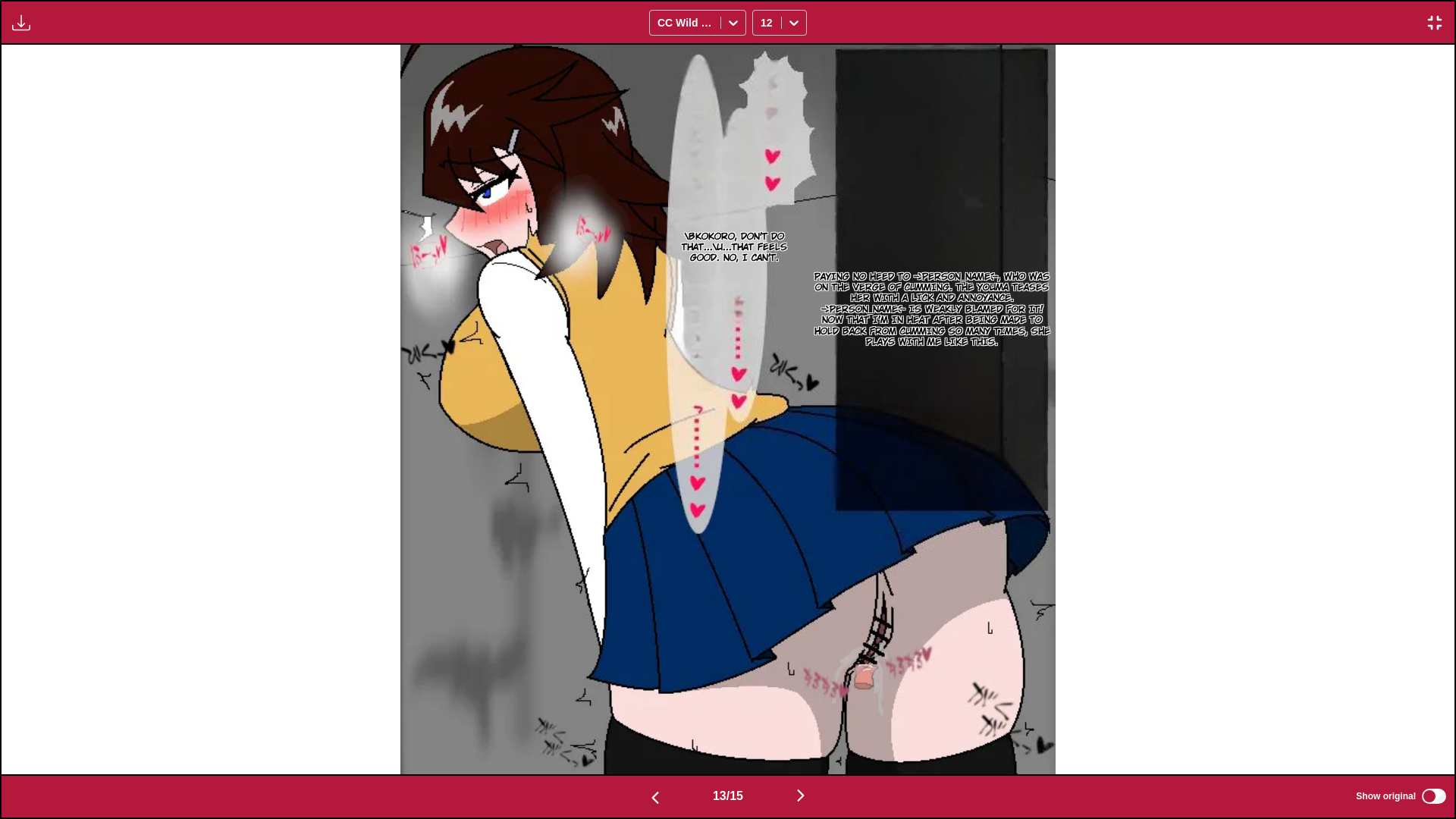
click at [816, 718] on button "button" at bounding box center [801, 796] width 91 height 22
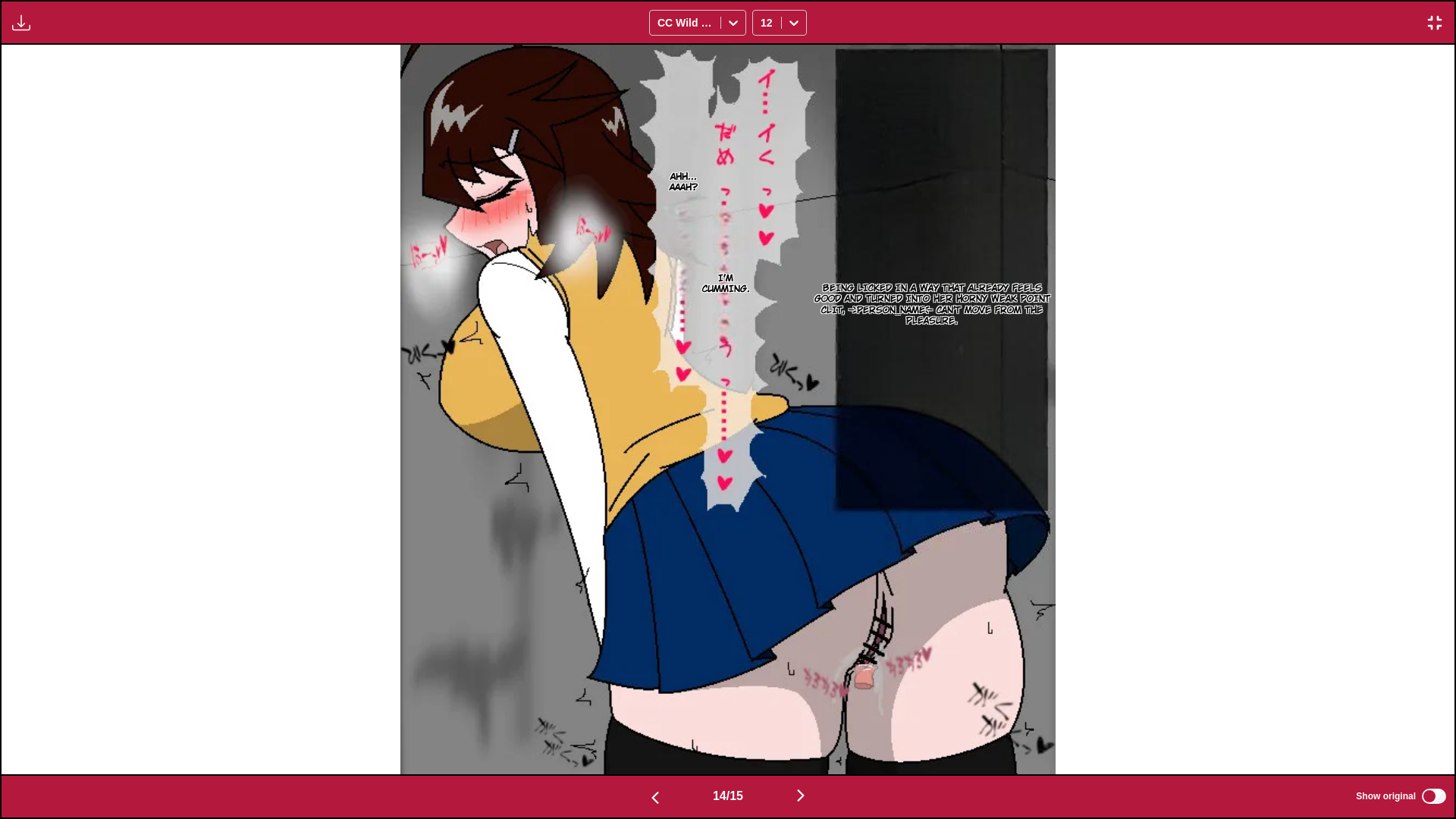
click at [809, 718] on img "button" at bounding box center [801, 795] width 18 height 18
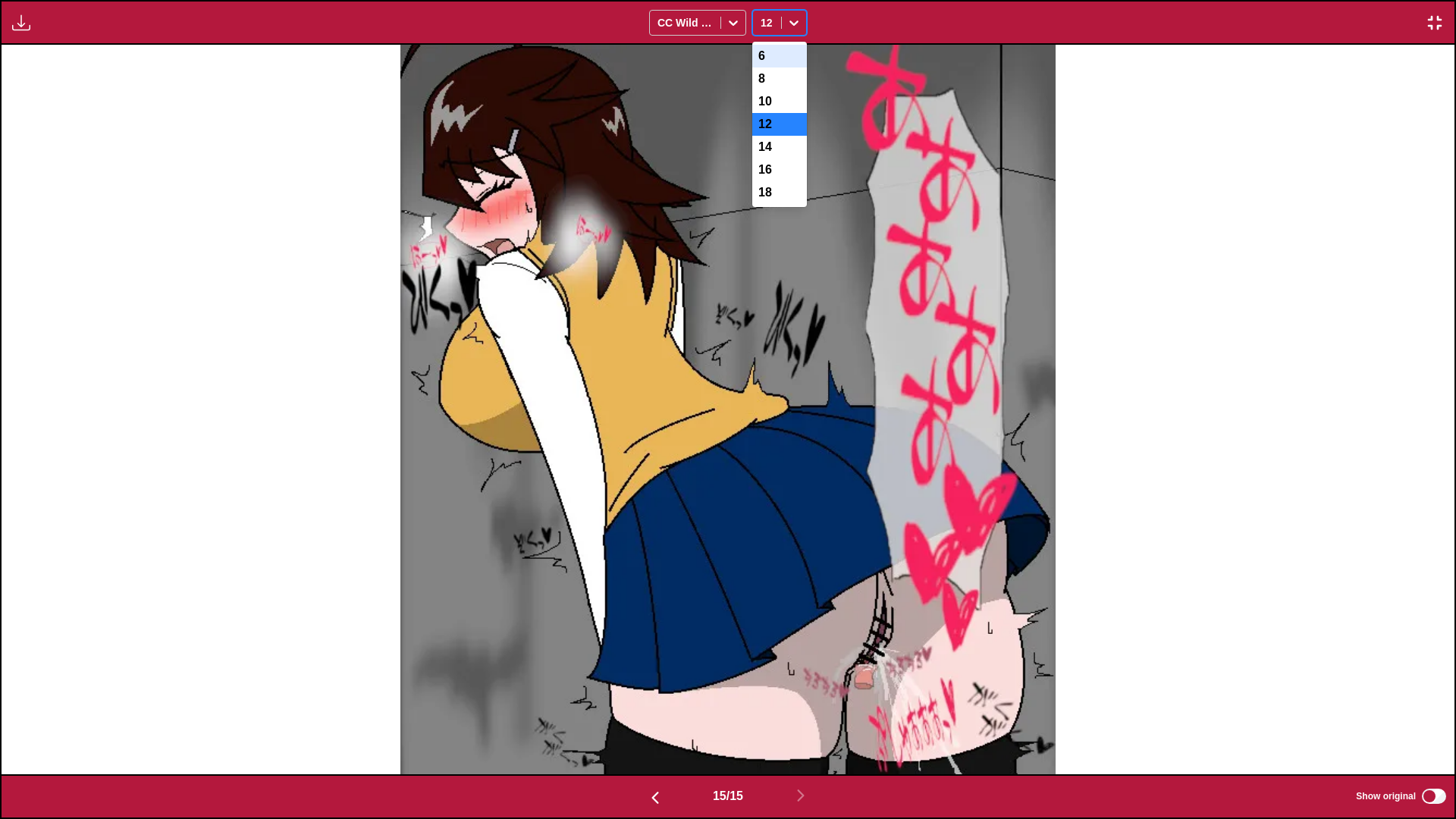
click at [772, 32] on div "12" at bounding box center [768, 23] width 28 height 21
click at [774, 204] on div "18" at bounding box center [780, 193] width 55 height 23
click at [638, 718] on button "button" at bounding box center [655, 796] width 91 height 22
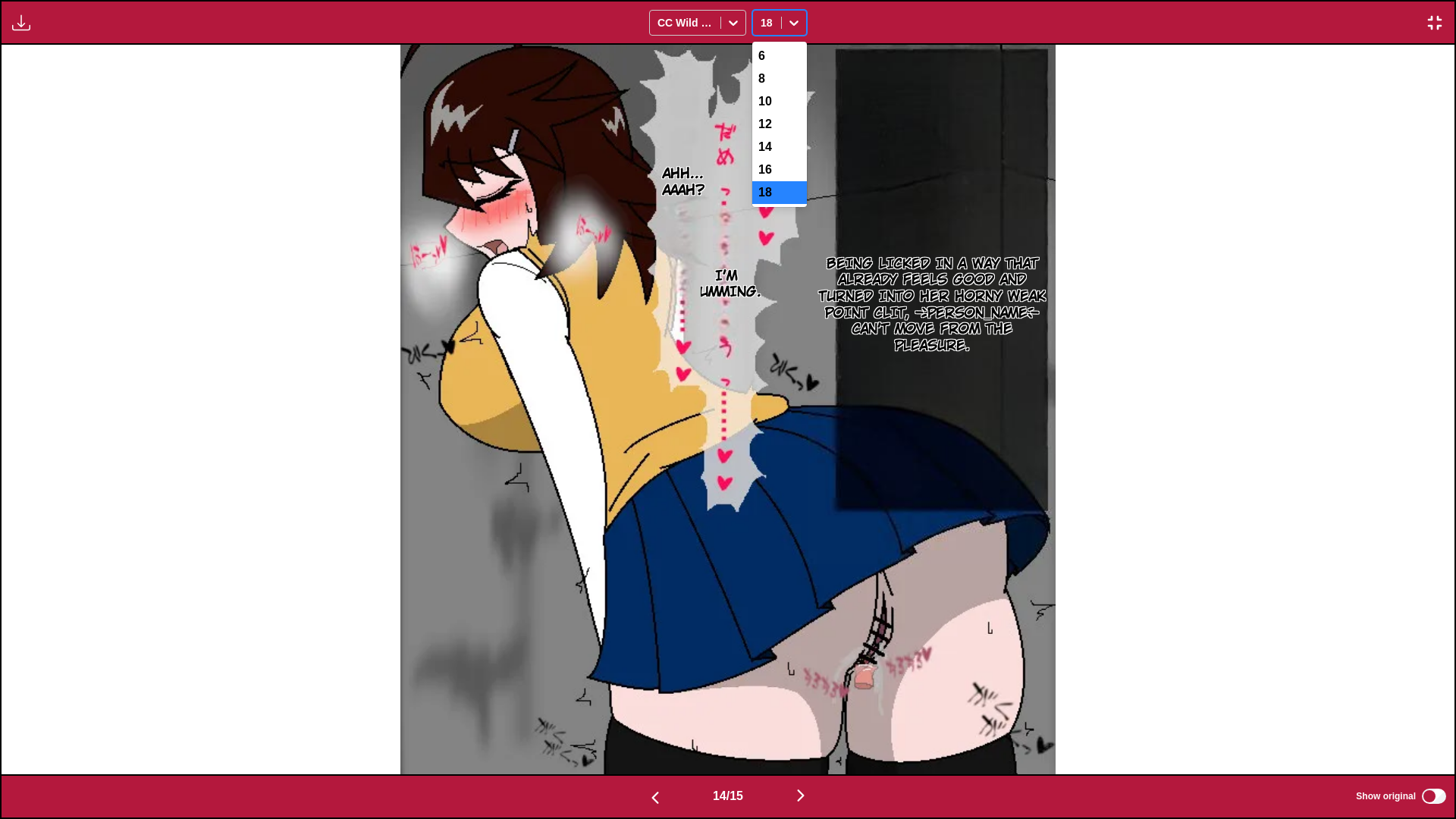
click at [792, 23] on icon at bounding box center [794, 24] width 9 height 6
click at [783, 159] on div "14" at bounding box center [780, 148] width 55 height 23
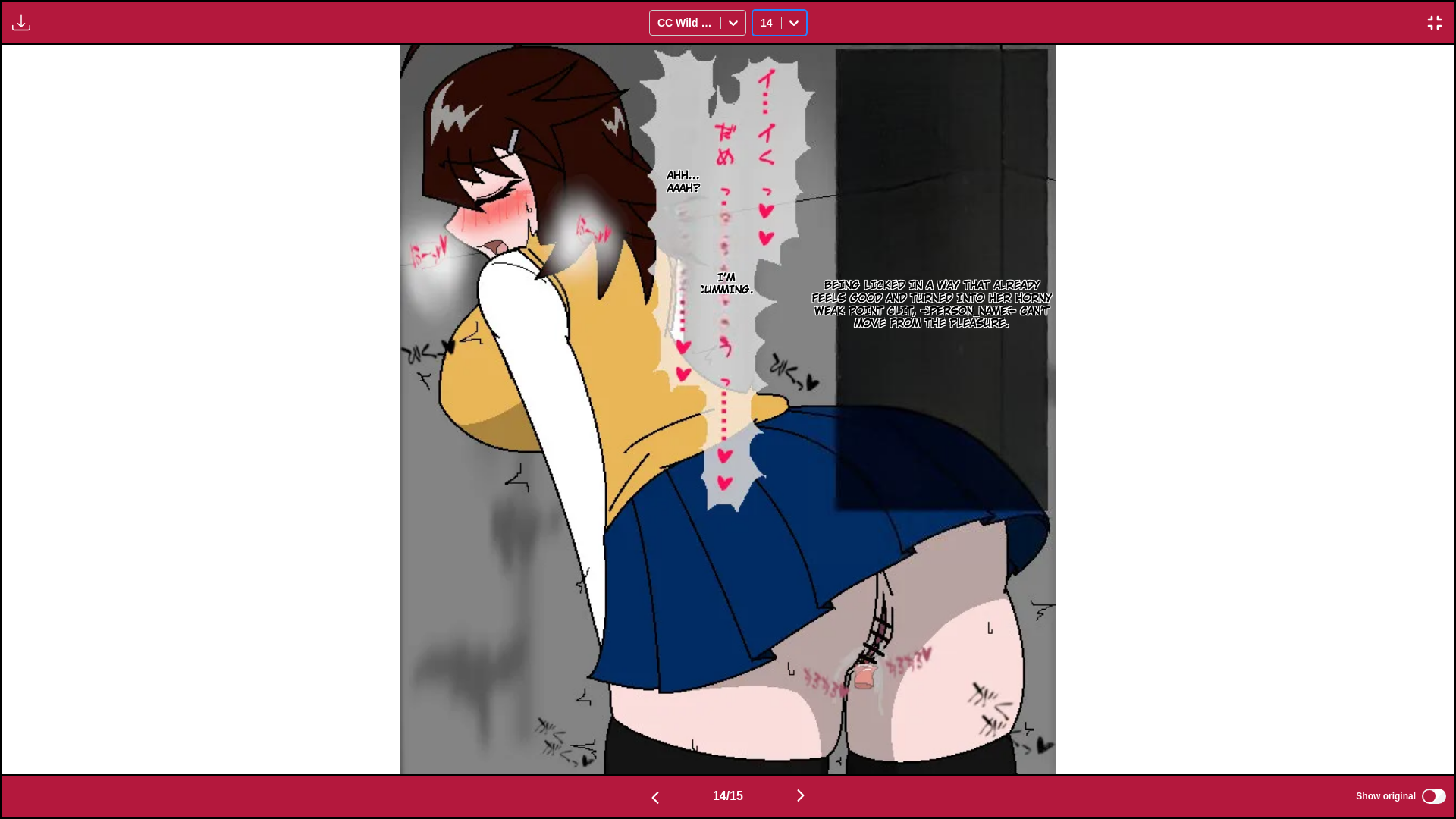
click at [1446, 26] on button "button" at bounding box center [1434, 23] width 27 height 20
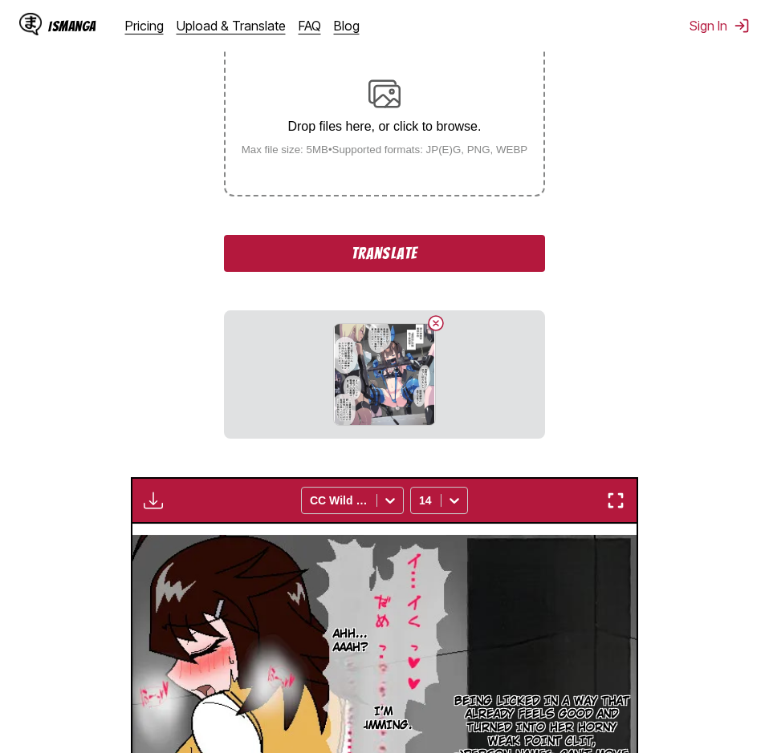
scroll to position [160, 0]
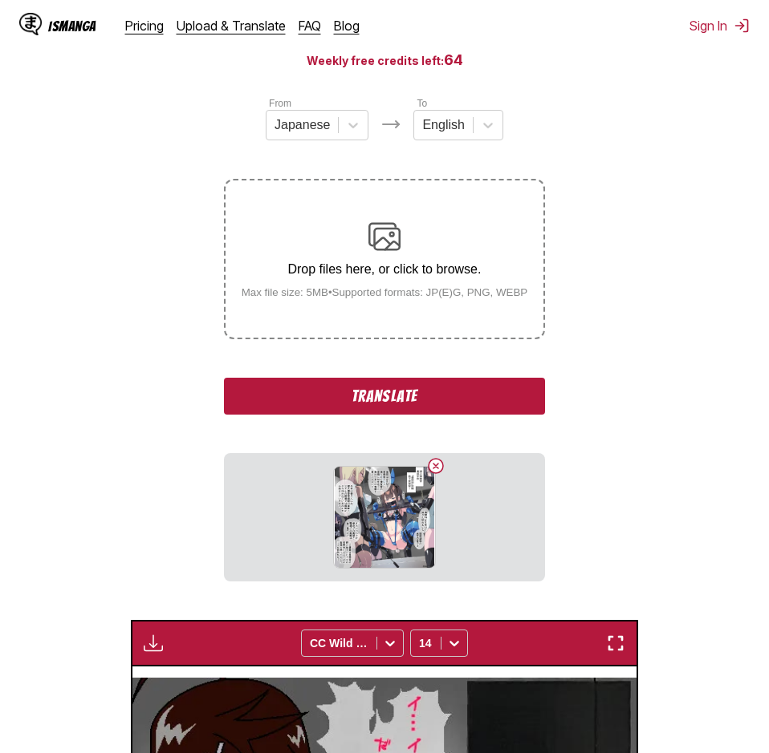
click at [324, 148] on div "From Japanese To English Drop files here, or click to browse. Max file size: 5M…" at bounding box center [384, 338] width 321 height 486
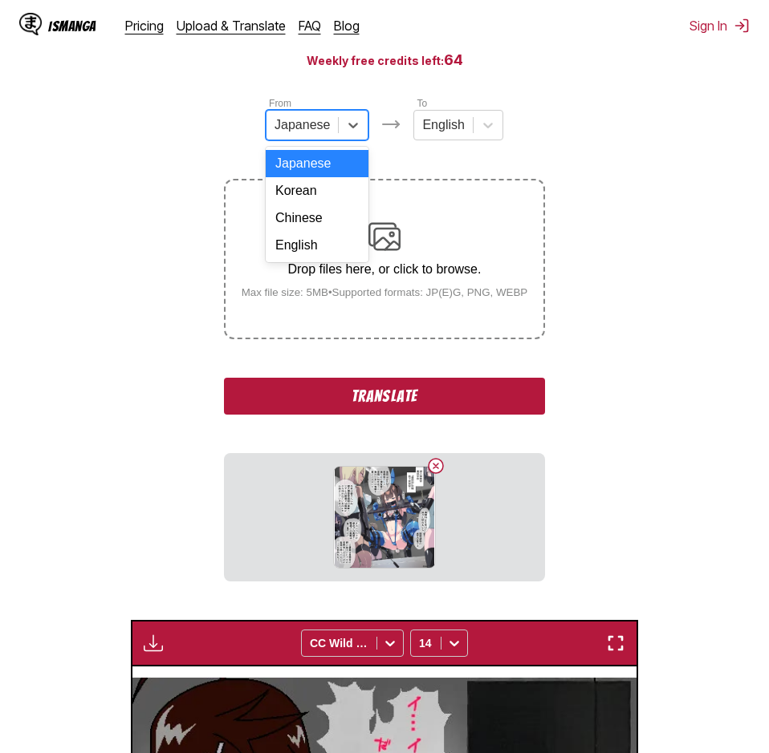
click at [325, 134] on div at bounding box center [301, 125] width 55 height 18
click at [321, 232] on div "Chinese" at bounding box center [317, 218] width 103 height 27
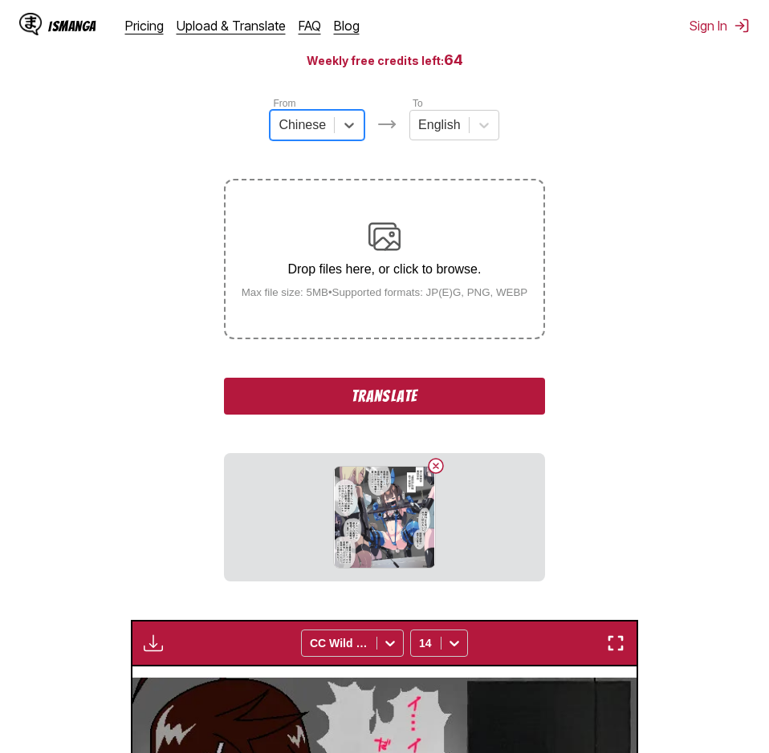
click at [314, 134] on div at bounding box center [301, 125] width 47 height 18
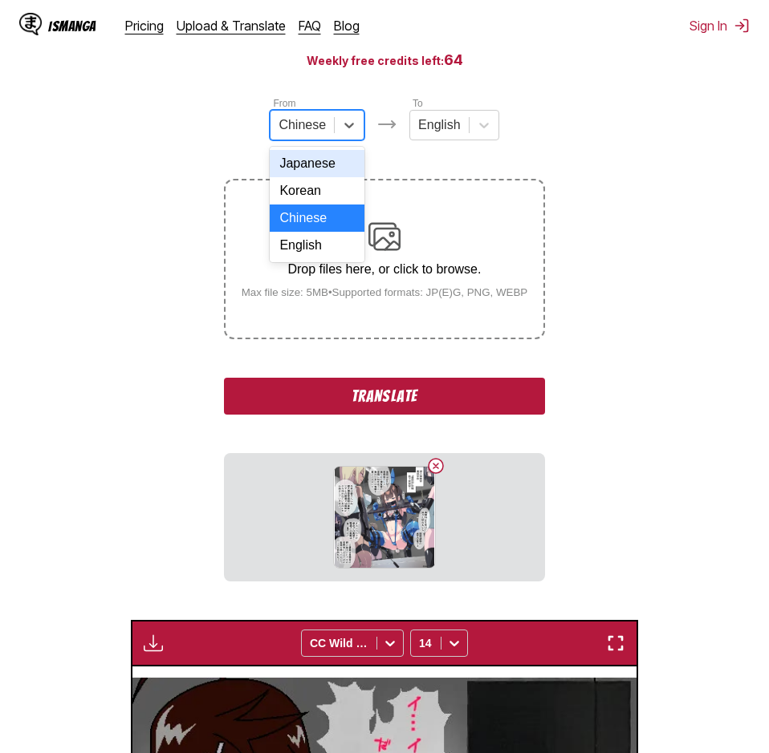
click at [320, 177] on div "Japanese" at bounding box center [317, 163] width 95 height 27
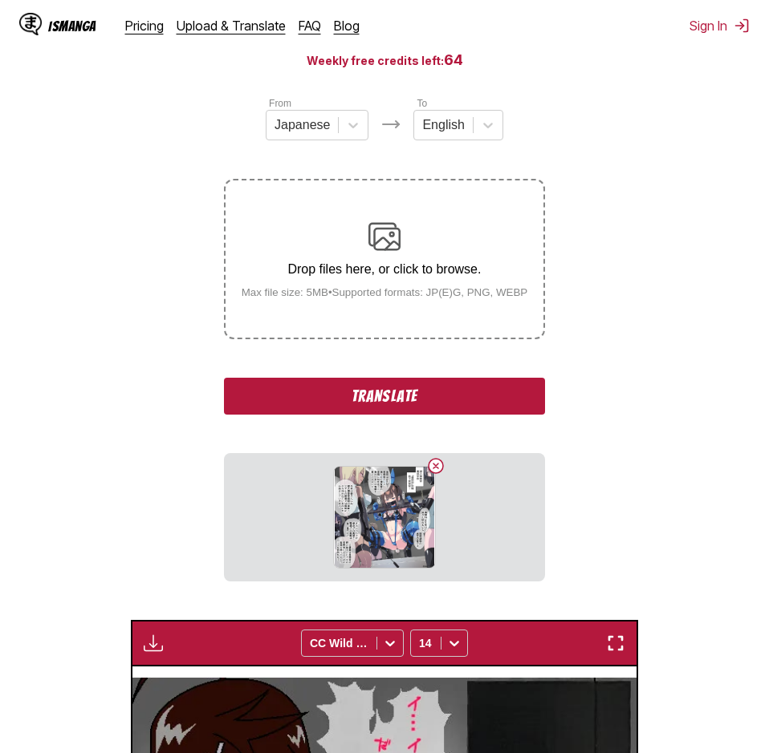
click at [432, 397] on button "Translate" at bounding box center [384, 396] width 321 height 37
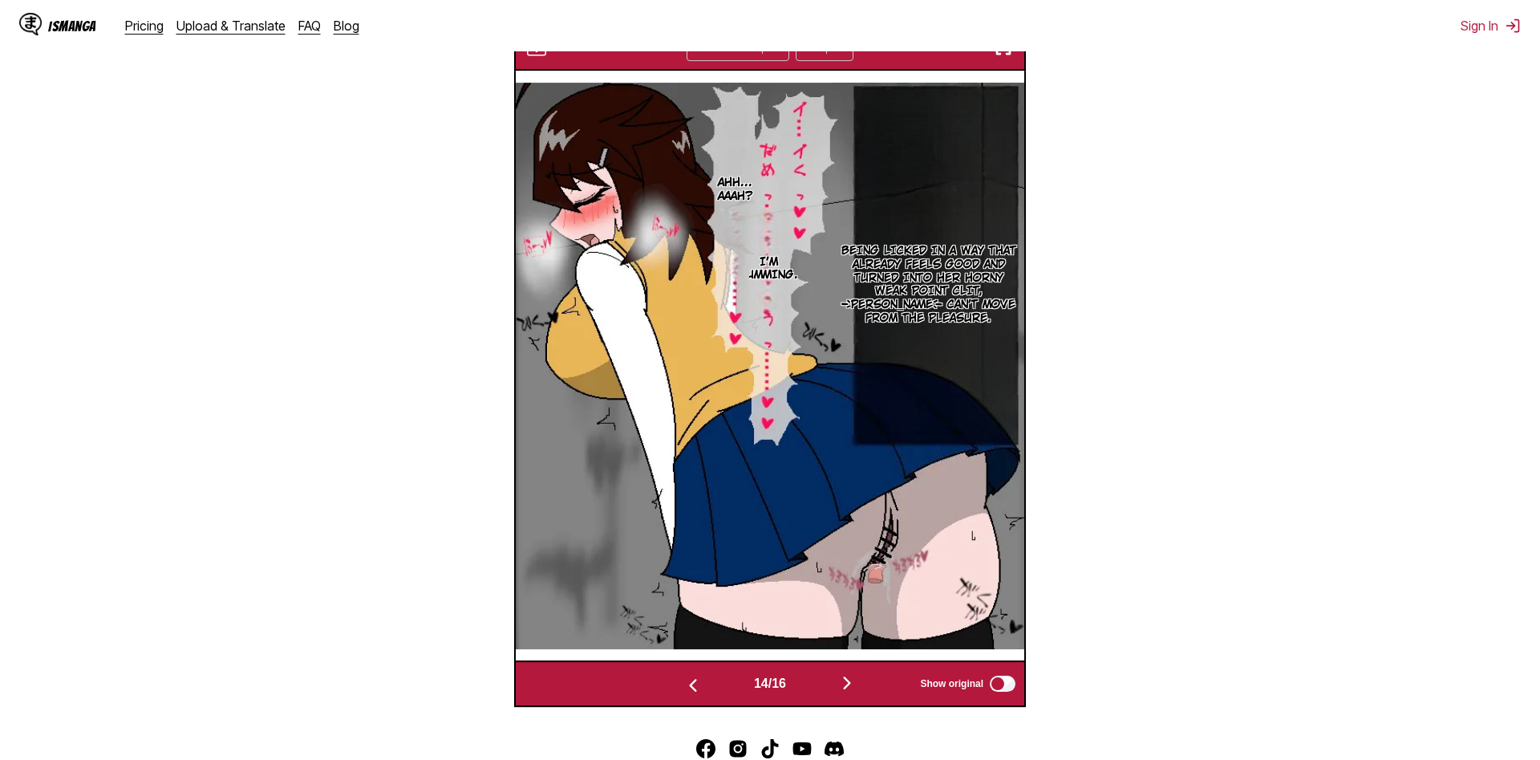
scroll to position [670, 0]
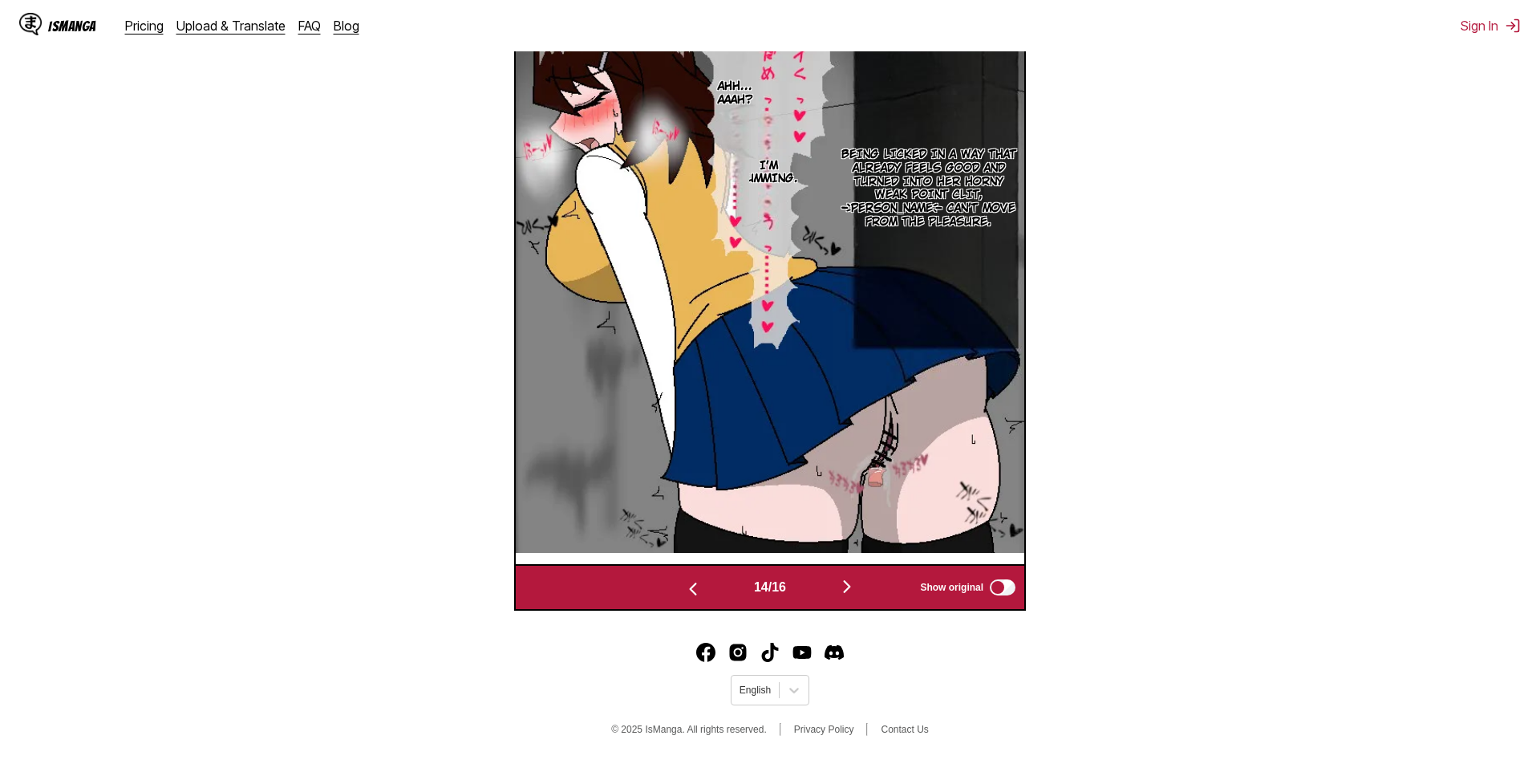
click at [857, 587] on img "button" at bounding box center [847, 586] width 19 height 19
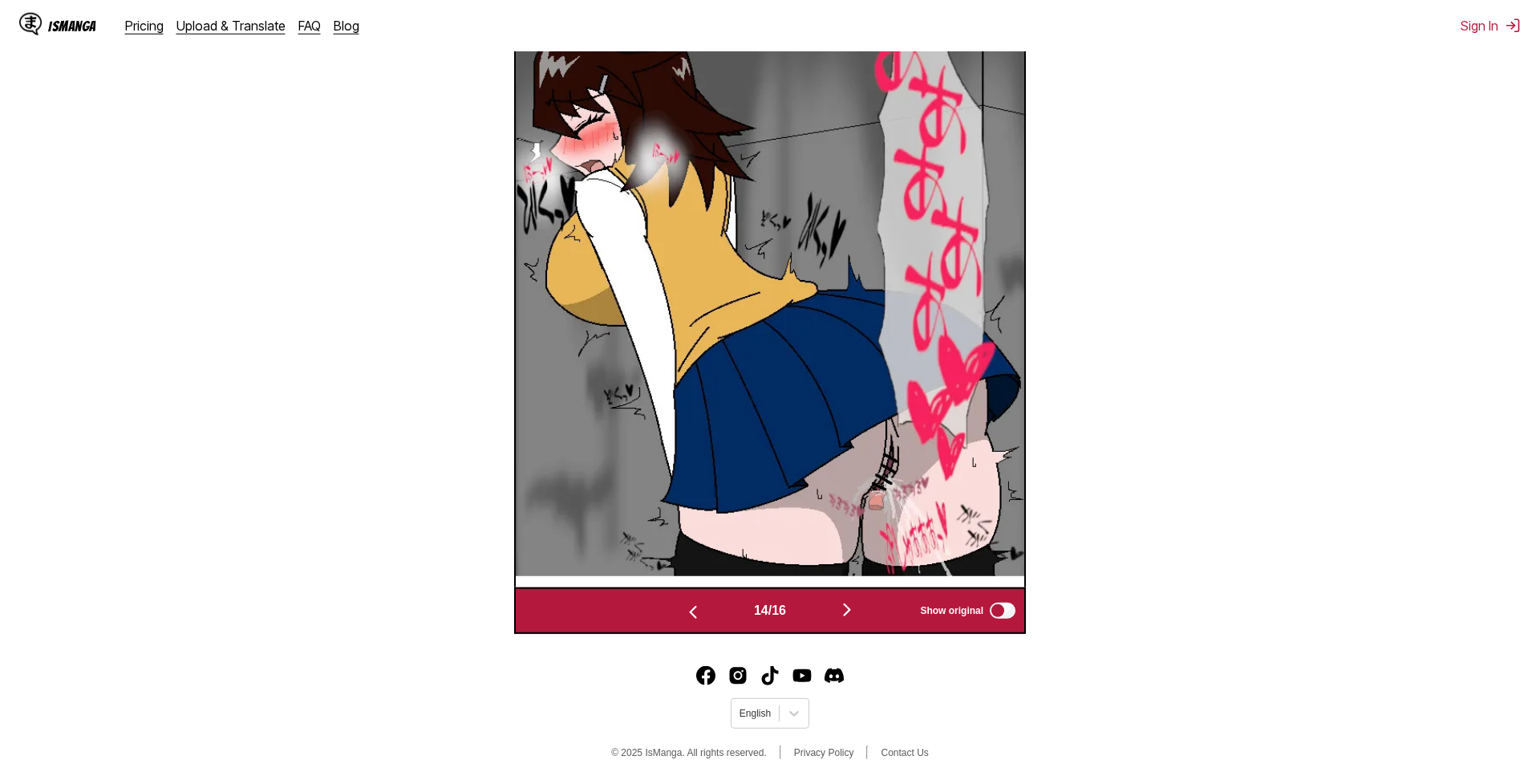
click at [859, 587] on div at bounding box center [770, 293] width 509 height 590
click at [857, 600] on div "15 / 16 Show original" at bounding box center [770, 610] width 512 height 47
click at [851, 613] on img "button" at bounding box center [847, 609] width 19 height 19
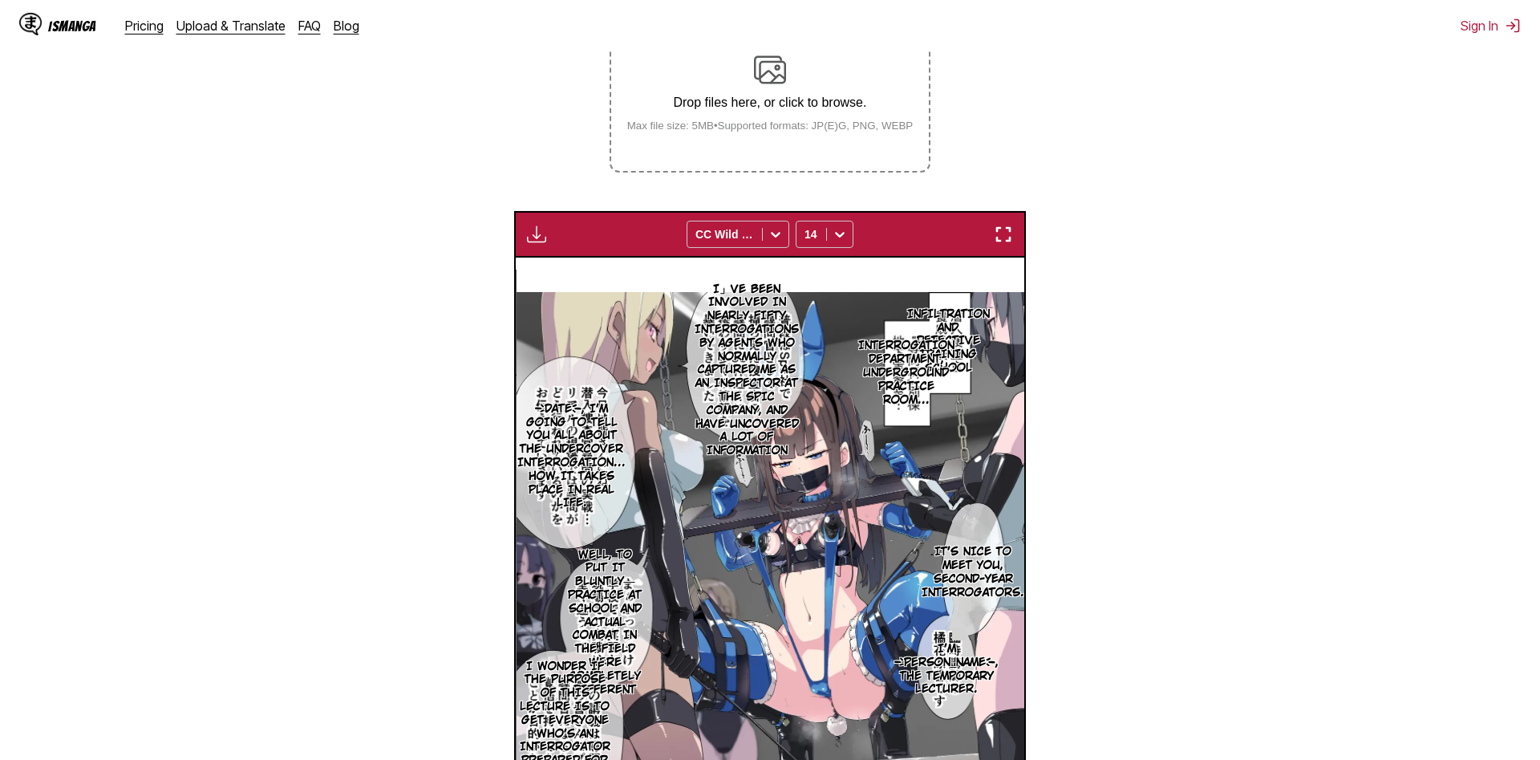
scroll to position [342, 0]
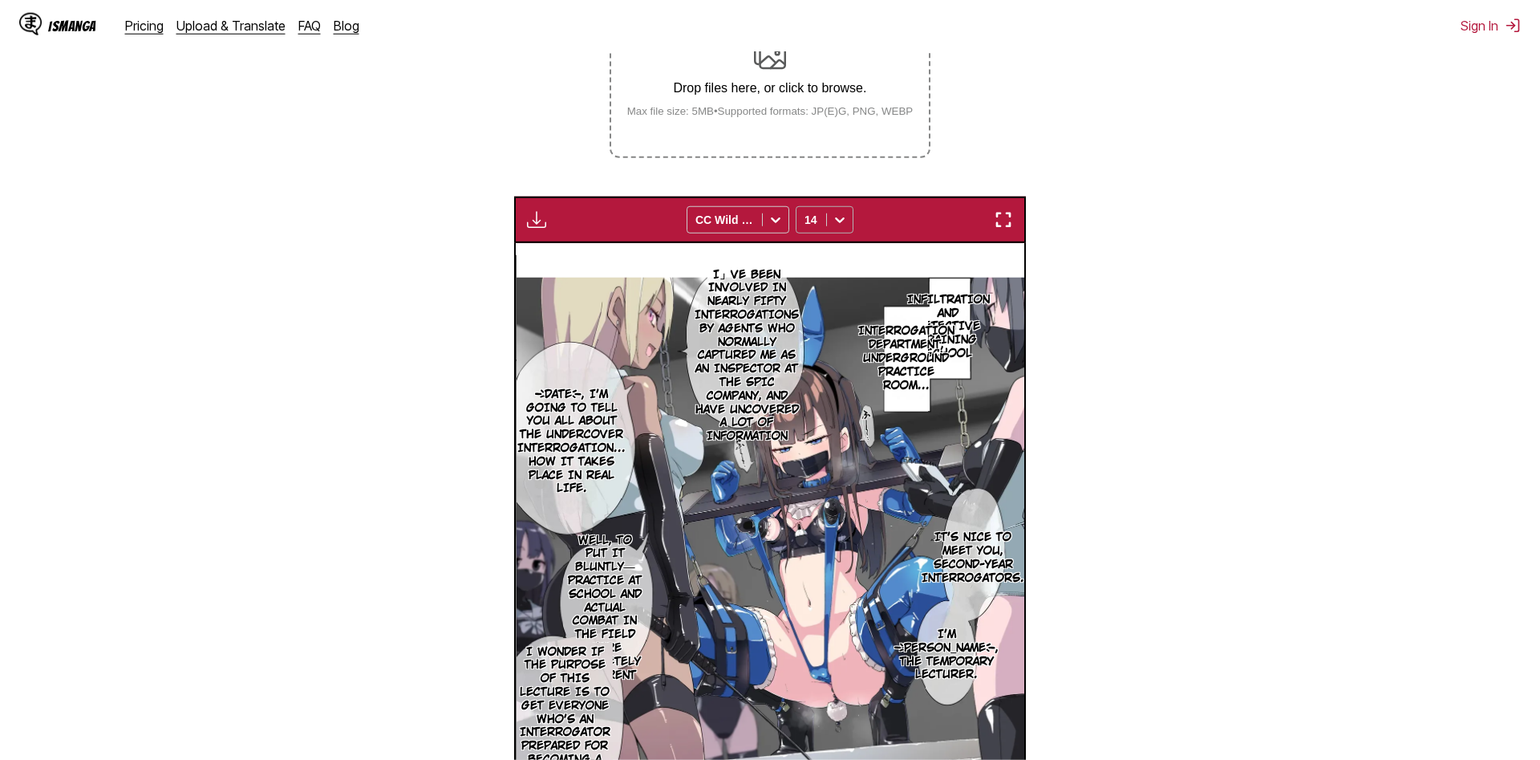
click at [838, 209] on div at bounding box center [840, 220] width 26 height 26
click at [834, 339] on div "12" at bounding box center [825, 327] width 58 height 24
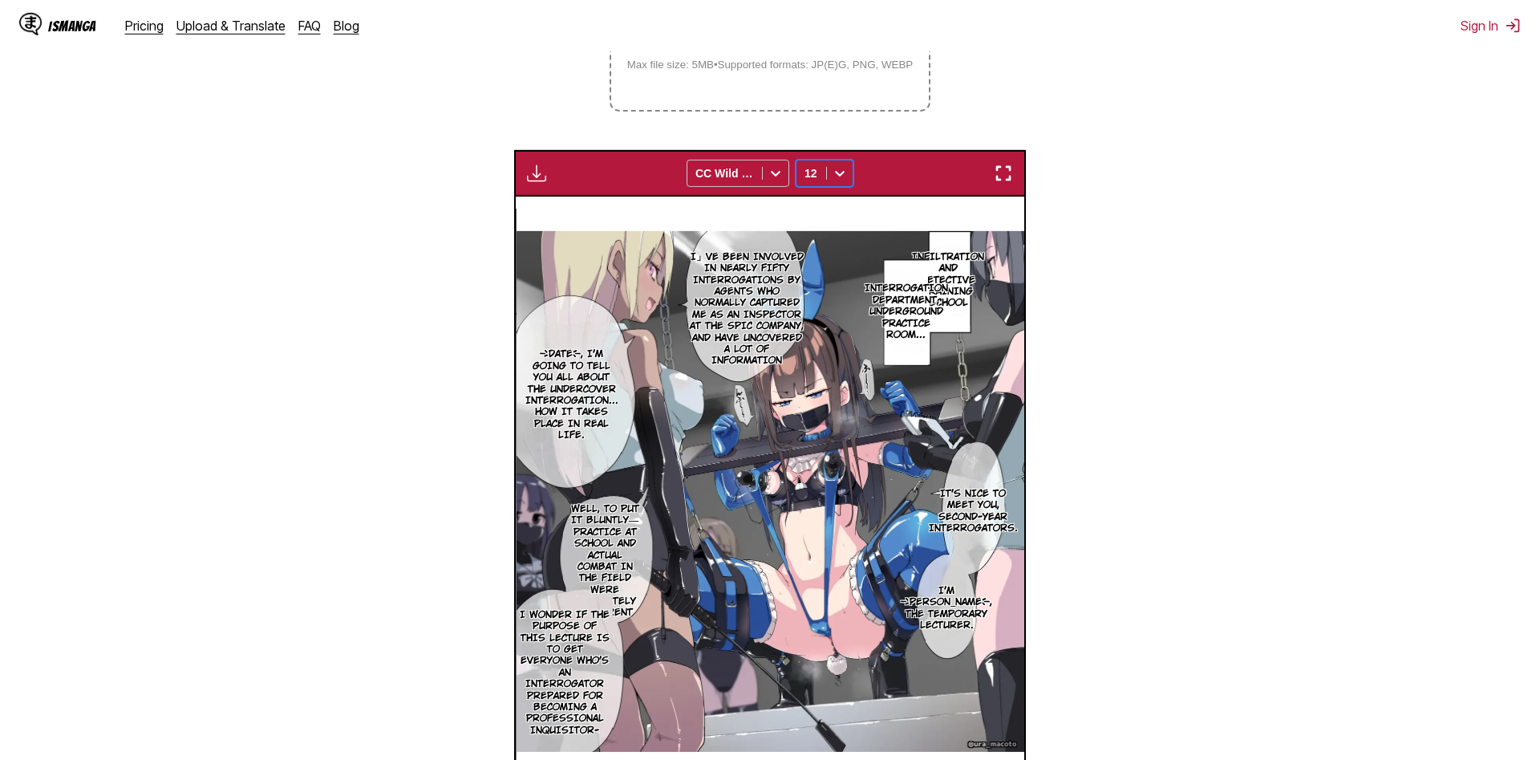
scroll to position [367, 0]
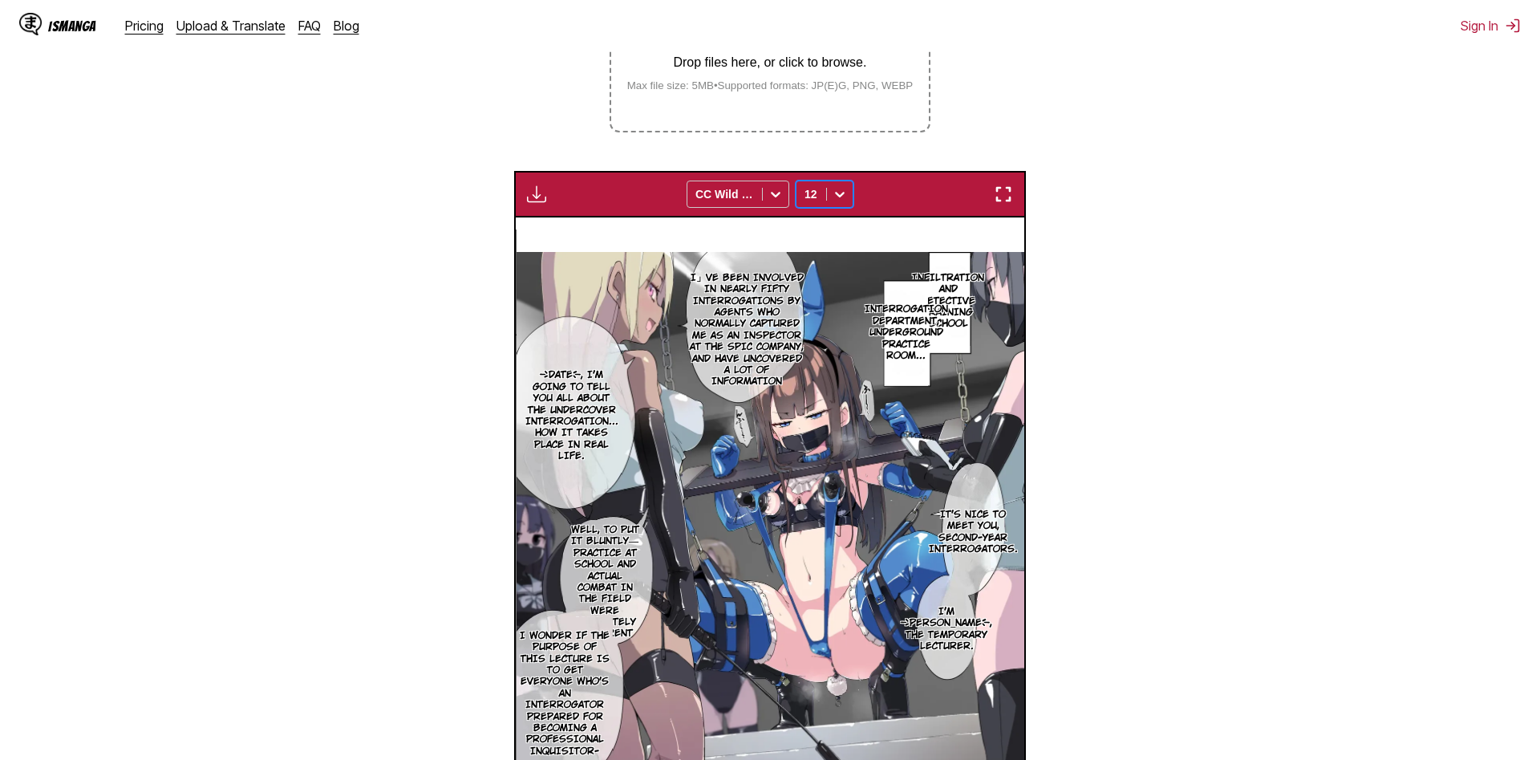
click at [1020, 199] on div "Available for premium users only CC Wild Words option 12, selected. 12" at bounding box center [770, 194] width 512 height 47
click at [1012, 191] on img "button" at bounding box center [1003, 194] width 19 height 19
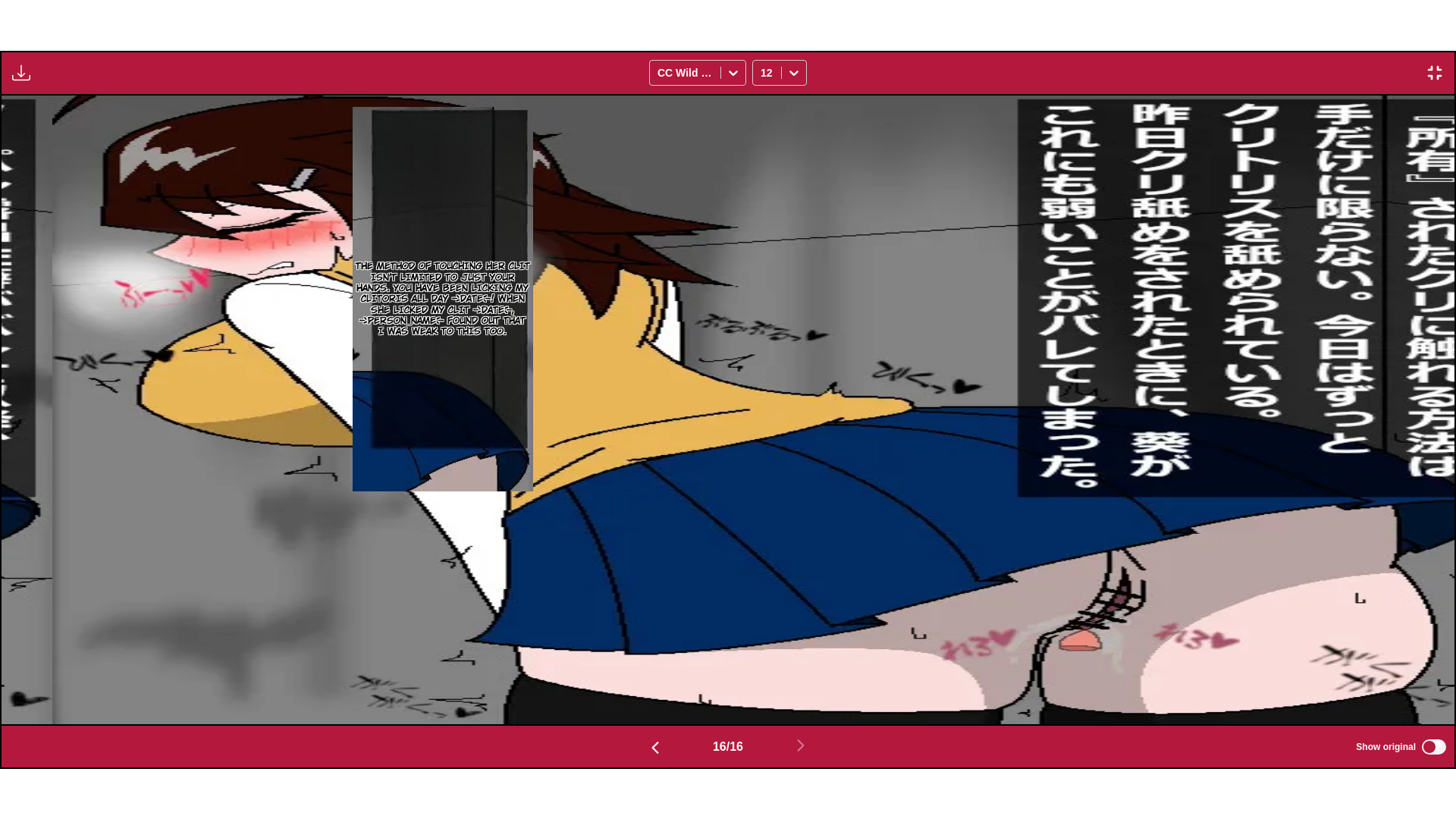
scroll to position [0, 21797]
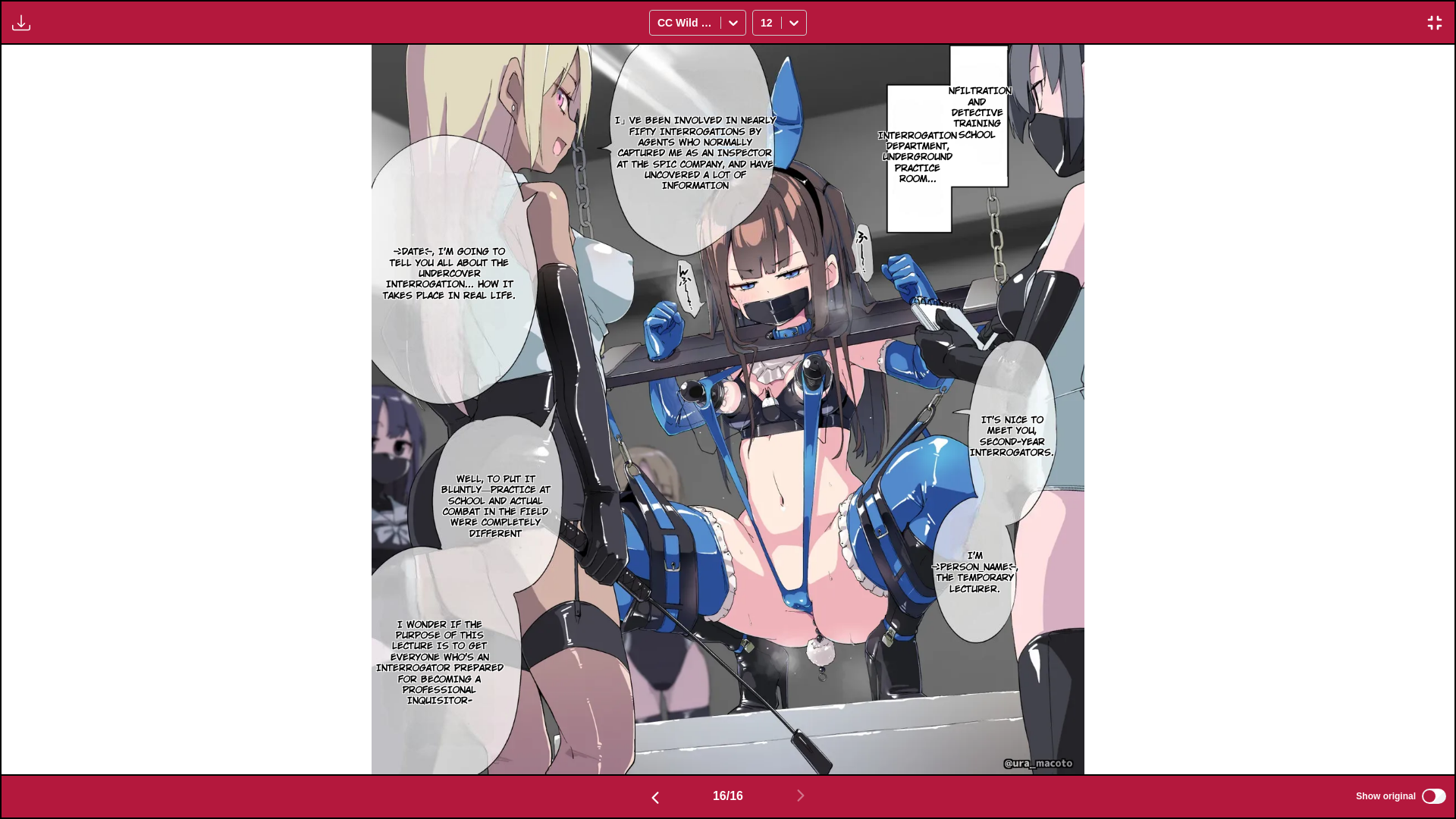
click at [1433, 22] on img "button" at bounding box center [1434, 22] width 18 height 18
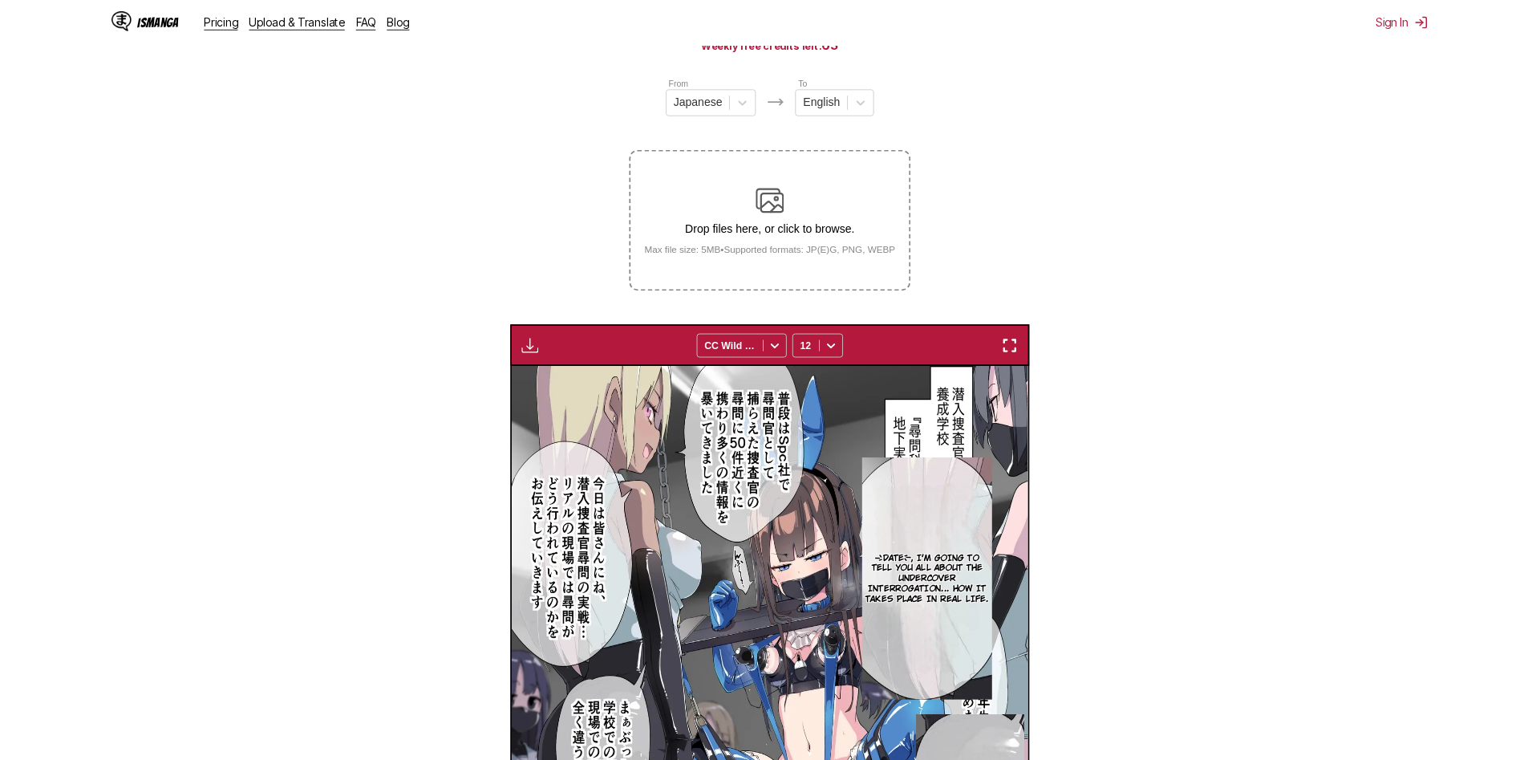
scroll to position [0, 7631]
